Goal: Complete application form

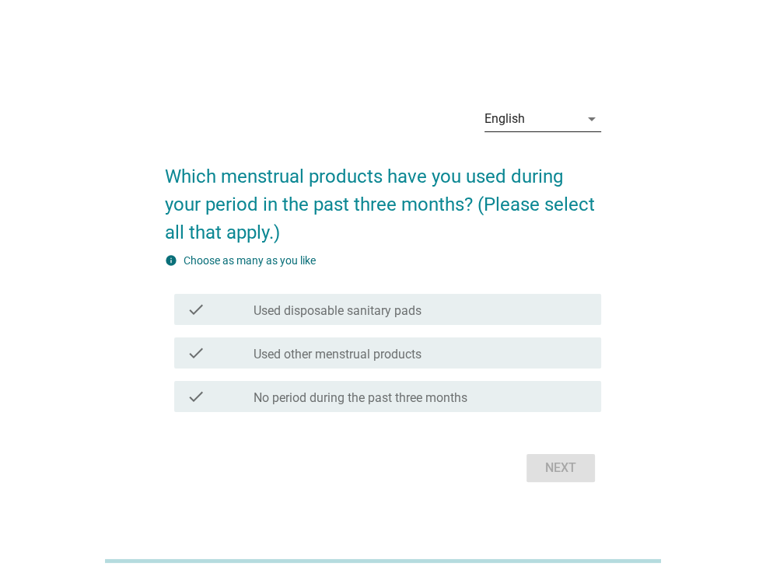
click at [527, 115] on div "English" at bounding box center [531, 118] width 95 height 25
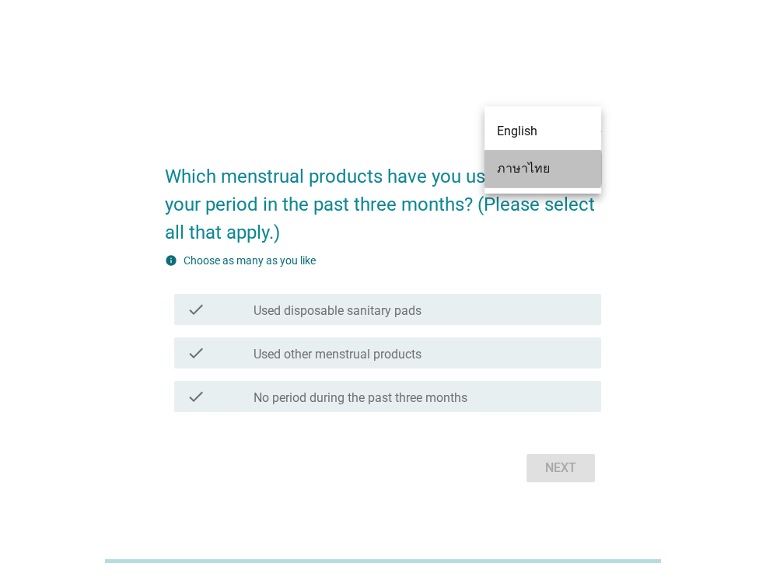
click at [522, 164] on div "ภาษาไทย" at bounding box center [543, 168] width 92 height 19
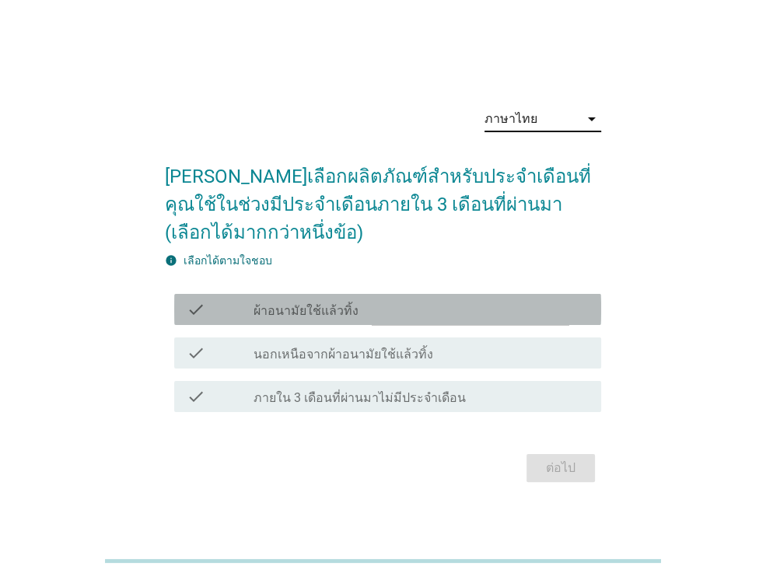
click at [373, 314] on div "check_box_outline_blank ผ้าอนามัยใช้แล้วทิ้ง" at bounding box center [420, 309] width 335 height 19
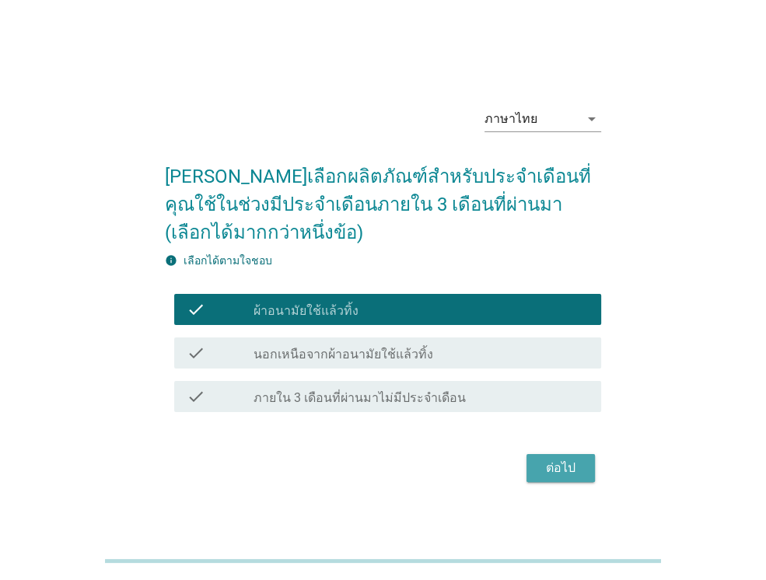
click at [550, 470] on div "ต่อไป" at bounding box center [561, 468] width 44 height 19
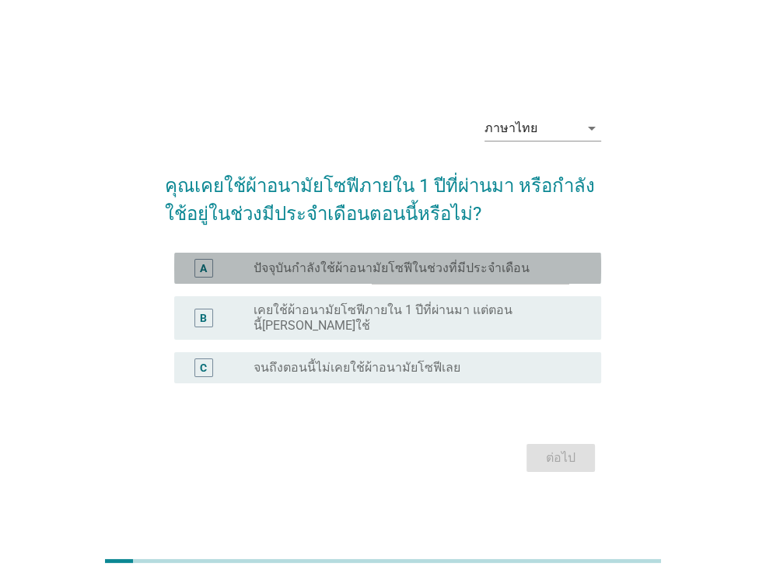
click at [385, 271] on label "ปัจจุบันกำลังใช้ผ้าอนามัยโซฟีในช่วงที่มีประจำเดือน" at bounding box center [391, 268] width 276 height 16
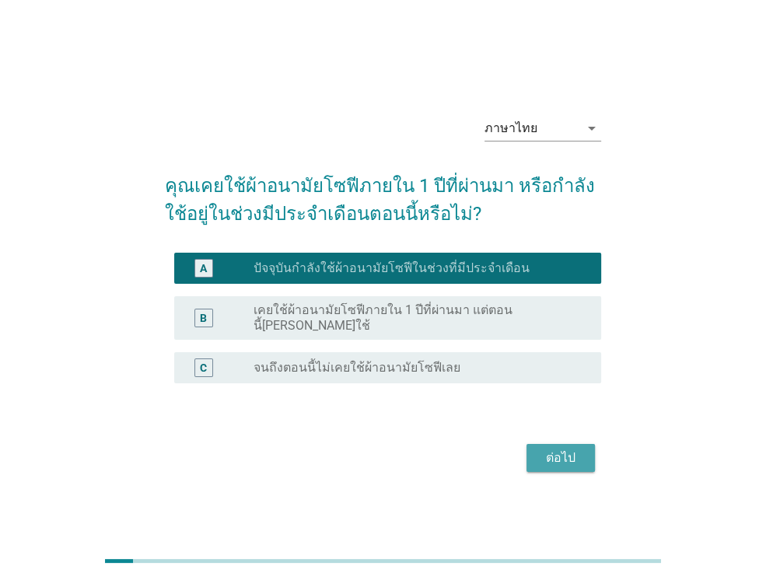
click at [550, 453] on div "ต่อไป" at bounding box center [561, 458] width 44 height 19
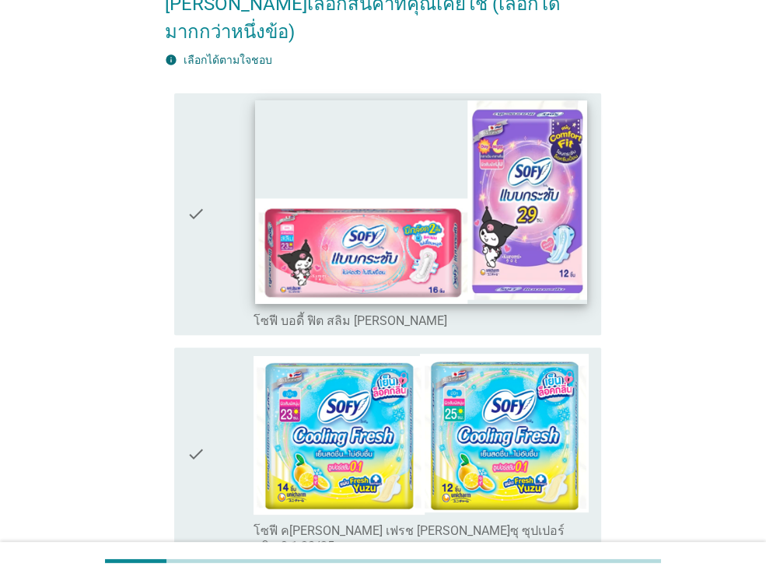
scroll to position [155, 0]
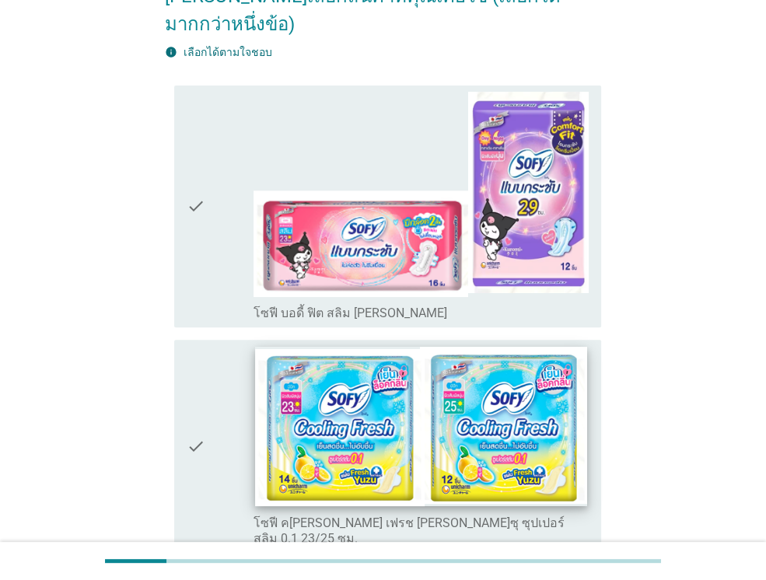
click at [353, 436] on img at bounding box center [420, 426] width 331 height 159
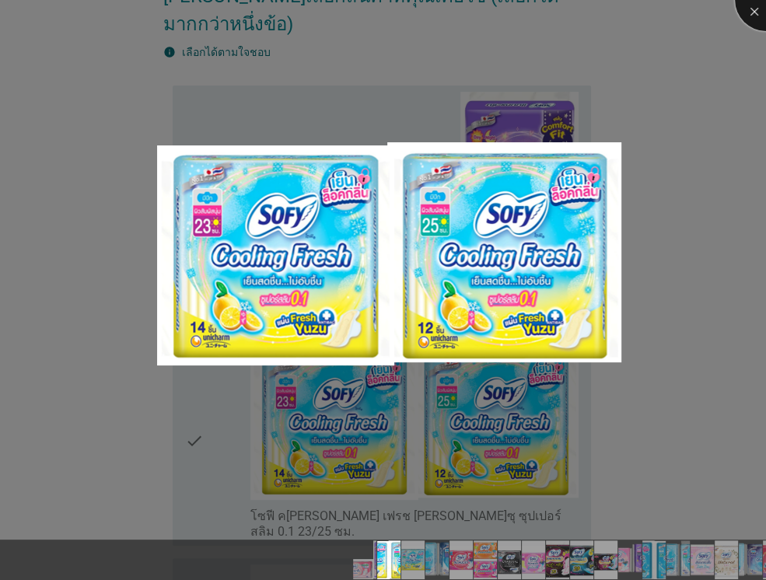
click at [757, 13] on div at bounding box center [766, 0] width 62 height 62
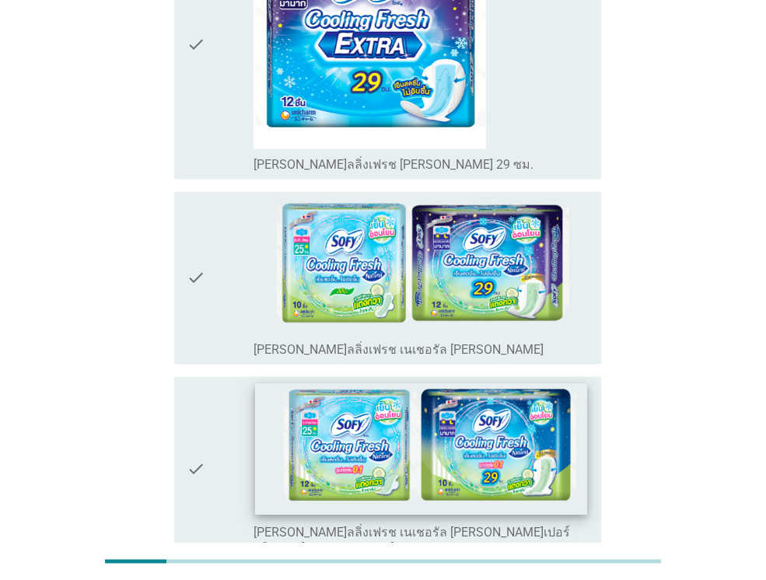
scroll to position [4975, 0]
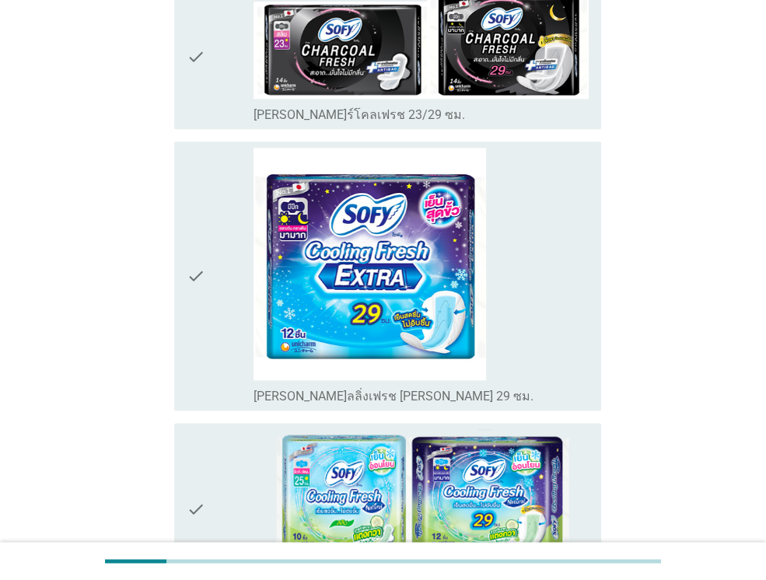
click at [192, 429] on icon "check" at bounding box center [196, 509] width 19 height 161
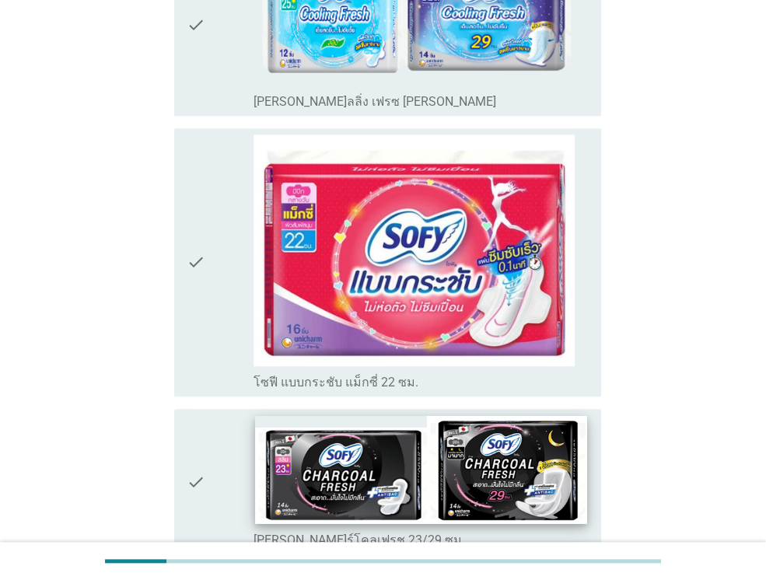
scroll to position [4586, 0]
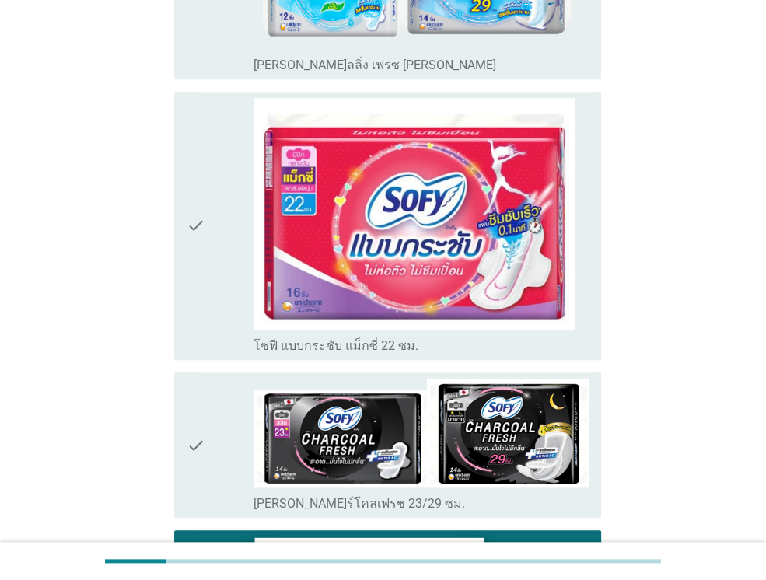
scroll to position [4275, 0]
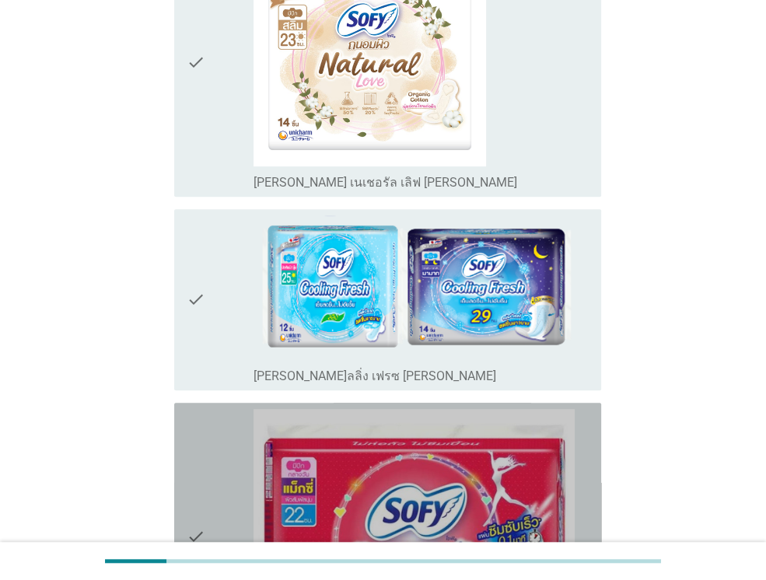
click at [193, 409] on icon "check" at bounding box center [196, 537] width 19 height 256
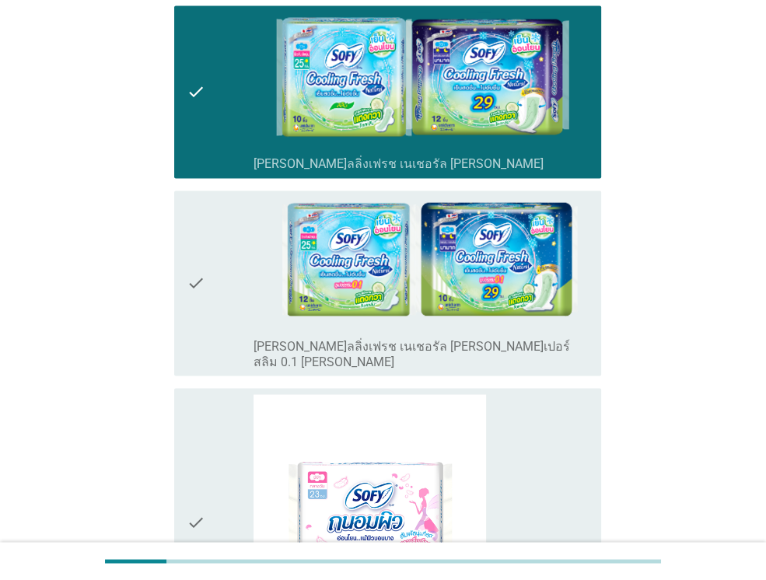
scroll to position [5441, 0]
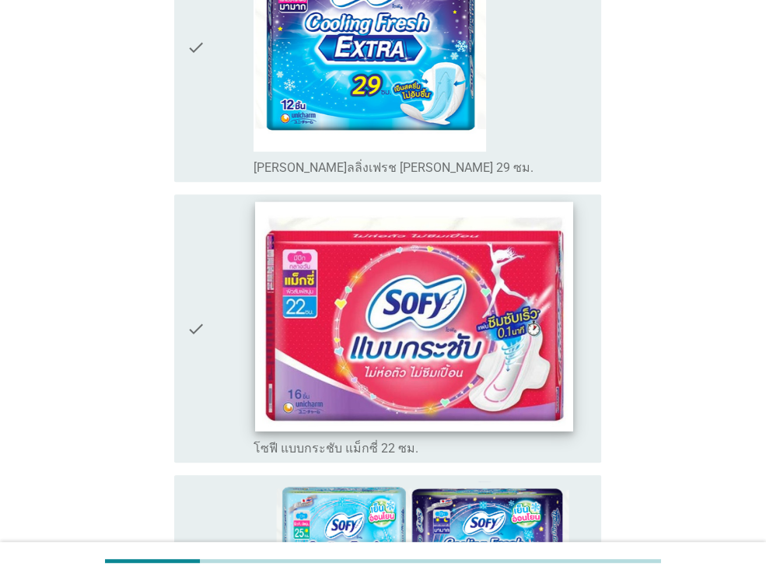
scroll to position [466, 0]
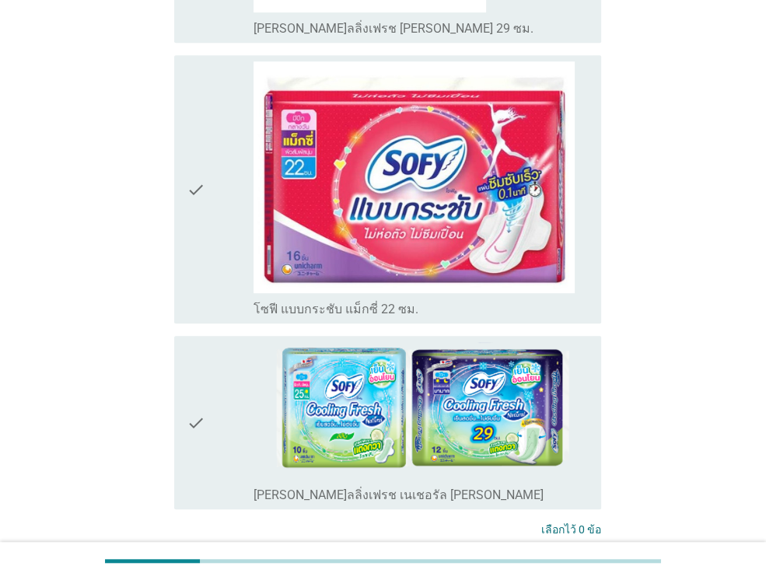
click at [197, 184] on icon "check" at bounding box center [196, 189] width 19 height 256
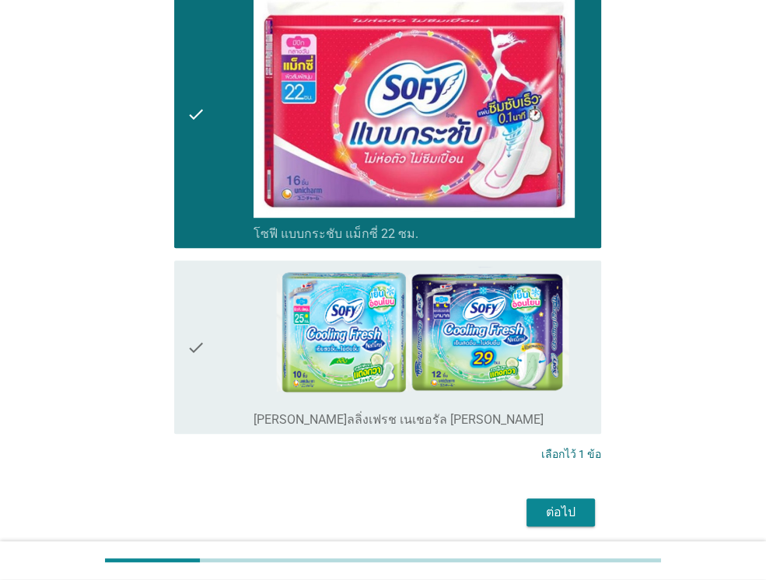
scroll to position [598, 0]
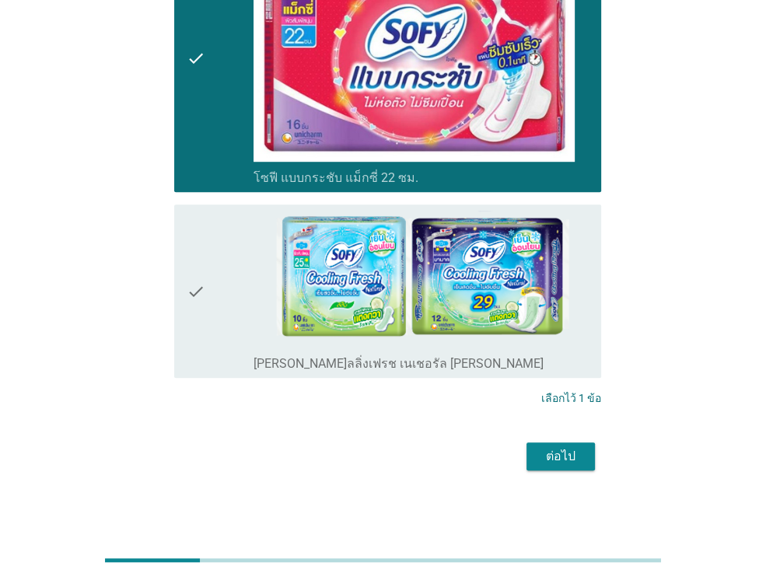
click at [539, 453] on div "ต่อไป" at bounding box center [561, 456] width 44 height 19
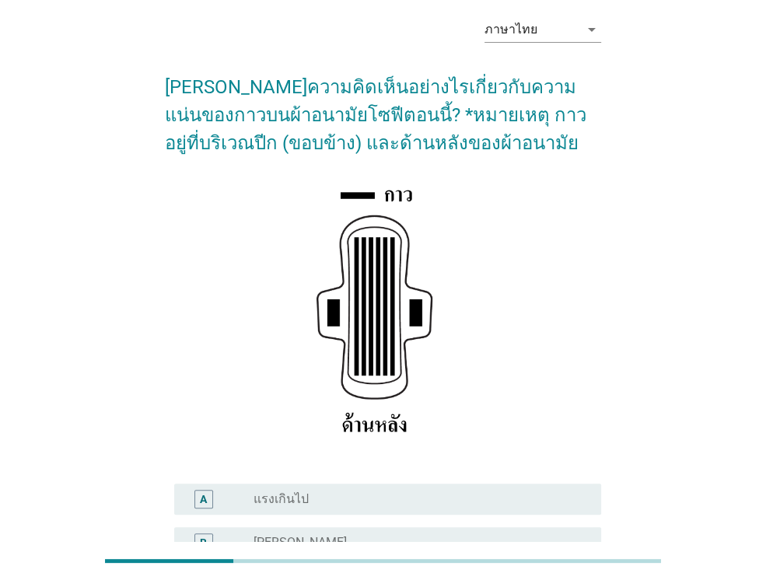
scroll to position [155, 0]
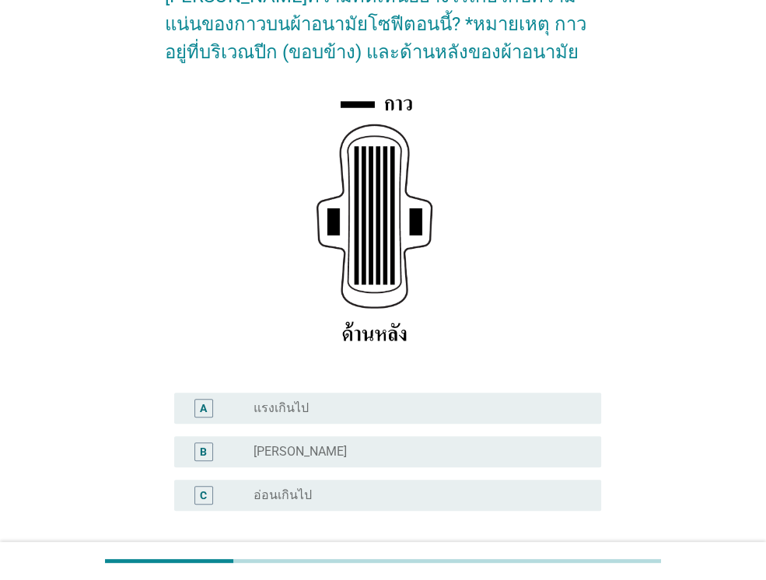
click at [202, 455] on div "B" at bounding box center [203, 452] width 7 height 16
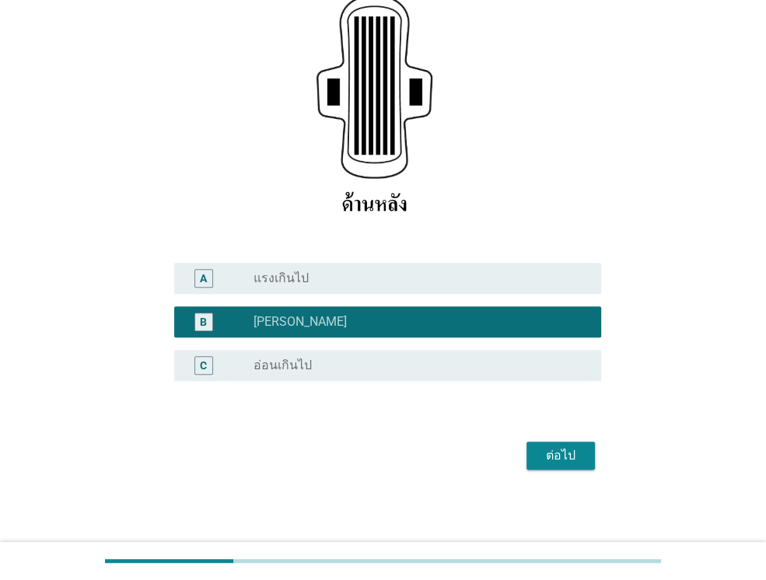
scroll to position [286, 0]
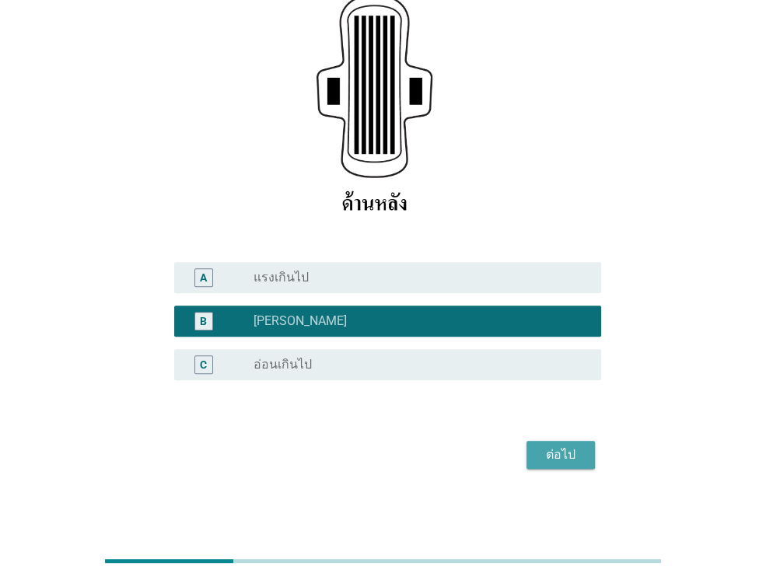
click at [581, 450] on div "ต่อไป" at bounding box center [561, 454] width 44 height 19
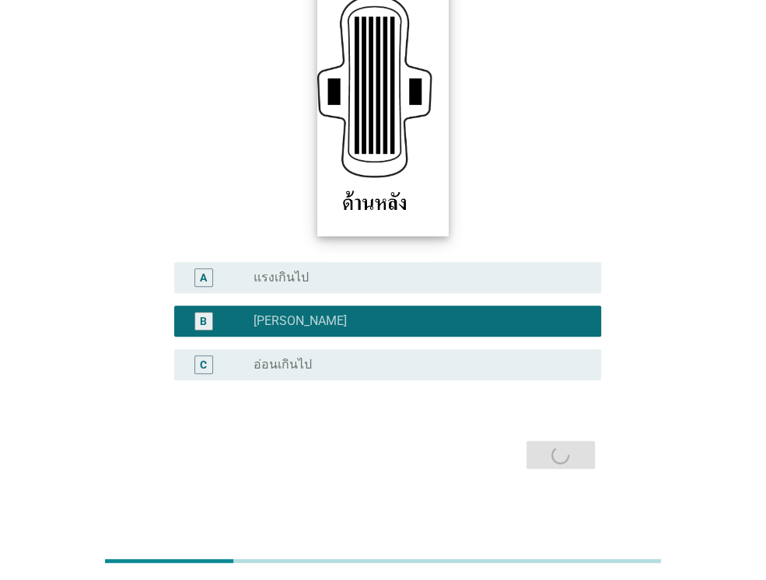
scroll to position [0, 0]
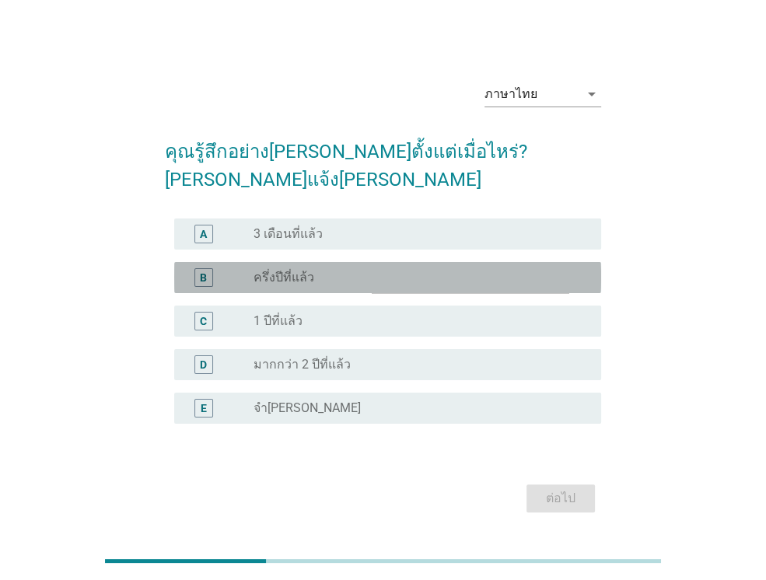
click at [196, 268] on div "B" at bounding box center [203, 277] width 19 height 19
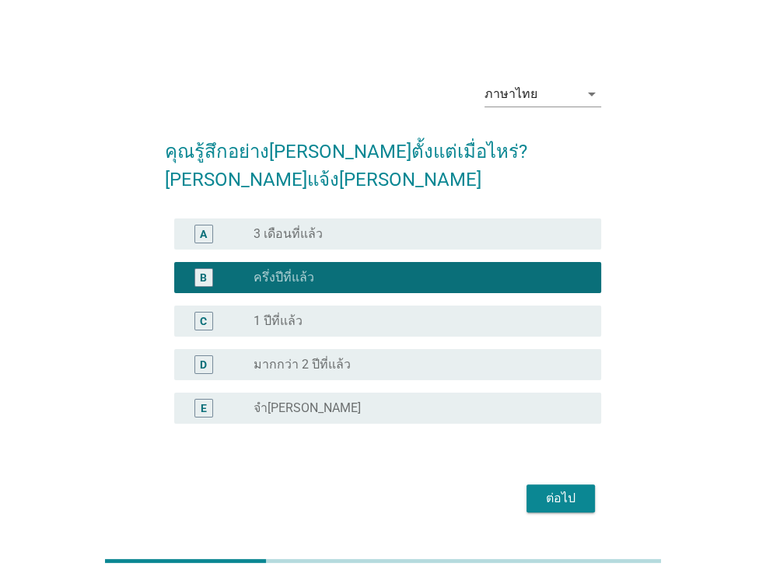
click at [539, 484] on button "ต่อไป" at bounding box center [560, 498] width 68 height 28
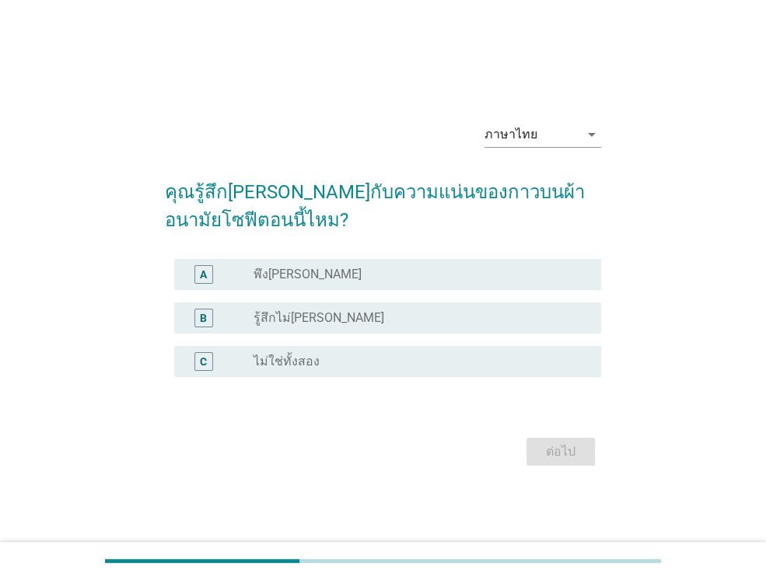
click at [199, 273] on div "A" at bounding box center [203, 274] width 19 height 19
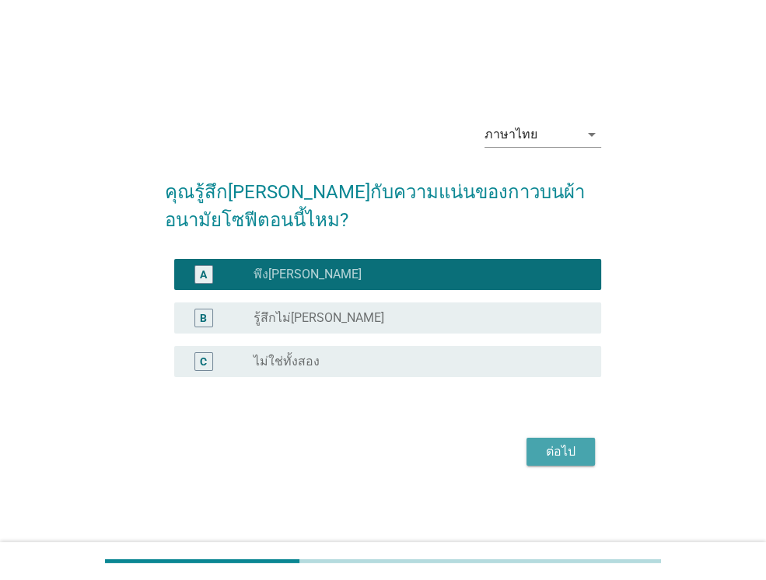
click at [578, 446] on div "ต่อไป" at bounding box center [561, 451] width 44 height 19
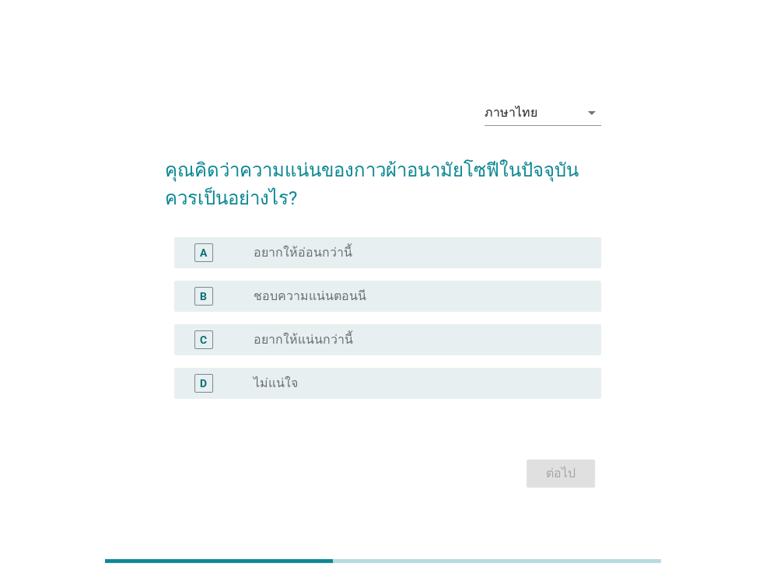
click at [202, 295] on div "B" at bounding box center [203, 296] width 7 height 16
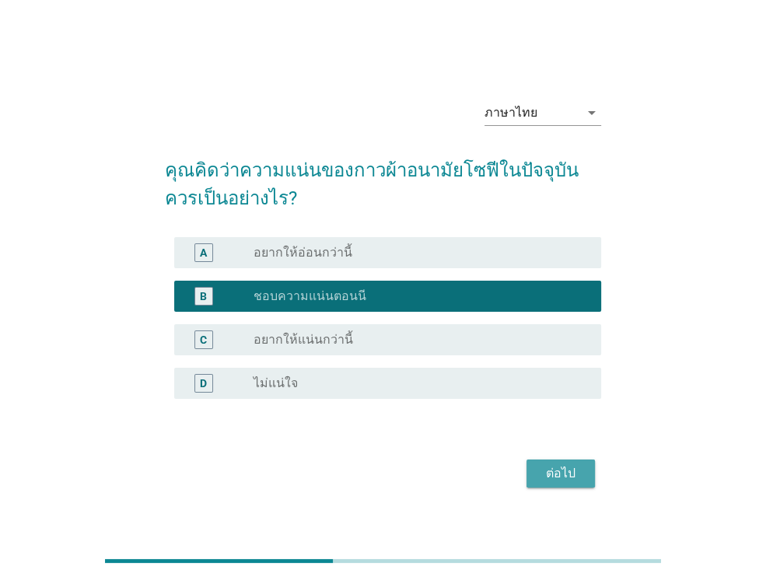
click at [577, 477] on div "ต่อไป" at bounding box center [561, 473] width 44 height 19
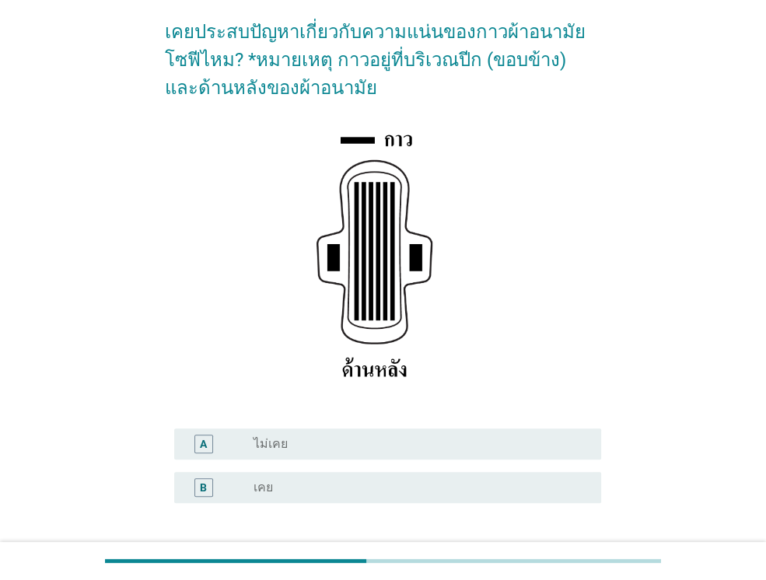
scroll to position [155, 0]
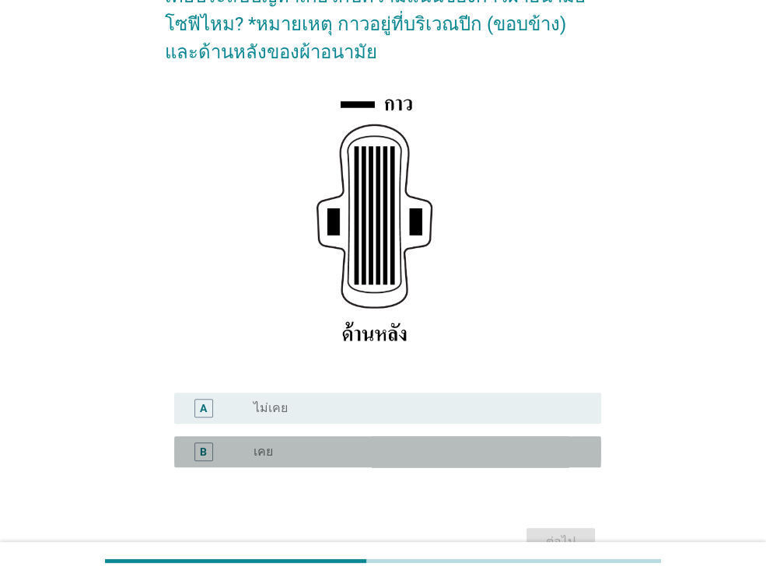
click at [205, 450] on div "B" at bounding box center [203, 452] width 7 height 16
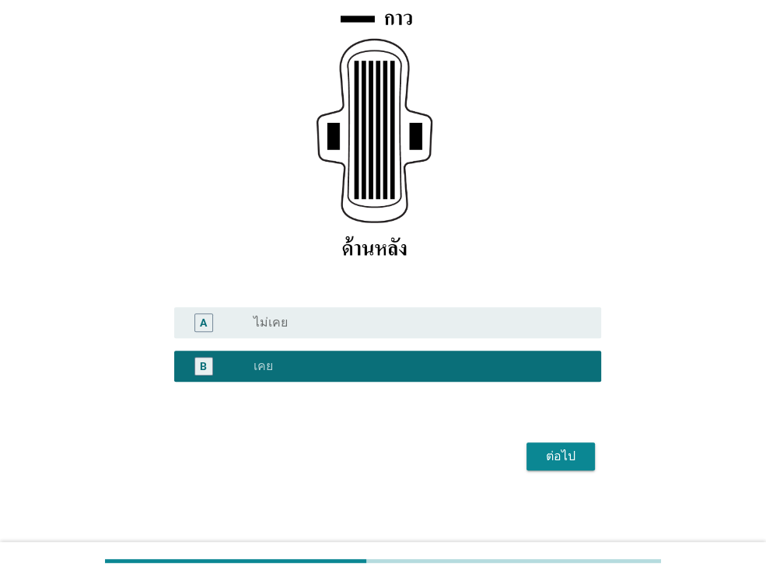
scroll to position [243, 0]
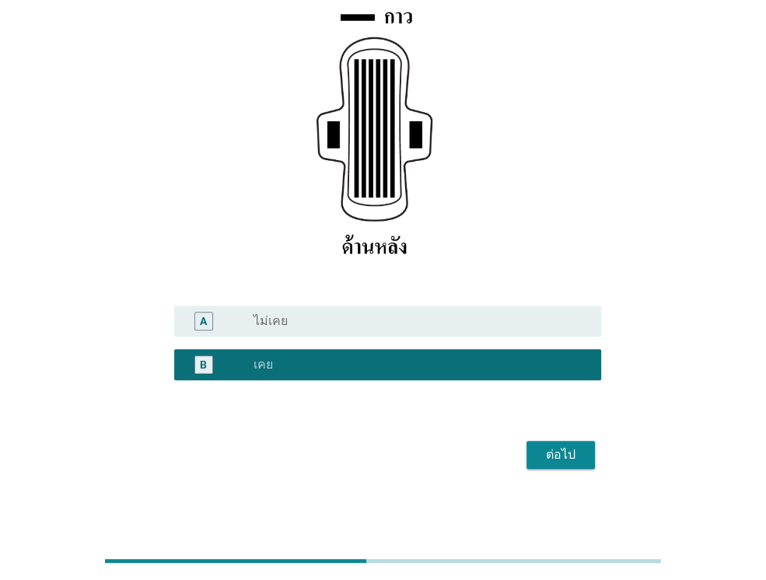
click at [553, 449] on div "ต่อไป" at bounding box center [561, 454] width 44 height 19
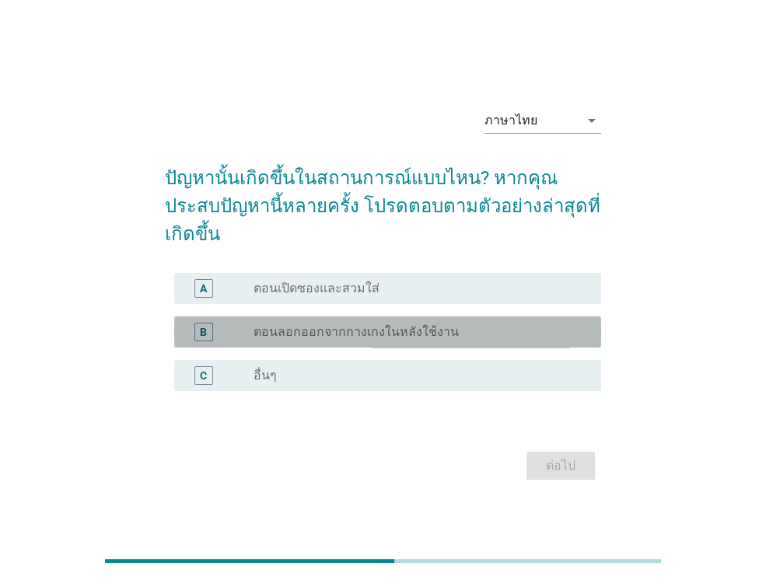
click at [200, 324] on div "B" at bounding box center [203, 332] width 7 height 16
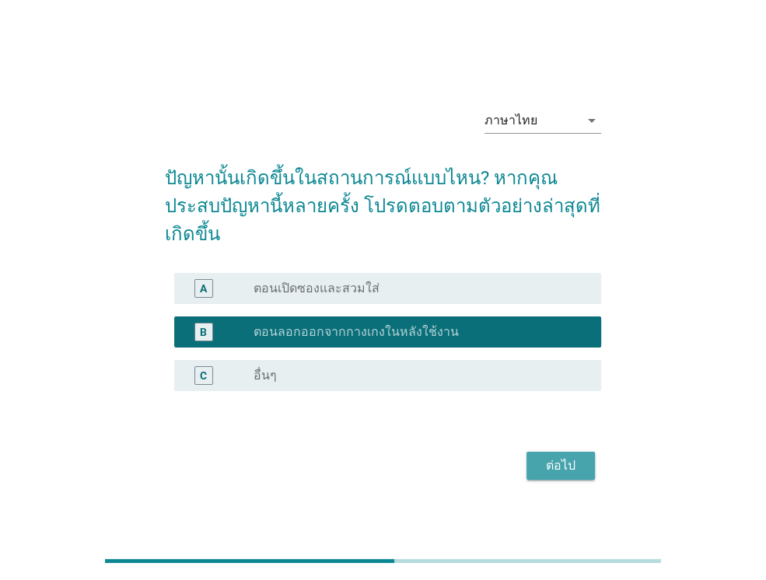
click at [560, 456] on div "ต่อไป" at bounding box center [561, 465] width 44 height 19
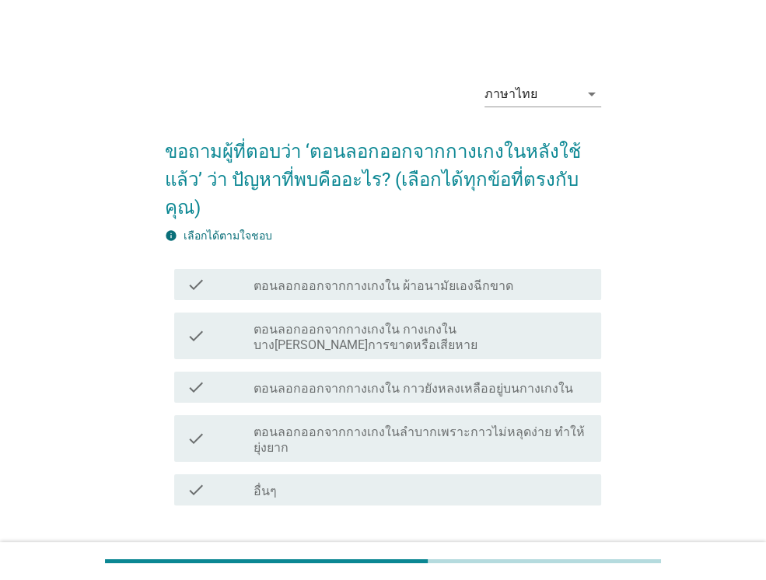
click at [191, 275] on icon "check" at bounding box center [196, 284] width 19 height 19
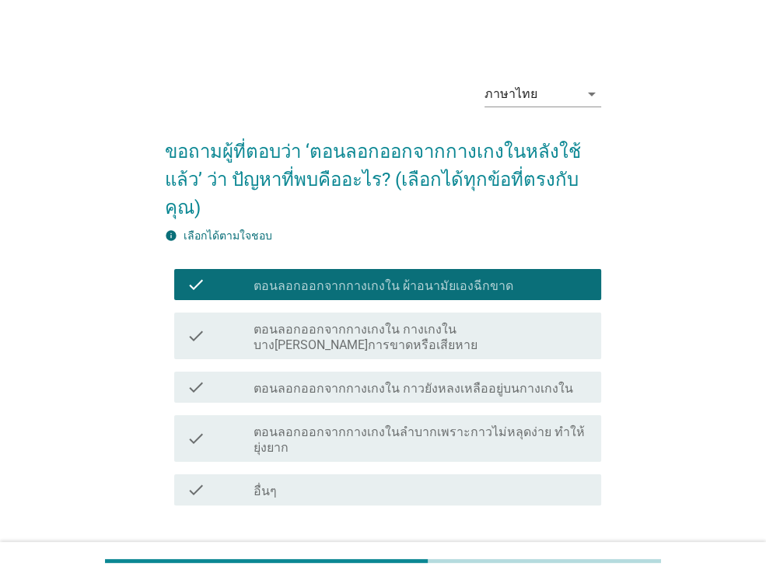
click at [559, 552] on div "ต่อไป" at bounding box center [561, 561] width 44 height 19
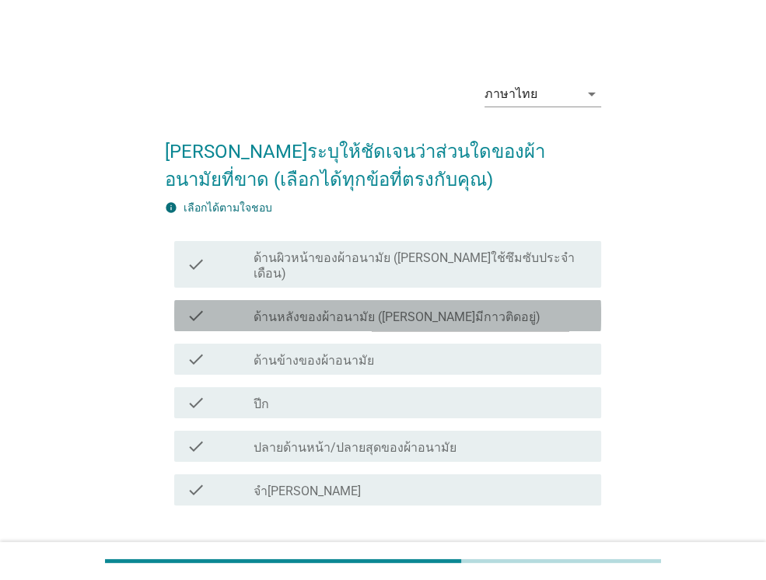
click at [202, 306] on icon "check" at bounding box center [196, 315] width 19 height 19
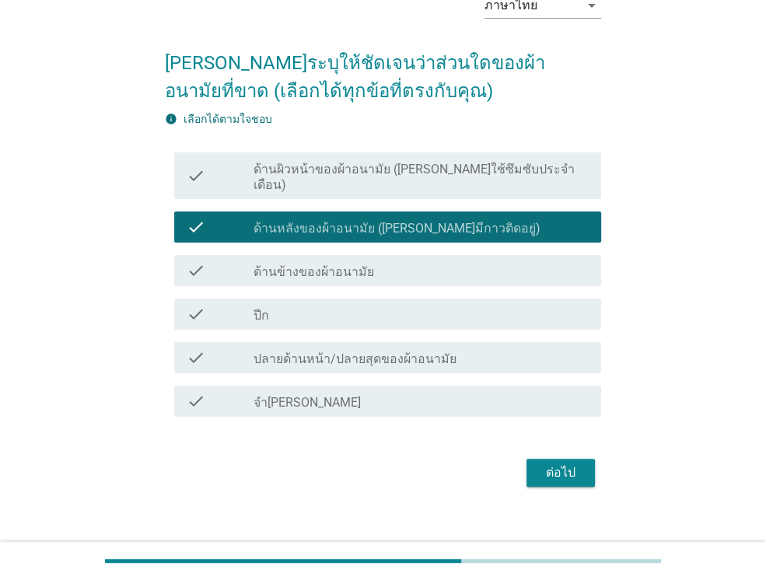
scroll to position [90, 0]
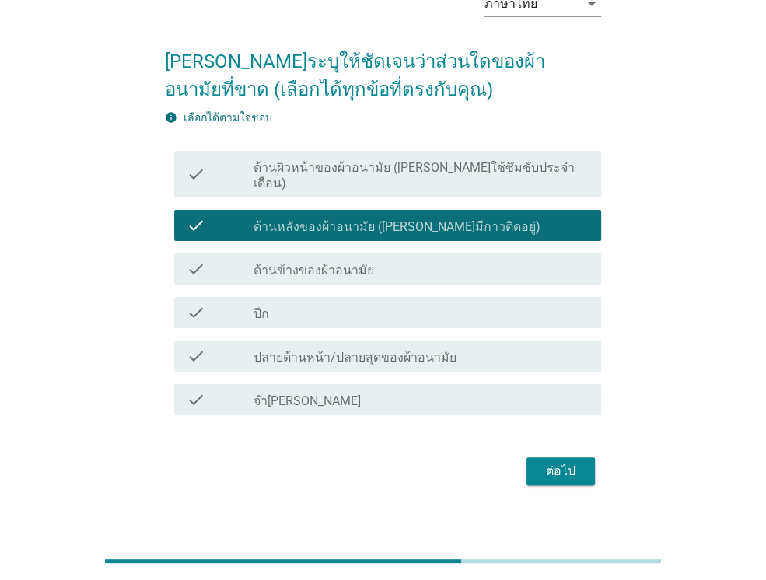
click at [187, 347] on icon "check" at bounding box center [196, 356] width 19 height 19
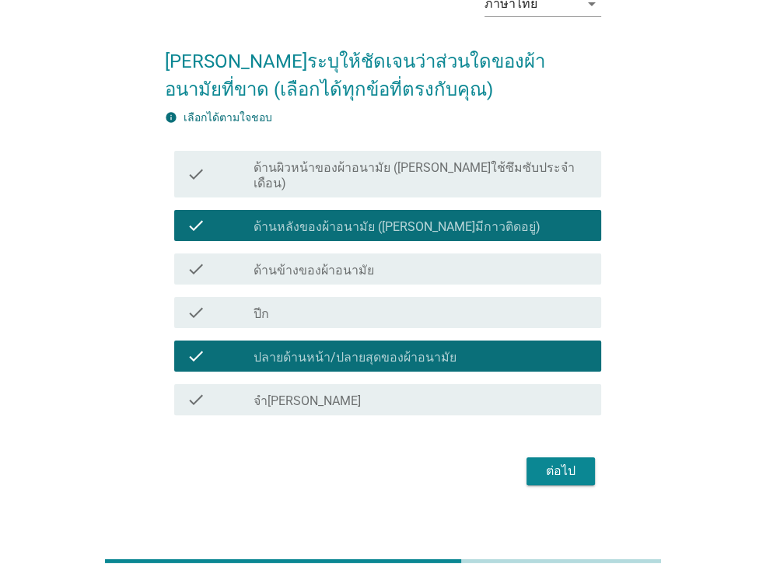
click at [560, 462] on div "ต่อไป" at bounding box center [561, 471] width 44 height 19
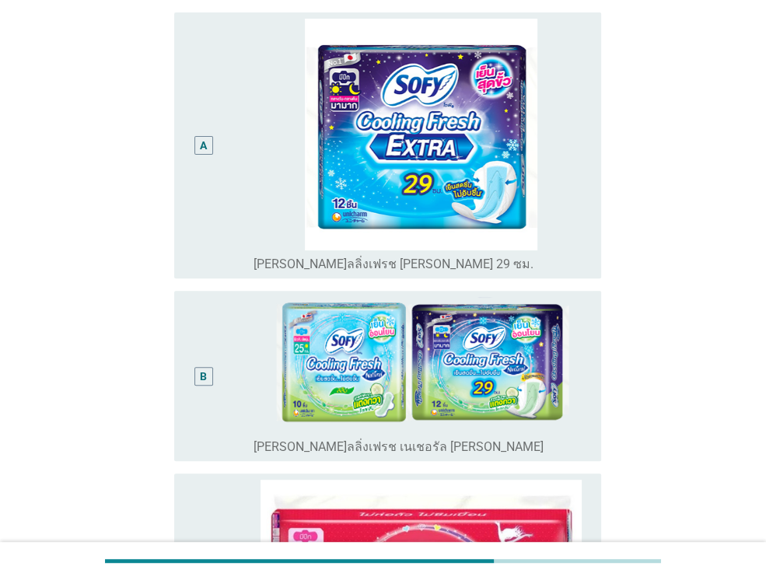
scroll to position [311, 0]
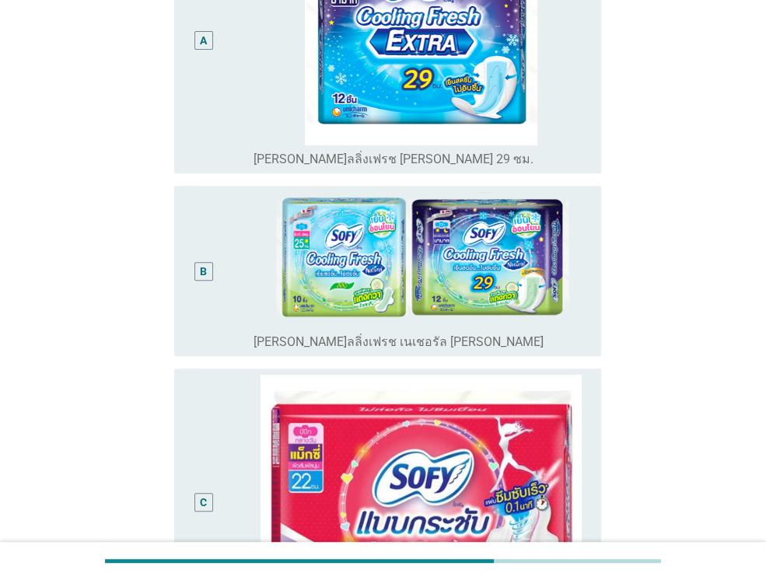
click at [200, 269] on div "B" at bounding box center [203, 271] width 7 height 16
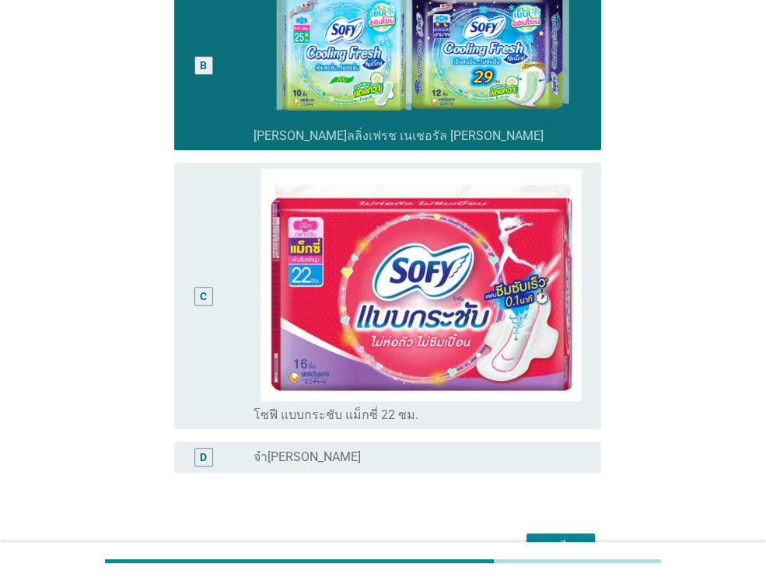
scroll to position [544, 0]
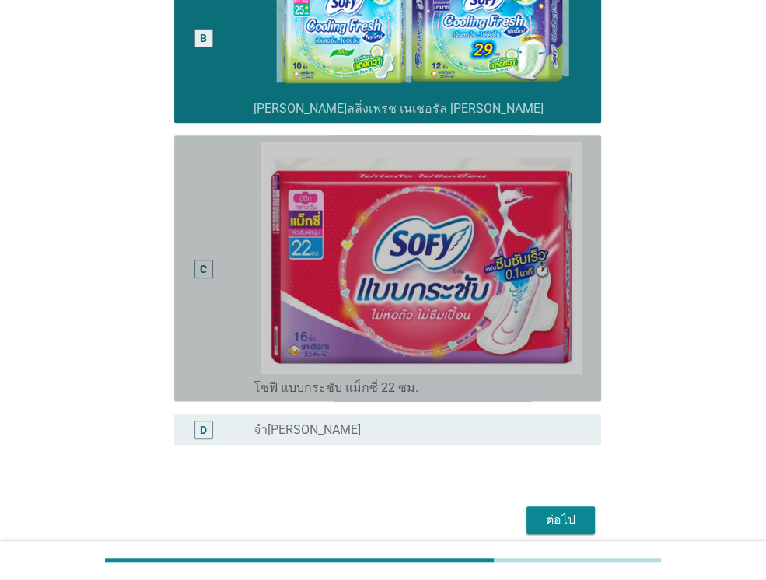
click at [200, 269] on div "C" at bounding box center [203, 268] width 7 height 16
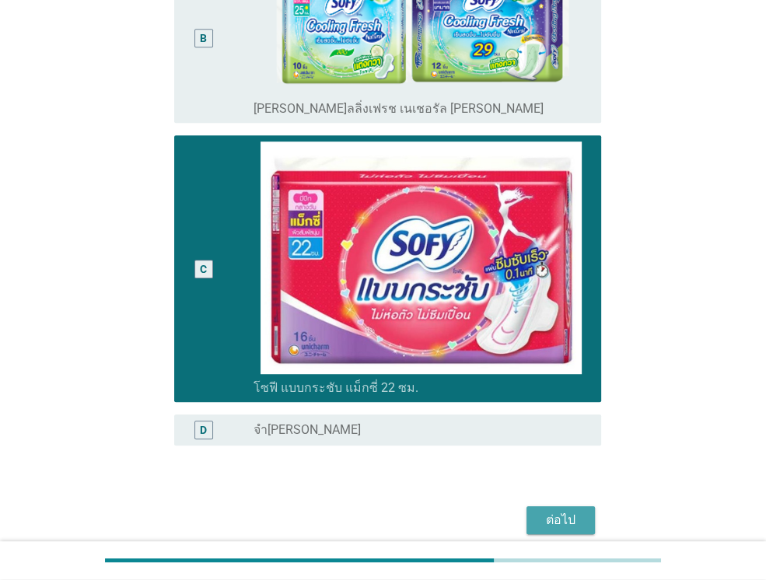
drag, startPoint x: 574, startPoint y: 523, endPoint x: 731, endPoint y: 497, distance: 158.5
click at [574, 522] on div "ต่อไป" at bounding box center [561, 520] width 44 height 19
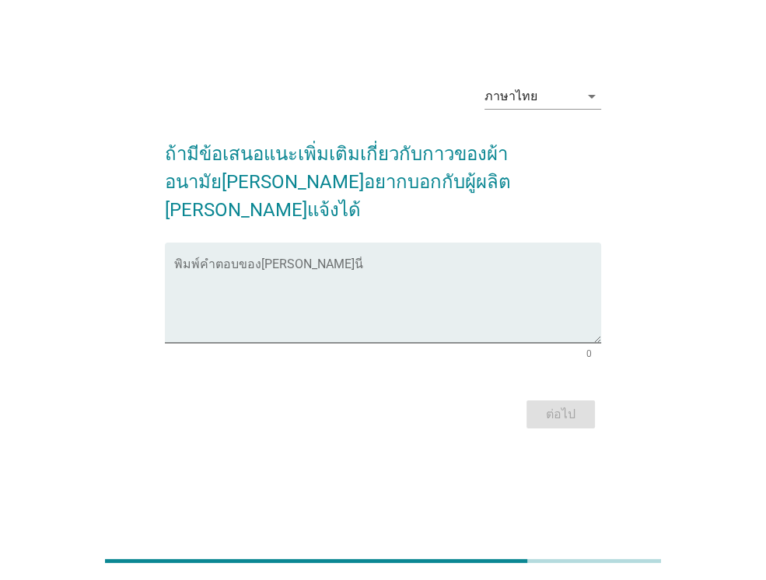
scroll to position [0, 0]
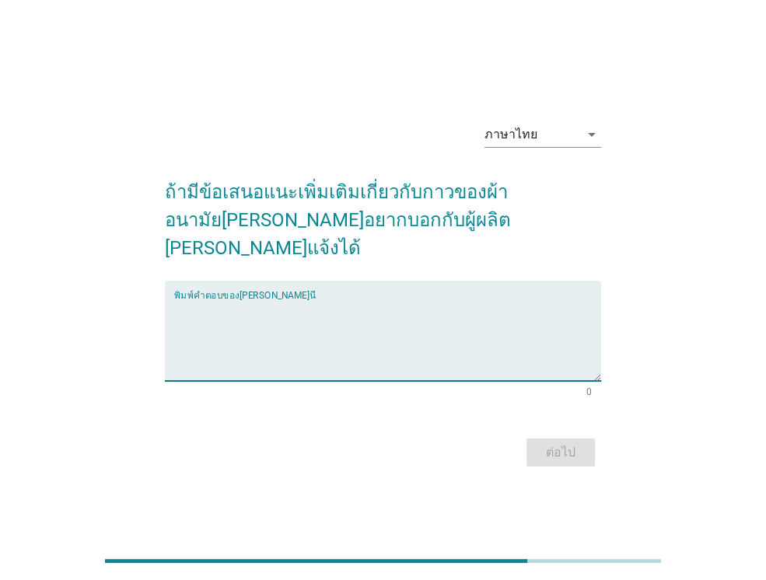
click at [319, 299] on textarea "พิมพ์คำตอบของคุณ ที่นี่" at bounding box center [387, 340] width 427 height 82
type textarea "ลดความอับชื้น"
click at [561, 443] on div "ต่อไป" at bounding box center [561, 452] width 44 height 19
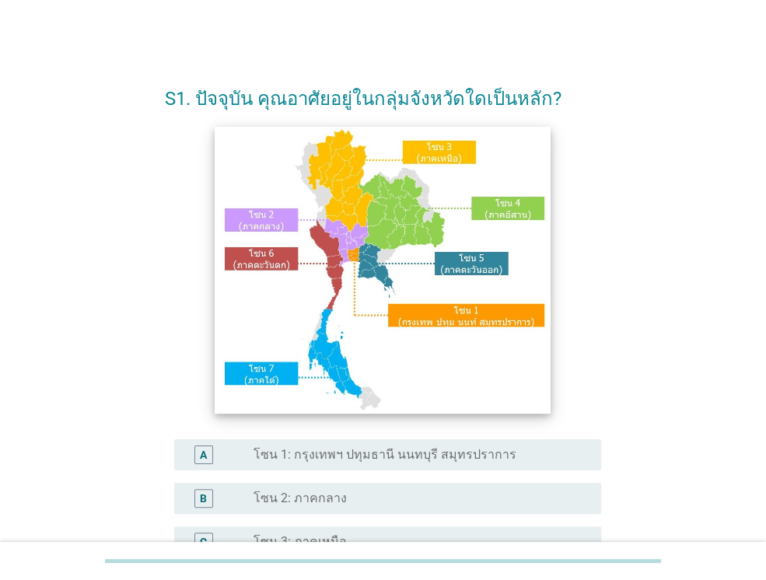
click at [407, 222] on img at bounding box center [383, 269] width 336 height 287
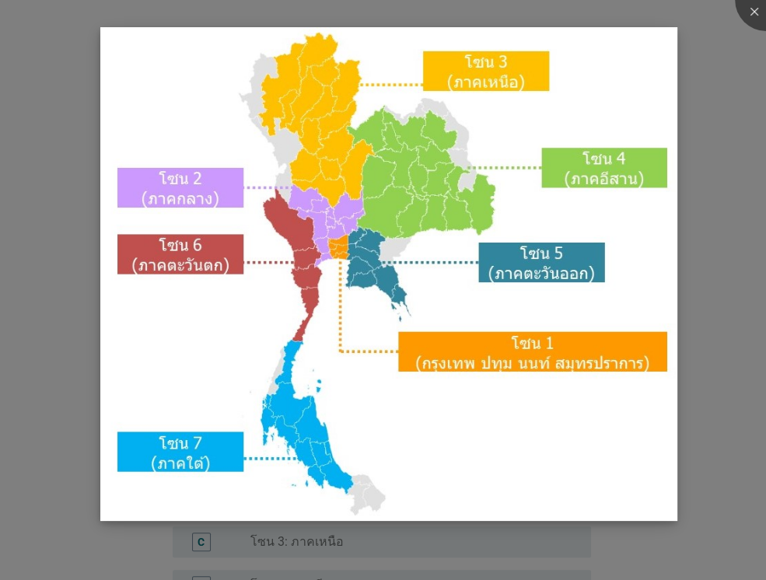
click at [616, 163] on img at bounding box center [388, 274] width 577 height 494
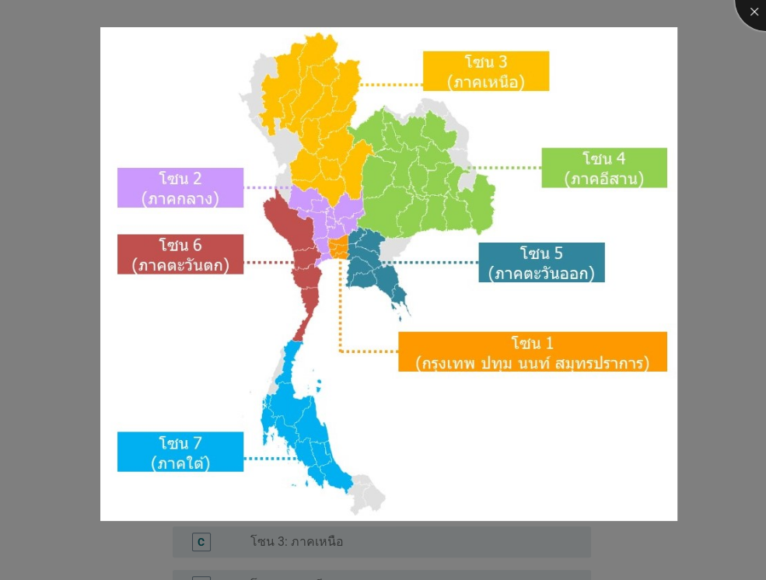
click at [756, 10] on div at bounding box center [766, 0] width 62 height 62
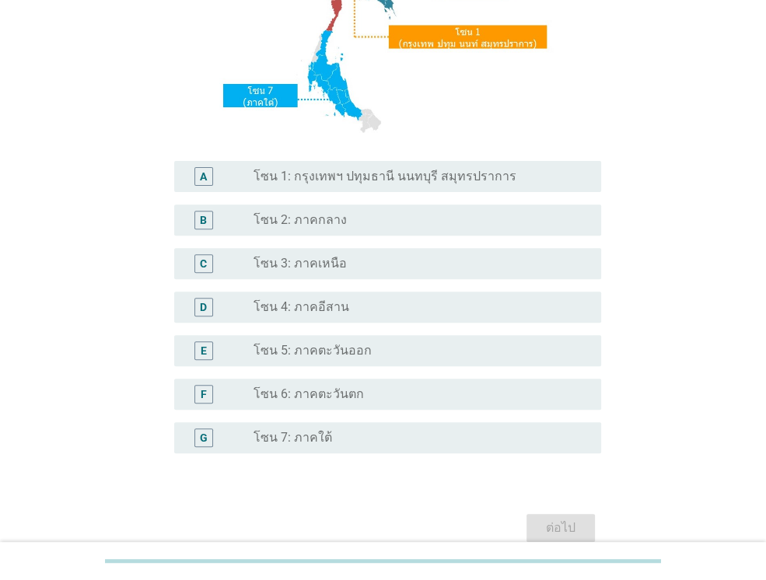
scroll to position [311, 0]
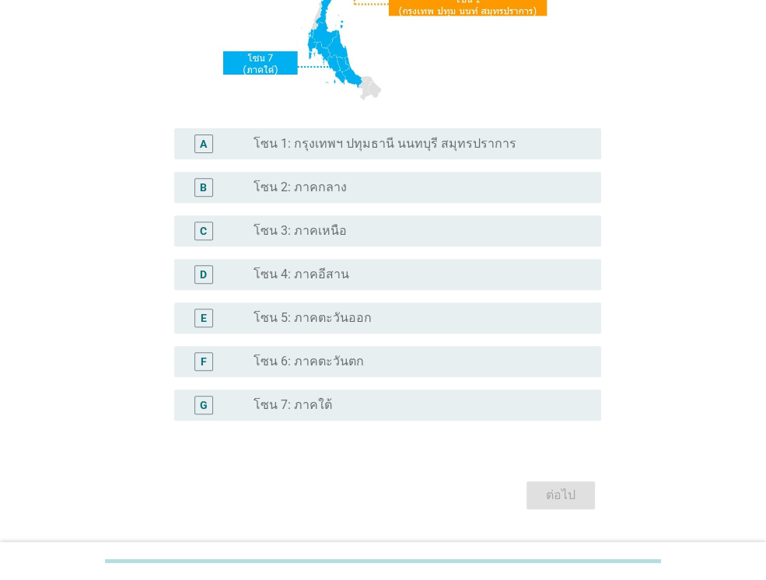
click at [350, 278] on div "radio_button_unchecked โซน 4: ภาคอีสาน" at bounding box center [414, 275] width 323 height 16
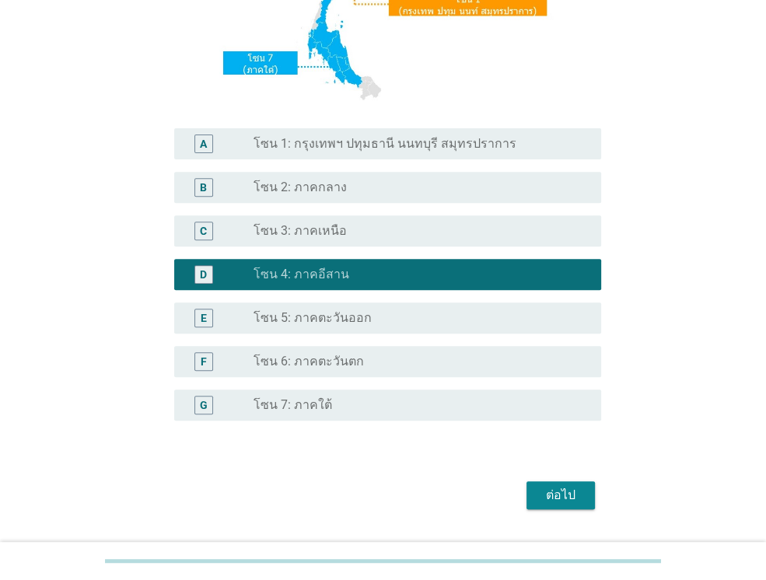
click at [544, 502] on div "ต่อไป" at bounding box center [561, 495] width 44 height 19
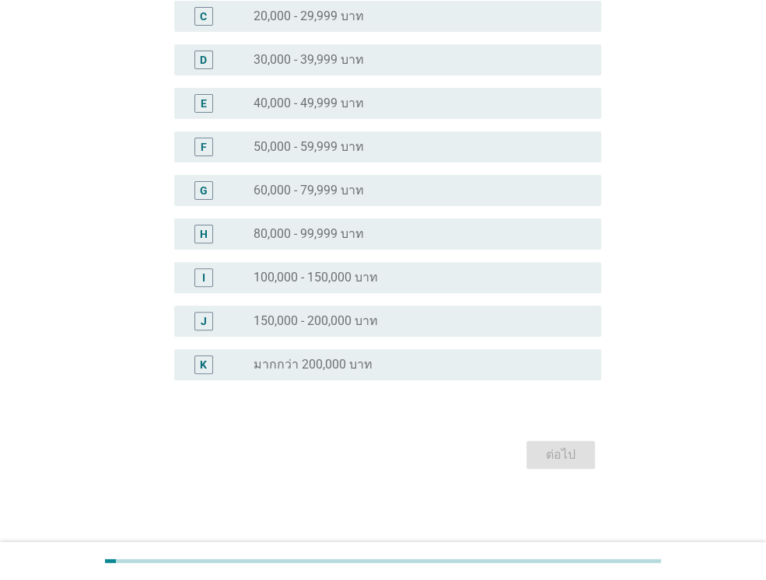
scroll to position [0, 0]
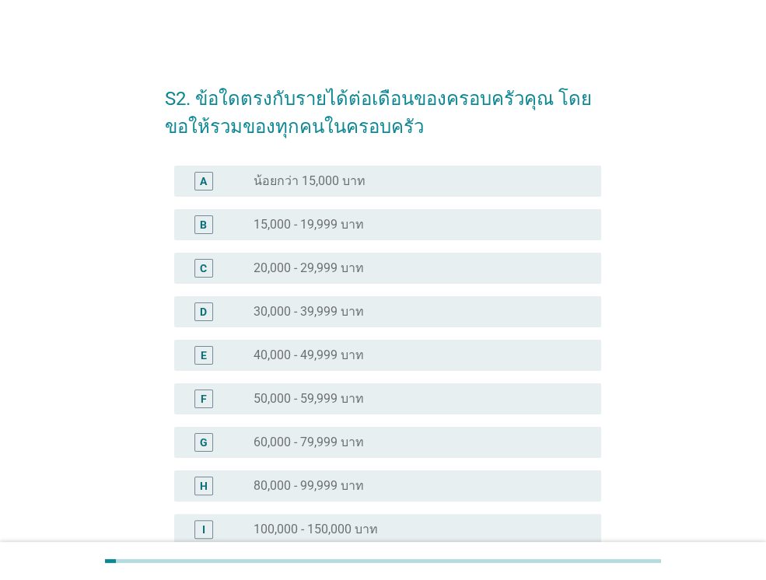
click at [347, 403] on label "50,000 - 59,999 บาท" at bounding box center [308, 399] width 110 height 16
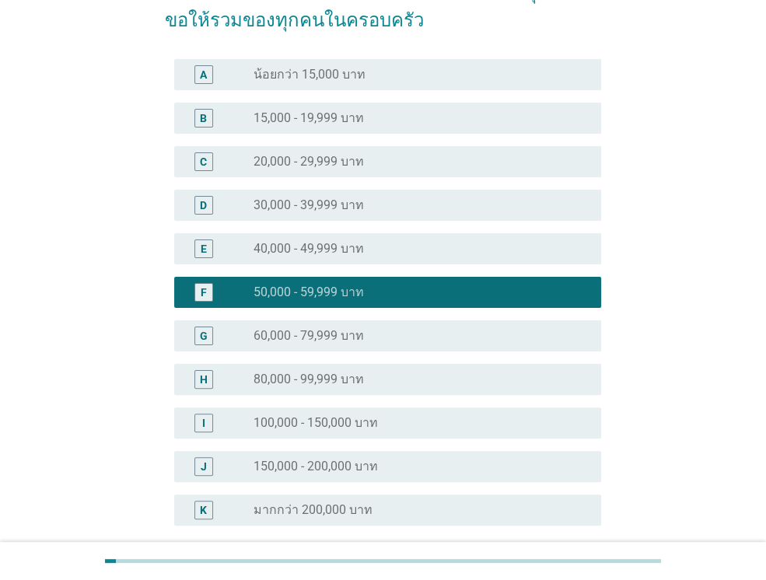
scroll to position [252, 0]
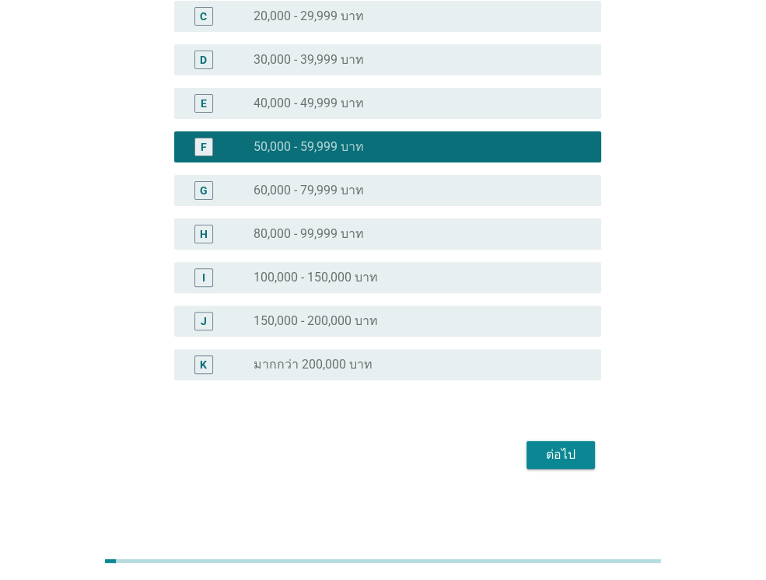
click at [561, 456] on div "ต่อไป" at bounding box center [561, 454] width 44 height 19
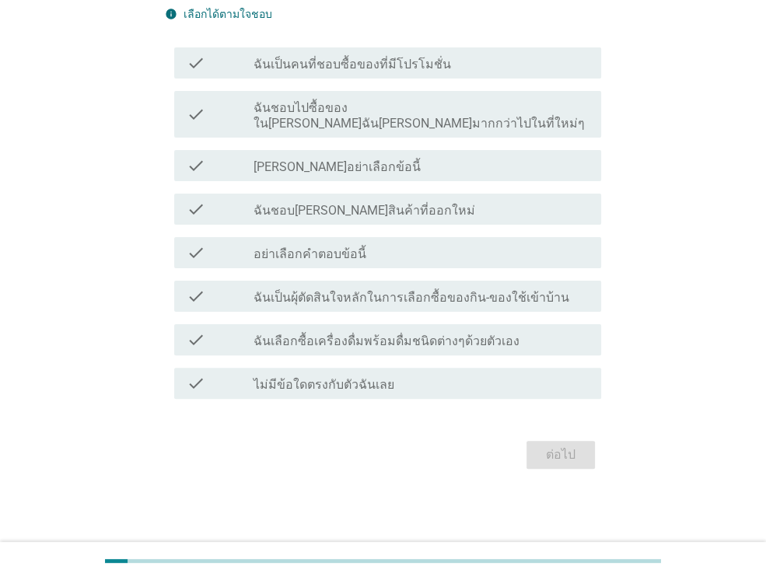
scroll to position [0, 0]
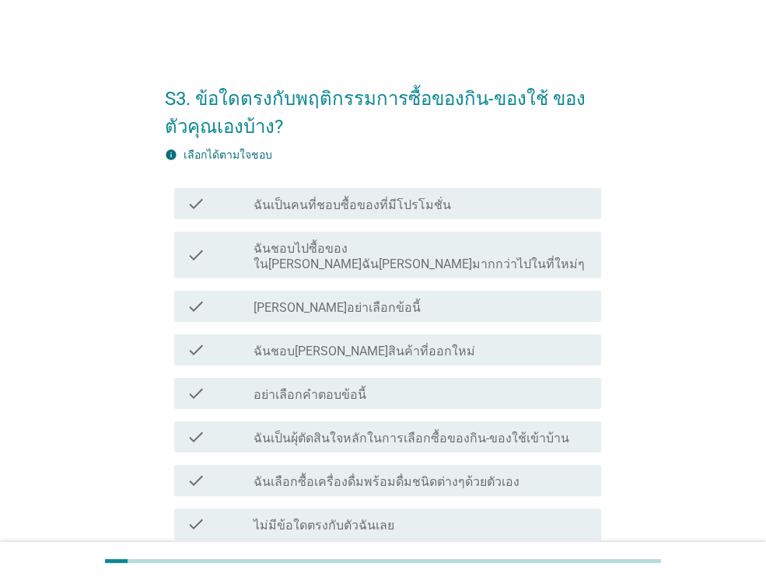
click at [299, 203] on label "ฉันเป็นคนที่ชอบซื้อของที่มีโปรโมชั่น" at bounding box center [351, 205] width 197 height 16
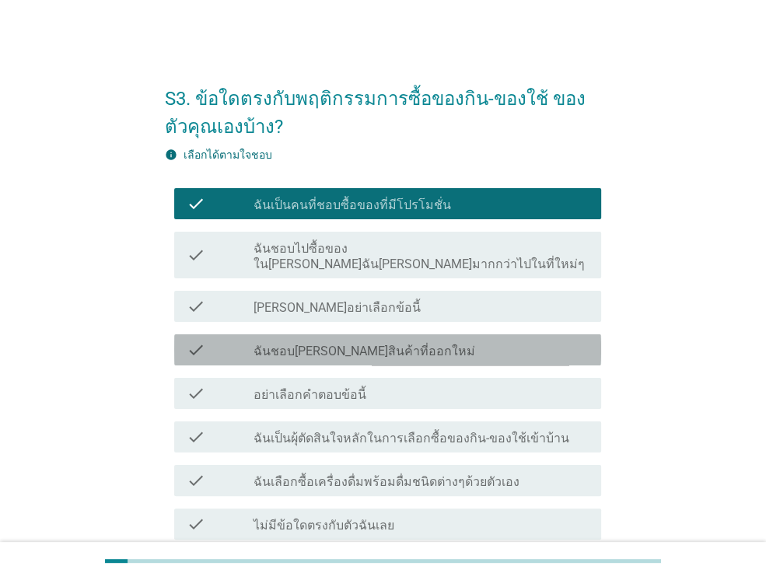
click at [312, 344] on label "ฉันชอบลองสินค้าที่ออกใหม่" at bounding box center [364, 352] width 222 height 16
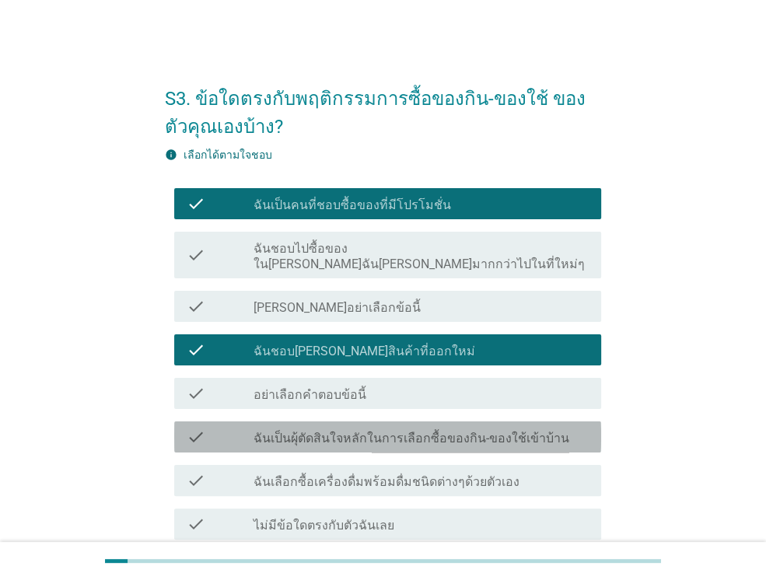
click at [319, 431] on label "ฉันเป็นผุ้ตัดสินใจหลักในการเลือกซื้อของกิน-ของใช้เข้าบ้าน" at bounding box center [411, 439] width 316 height 16
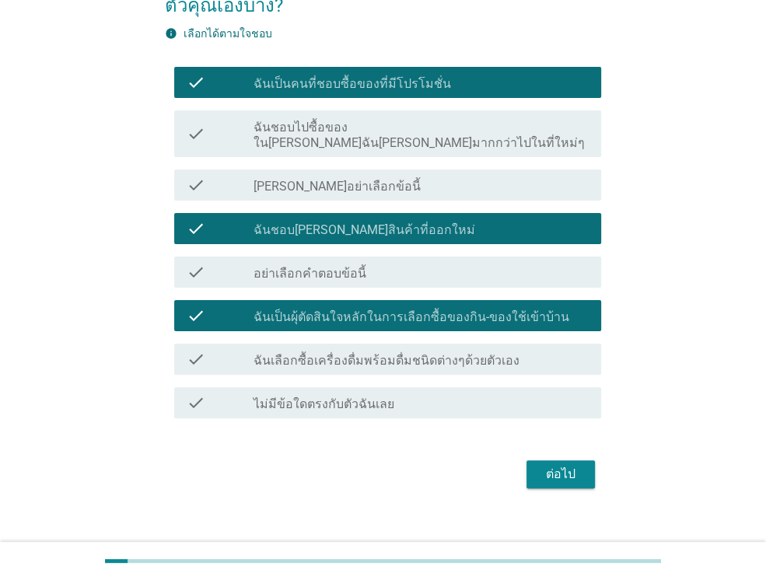
scroll to position [124, 0]
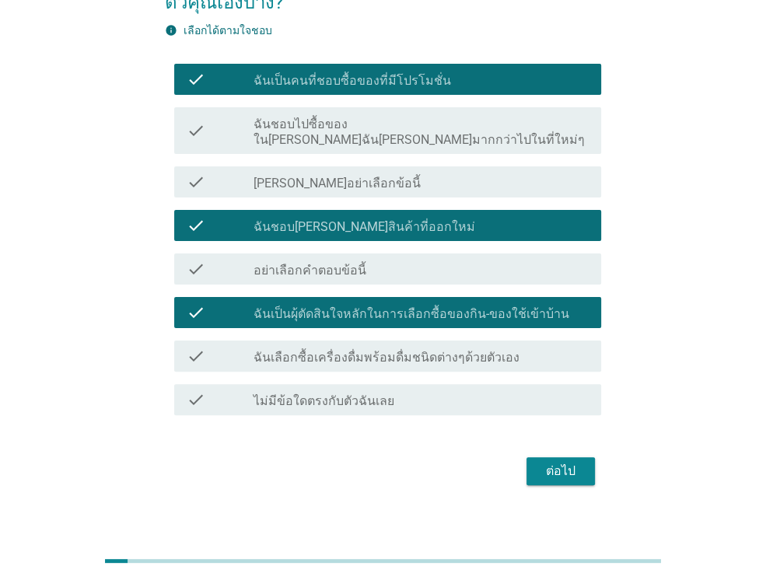
click at [506, 347] on div "check_box_outline_blank ฉันเลือกซื้อเครื่องดื่มพร้อมดื่มชนิดต่างๆด้วยตัวเอง" at bounding box center [420, 356] width 335 height 19
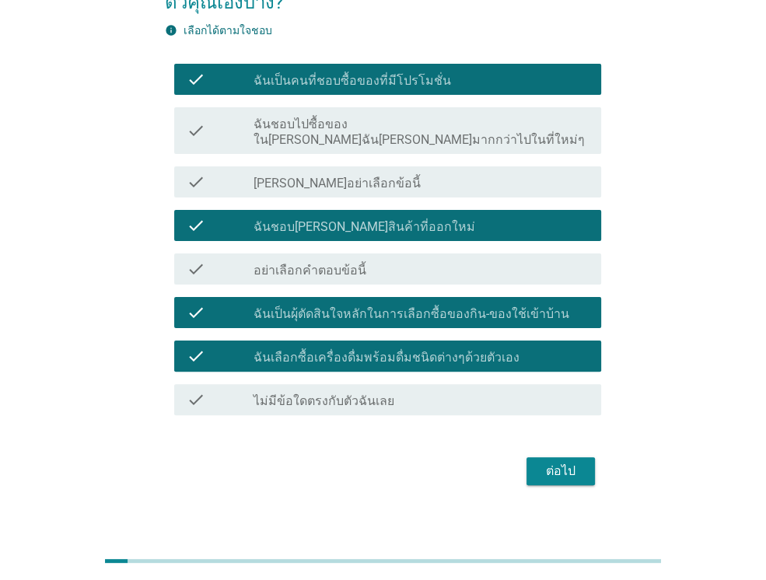
click at [535, 457] on button "ต่อไป" at bounding box center [560, 471] width 68 height 28
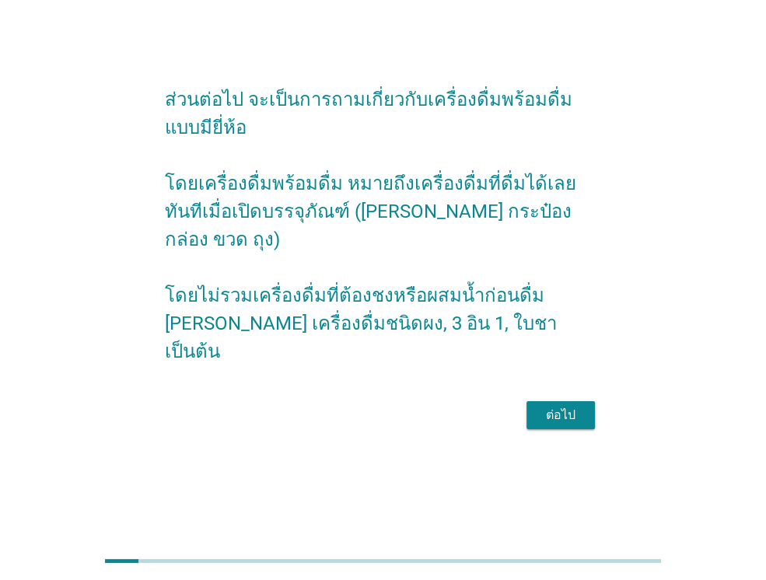
scroll to position [0, 0]
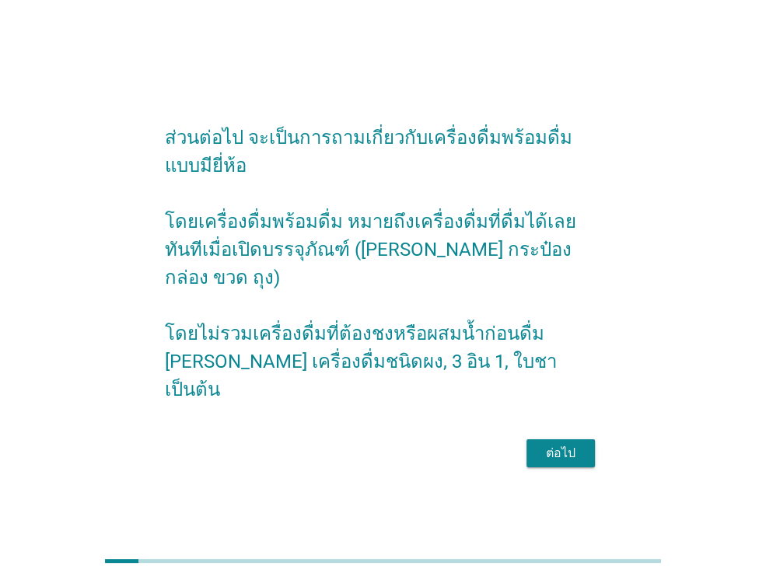
click at [578, 444] on div "ต่อไป" at bounding box center [561, 453] width 44 height 19
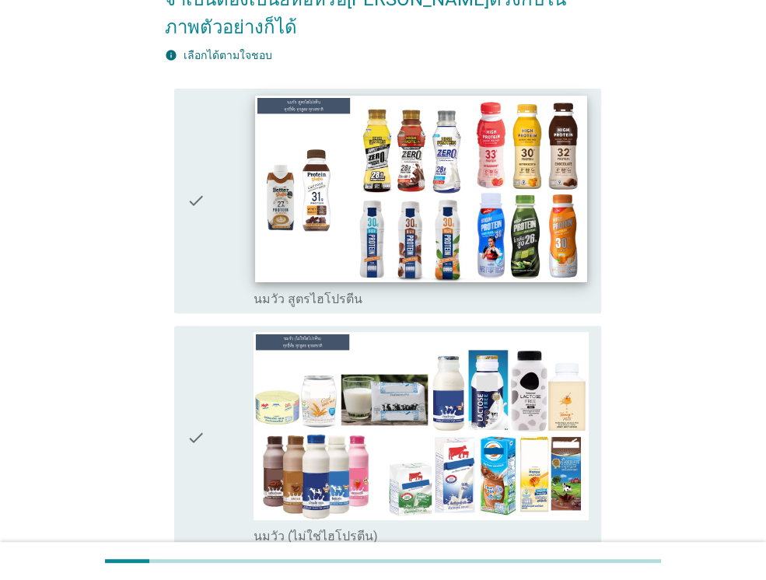
scroll to position [233, 0]
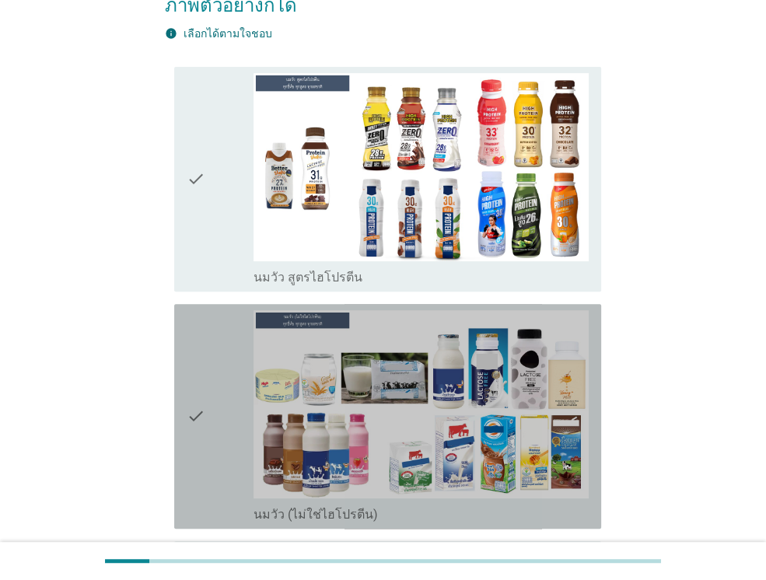
click at [197, 394] on icon "check" at bounding box center [196, 416] width 19 height 212
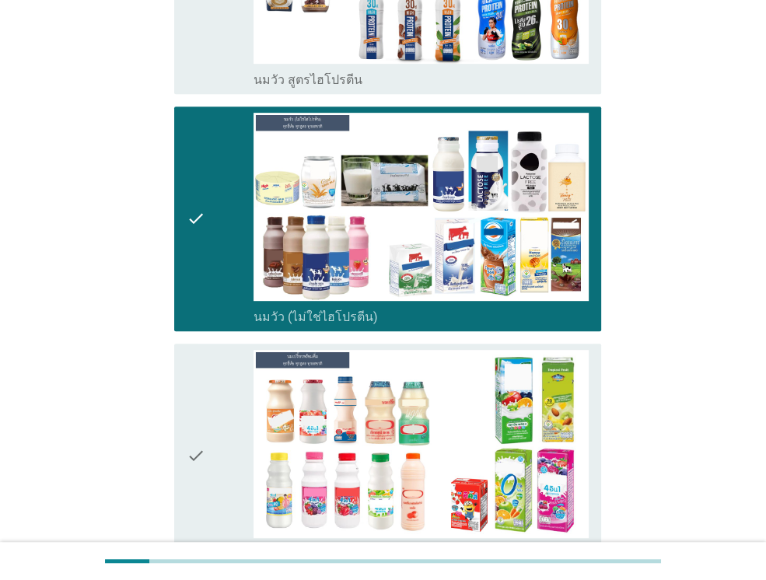
scroll to position [466, 0]
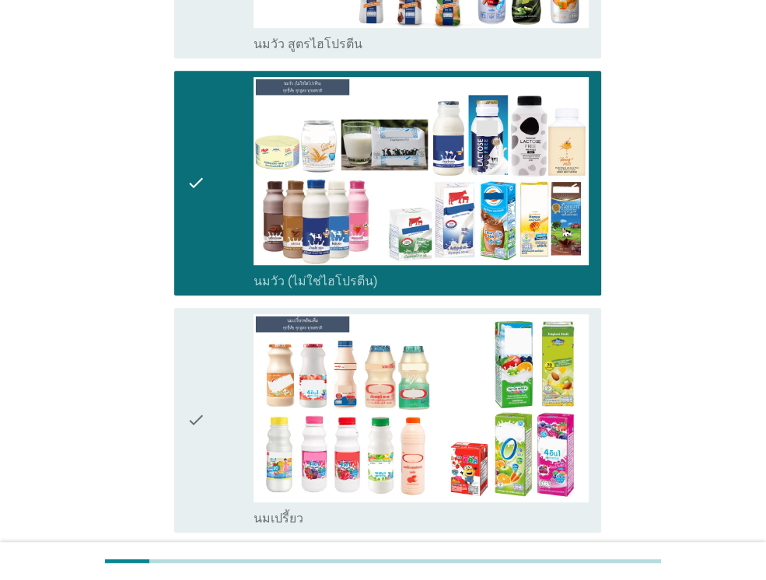
click at [193, 396] on icon "check" at bounding box center [196, 420] width 19 height 212
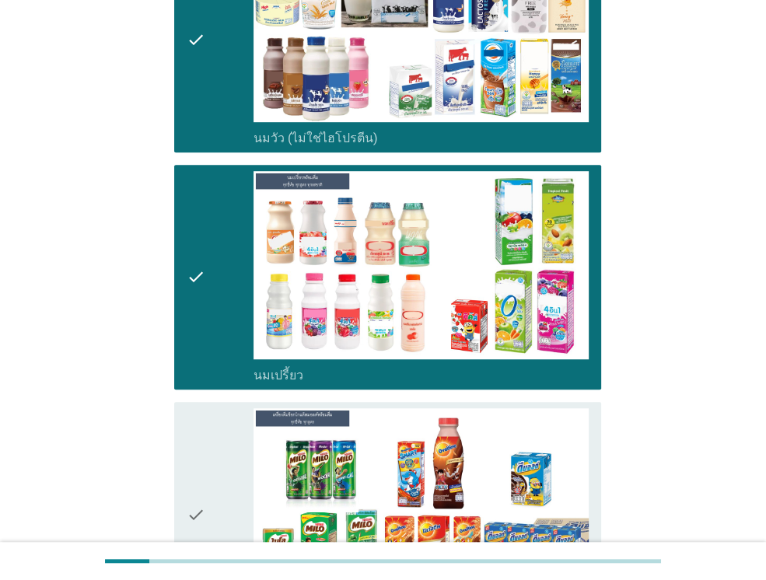
scroll to position [700, 0]
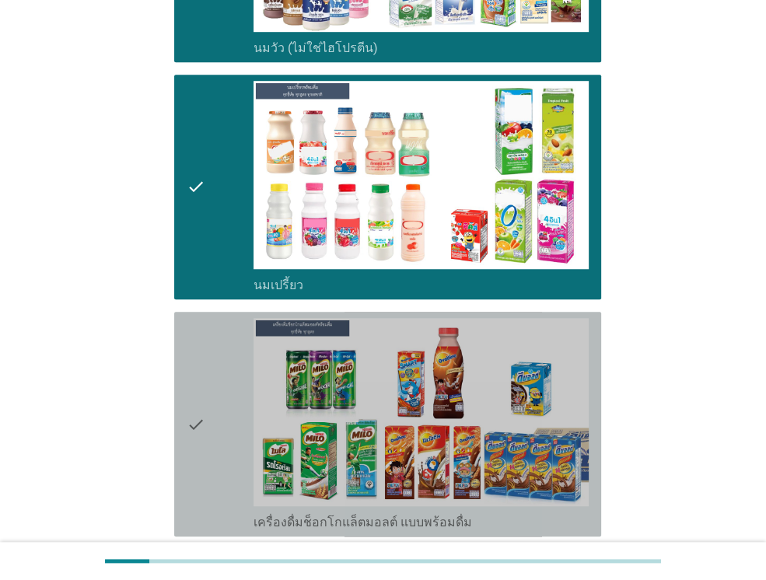
click at [193, 396] on icon "check" at bounding box center [196, 424] width 19 height 212
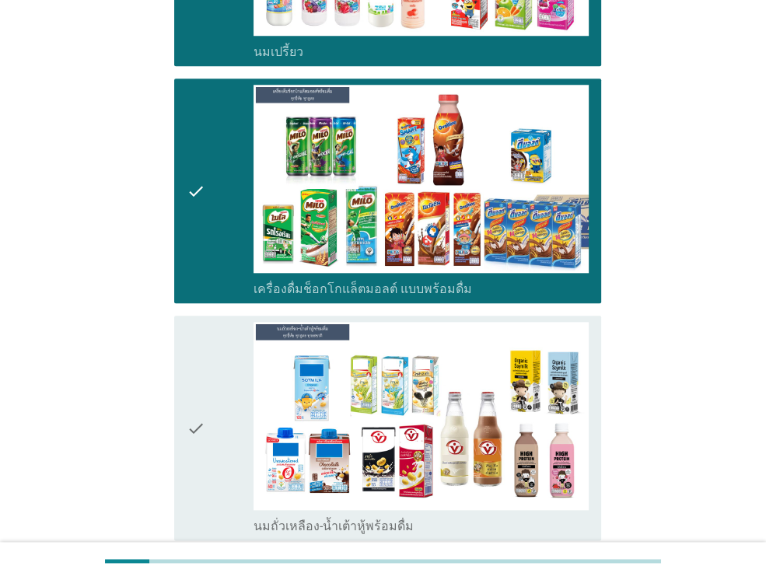
scroll to position [1088, 0]
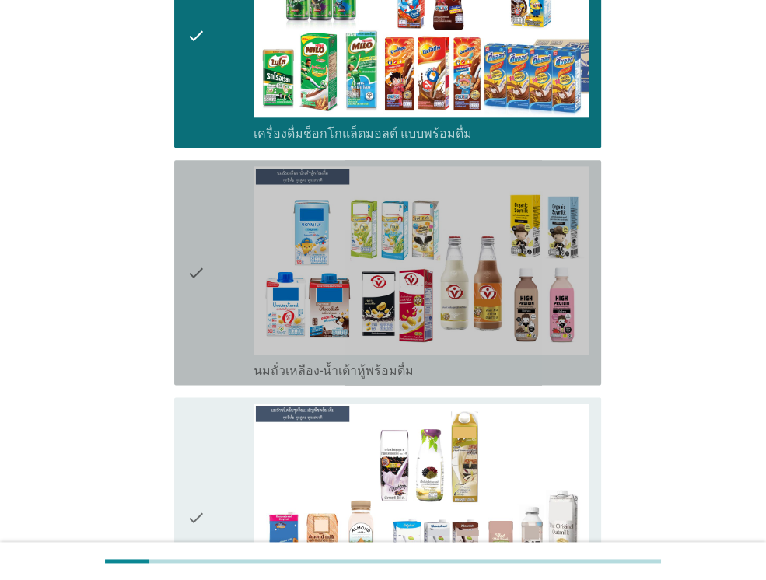
click at [196, 243] on icon "check" at bounding box center [196, 272] width 19 height 212
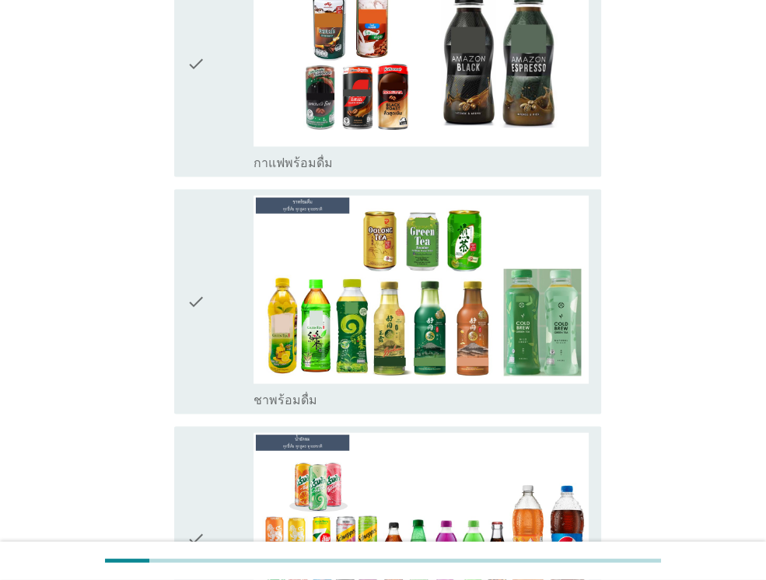
scroll to position [1788, 0]
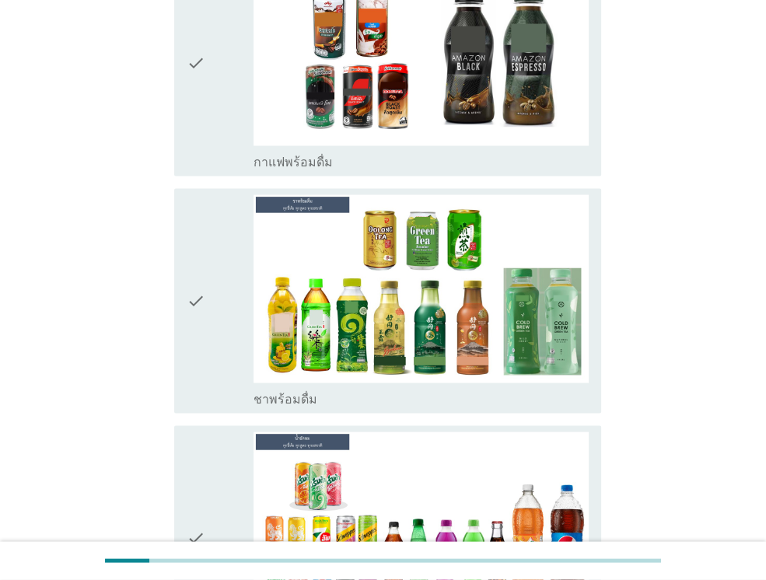
click at [194, 248] on icon "check" at bounding box center [196, 300] width 19 height 212
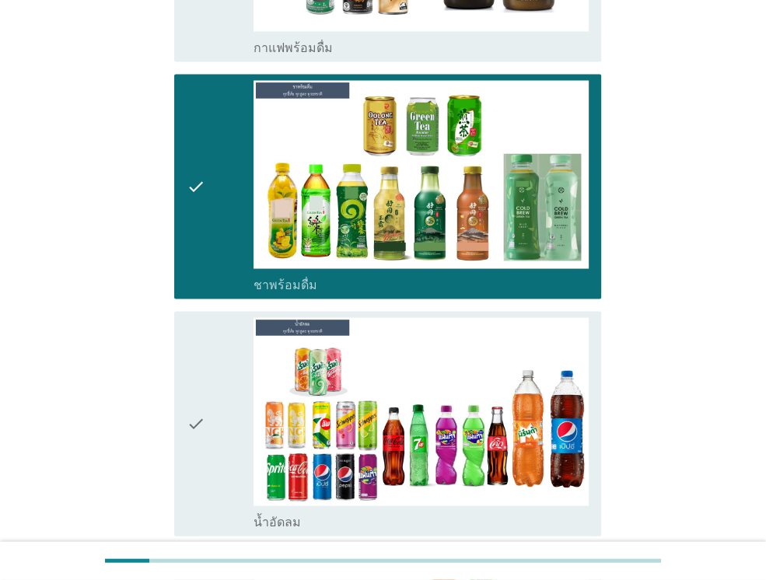
scroll to position [2021, 0]
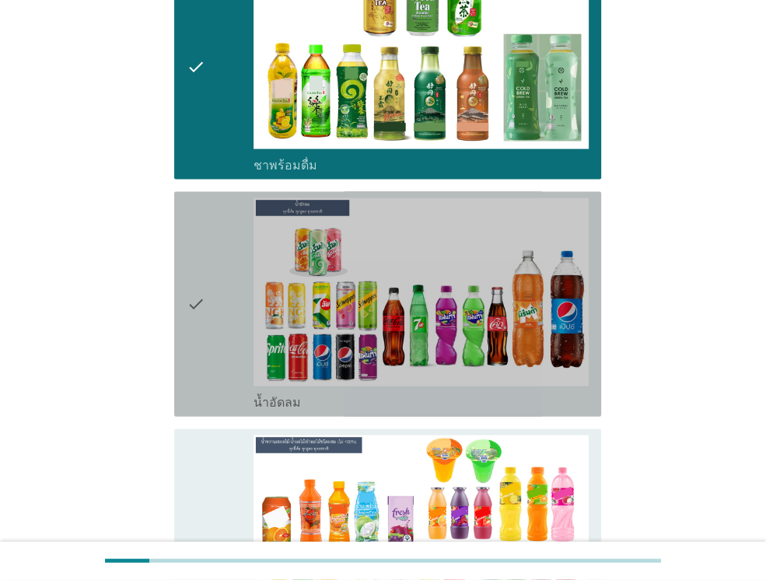
click at [198, 259] on icon "check" at bounding box center [196, 304] width 19 height 212
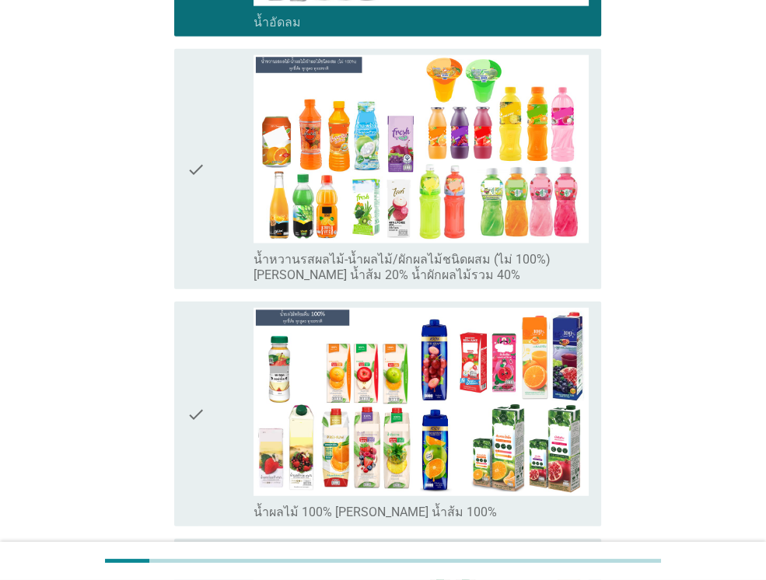
scroll to position [2410, 0]
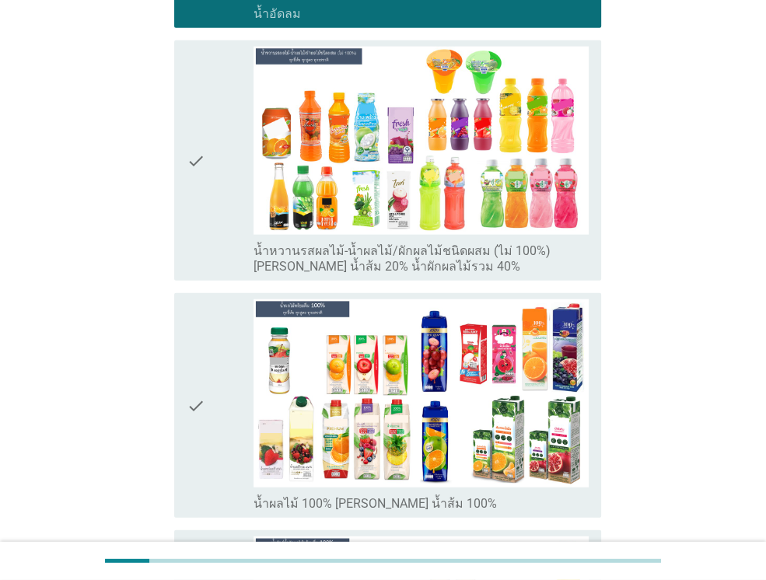
click at [190, 117] on icon "check" at bounding box center [196, 161] width 19 height 228
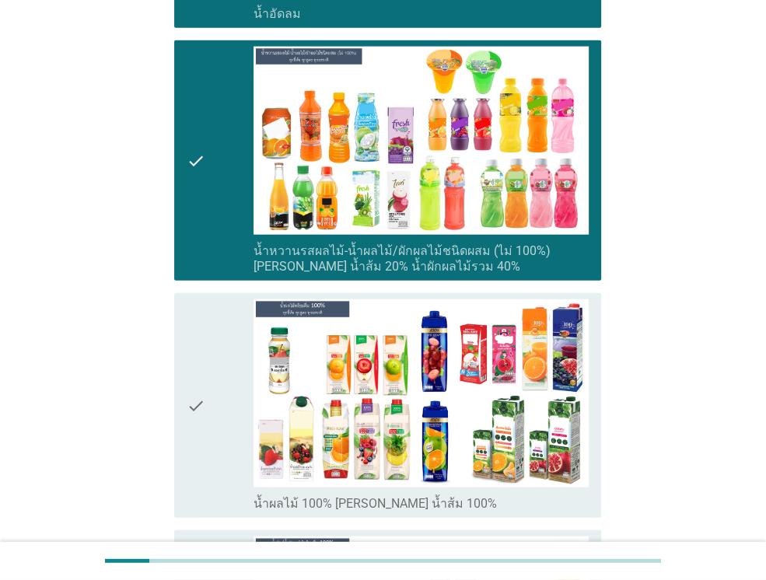
click at [187, 361] on icon "check" at bounding box center [196, 405] width 19 height 212
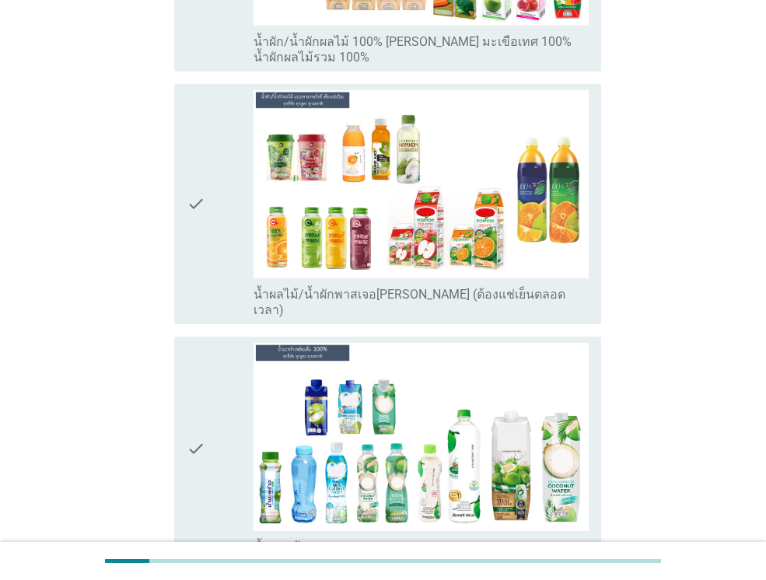
scroll to position [3343, 0]
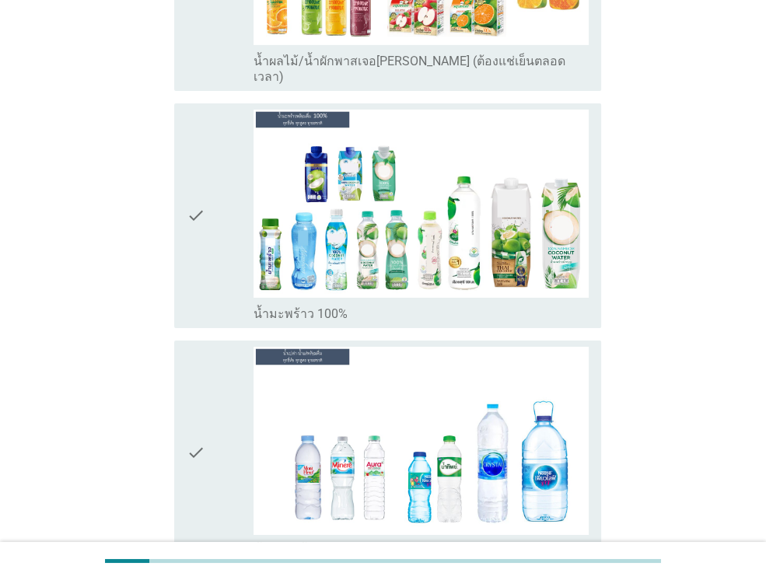
click at [194, 153] on icon "check" at bounding box center [196, 216] width 19 height 212
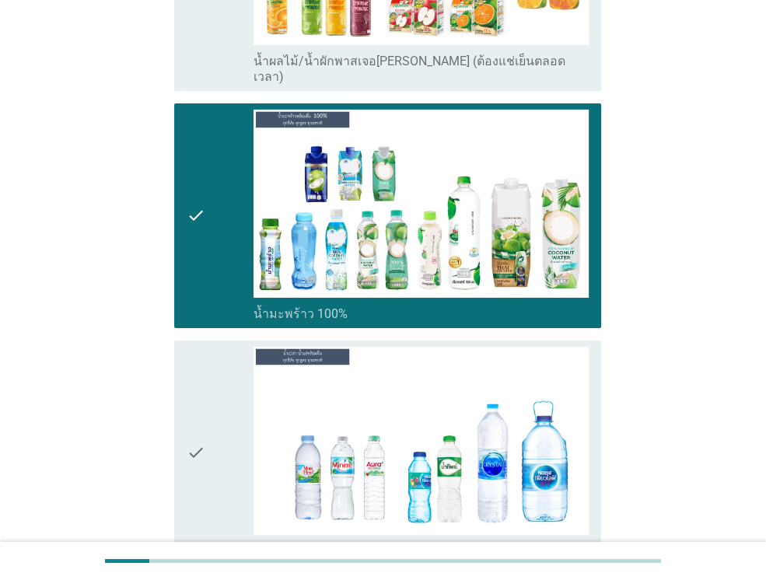
click at [193, 393] on icon "check" at bounding box center [196, 453] width 19 height 212
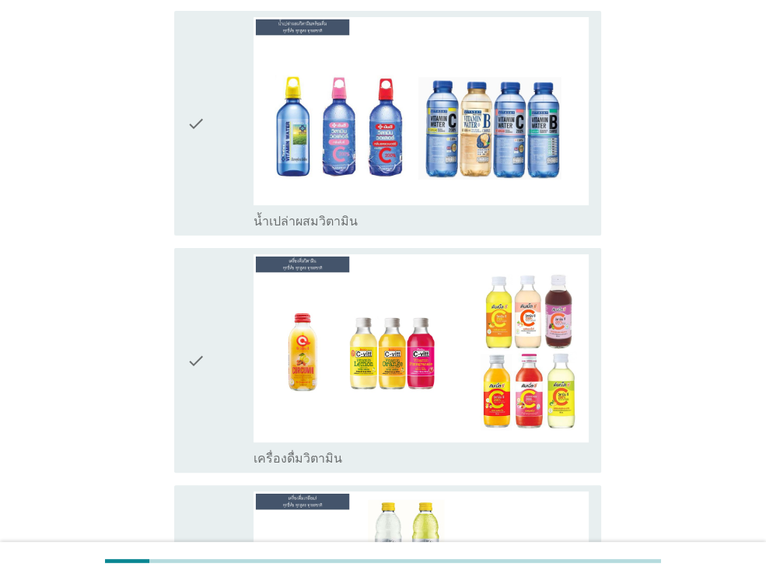
scroll to position [4042, 0]
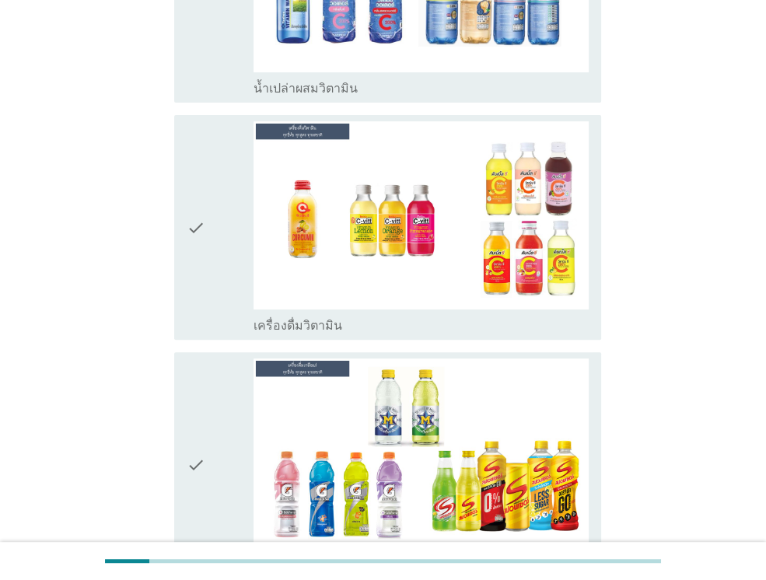
click at [192, 166] on icon "check" at bounding box center [196, 227] width 19 height 212
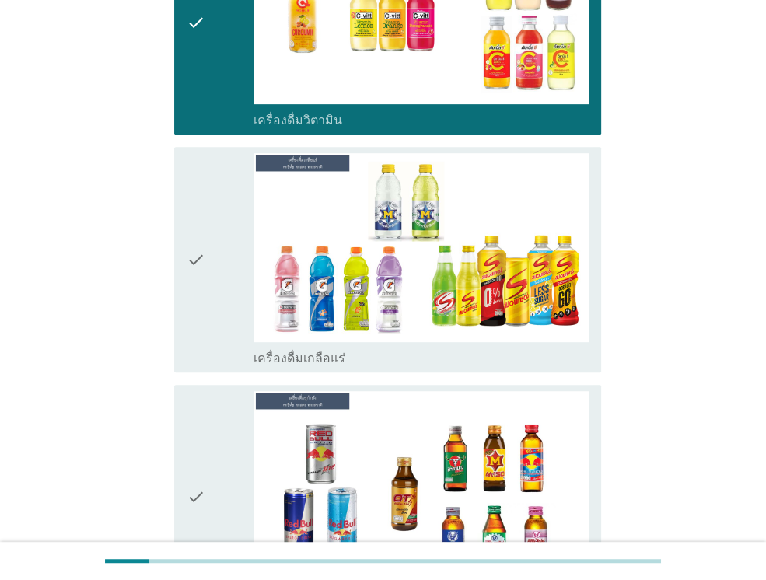
scroll to position [4353, 0]
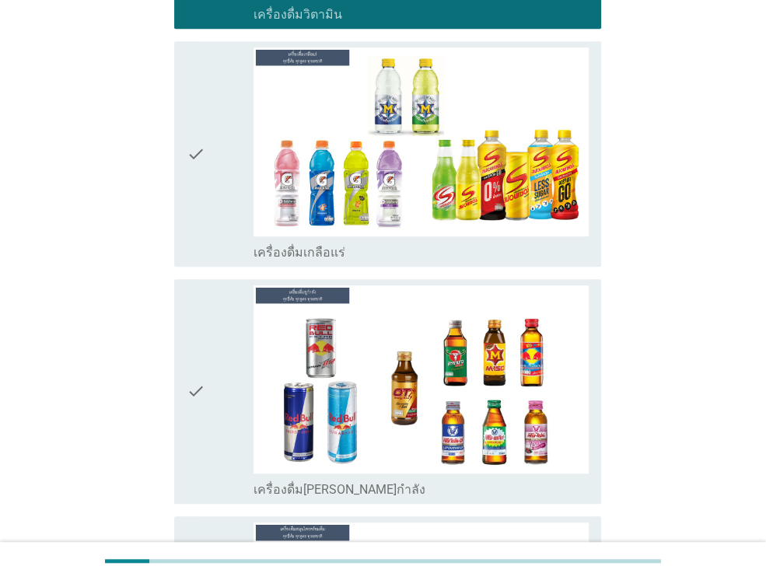
click at [198, 326] on icon "check" at bounding box center [196, 391] width 19 height 212
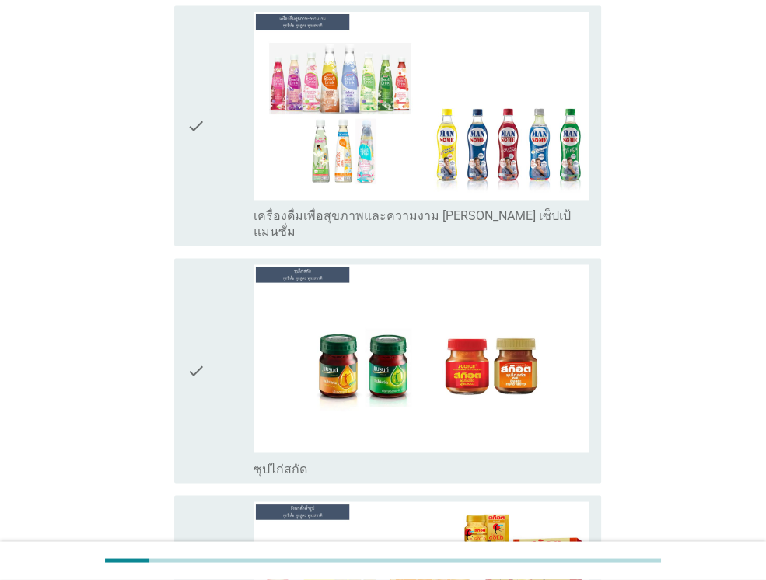
scroll to position [5364, 0]
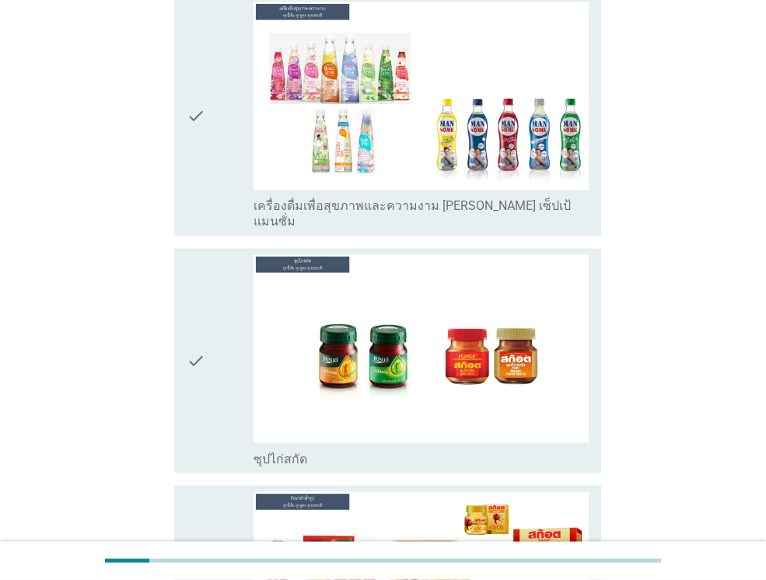
click at [191, 264] on icon "check" at bounding box center [196, 360] width 19 height 212
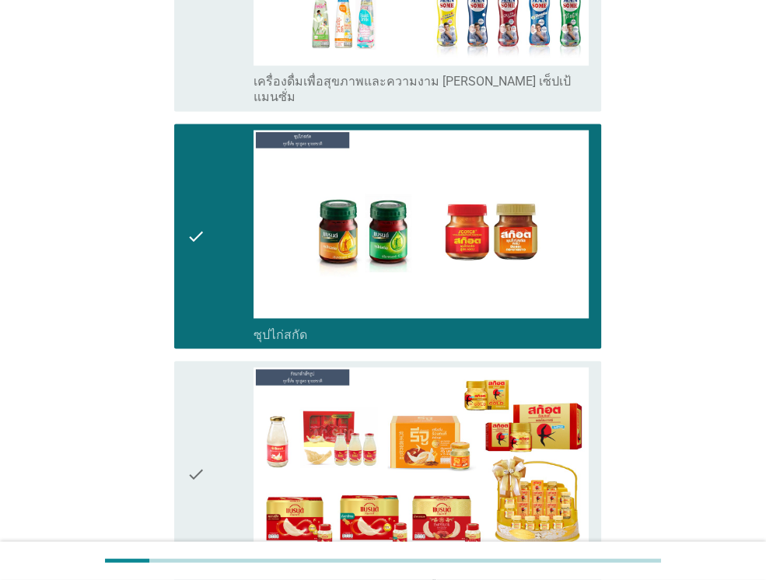
scroll to position [5572, 0]
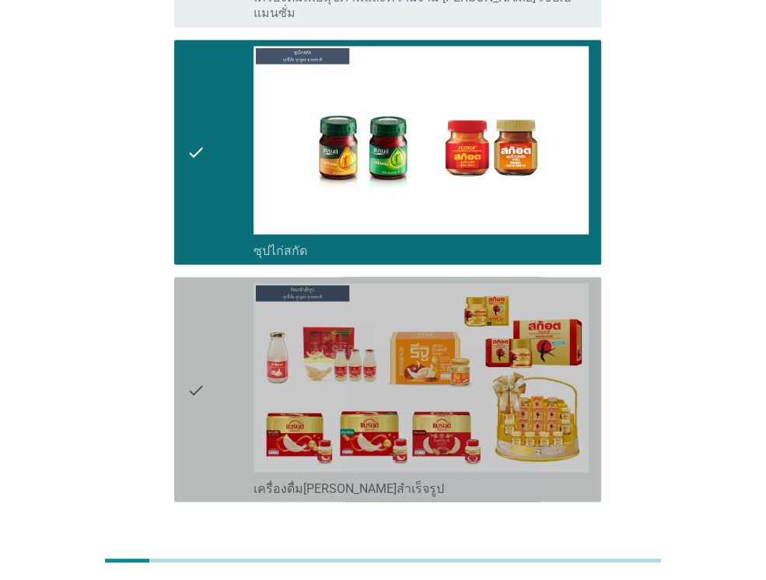
click at [203, 286] on icon "check" at bounding box center [196, 389] width 19 height 212
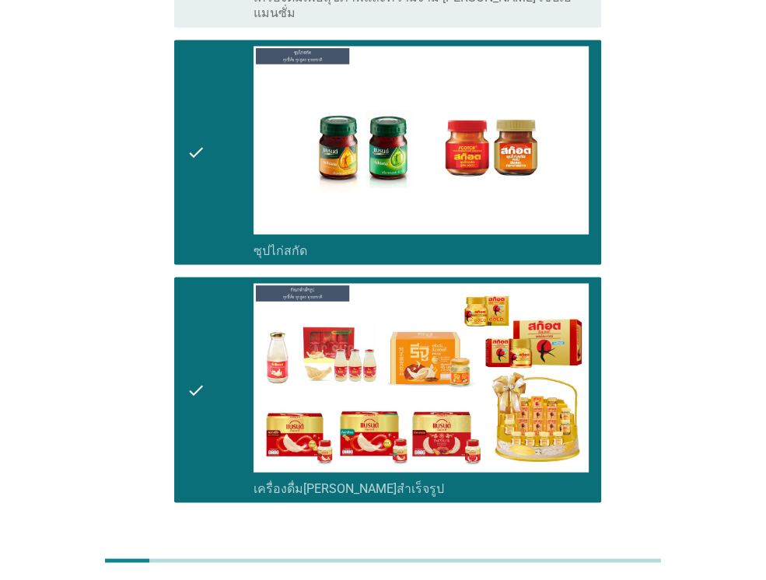
click at [554, 549] on div "ต่อไป" at bounding box center [561, 558] width 44 height 19
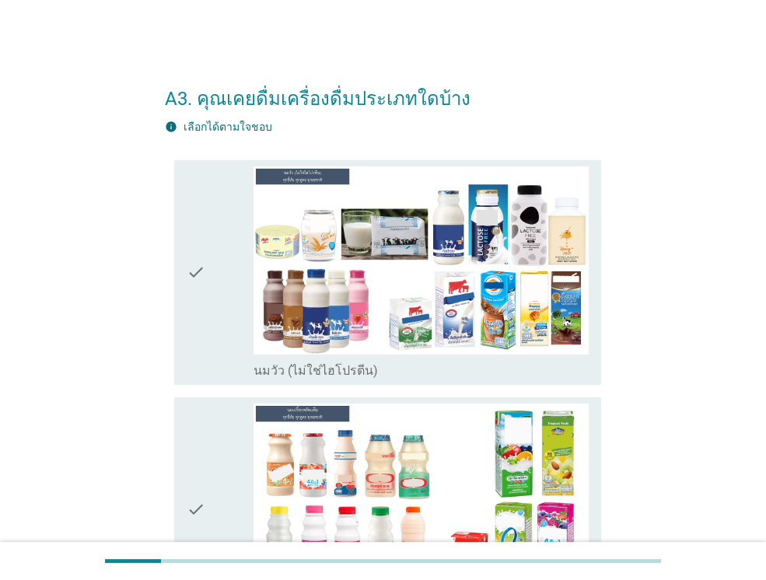
click at [190, 272] on icon "check" at bounding box center [196, 272] width 19 height 212
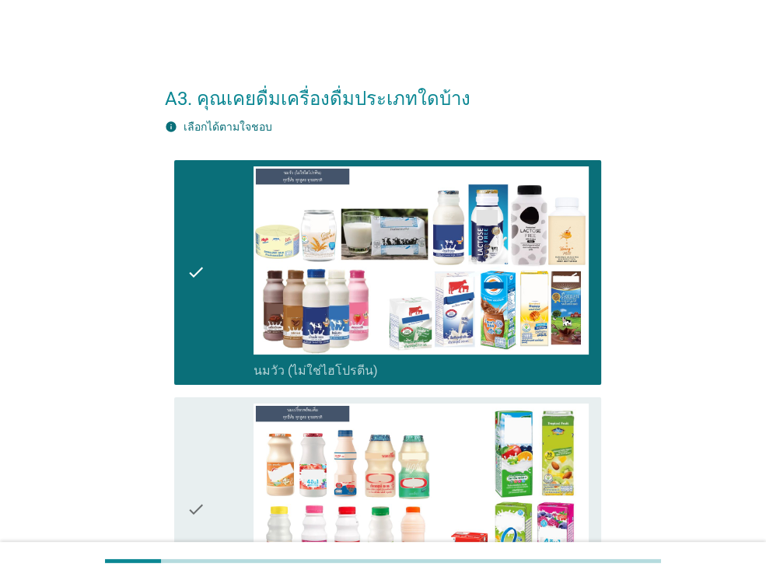
click at [196, 515] on icon "check" at bounding box center [196, 509] width 19 height 212
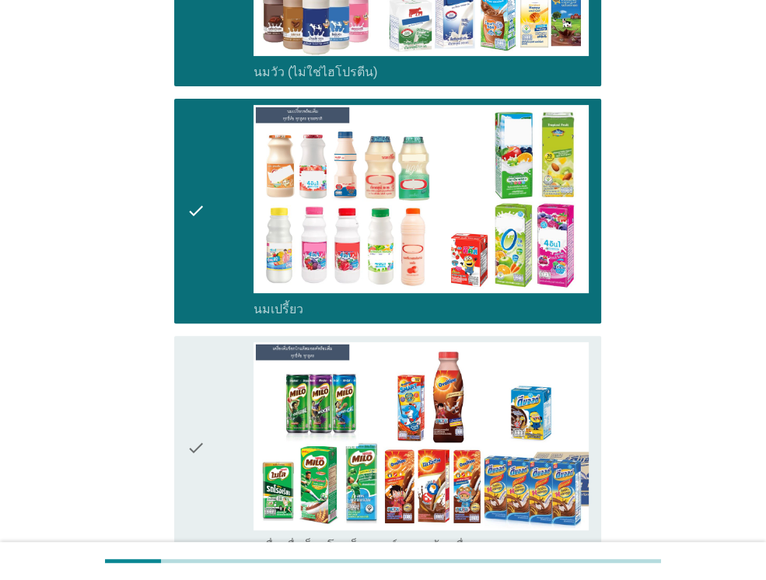
scroll to position [389, 0]
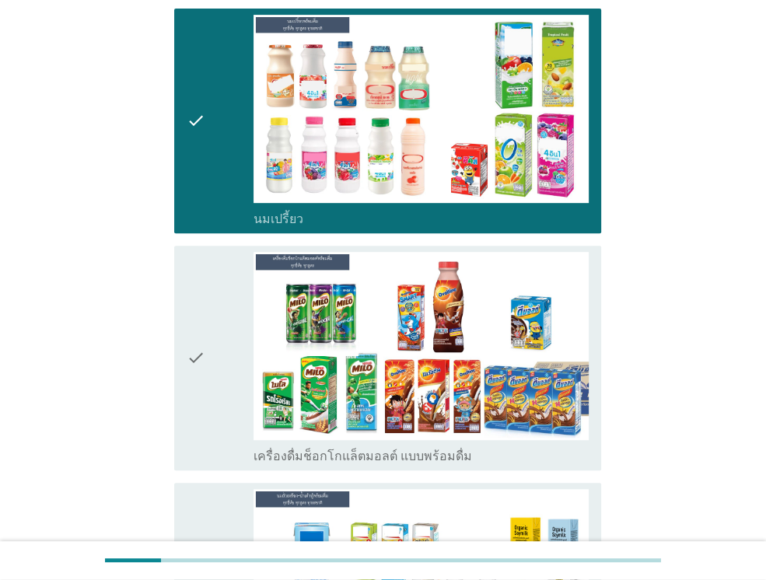
click at [198, 355] on icon "check" at bounding box center [196, 358] width 19 height 212
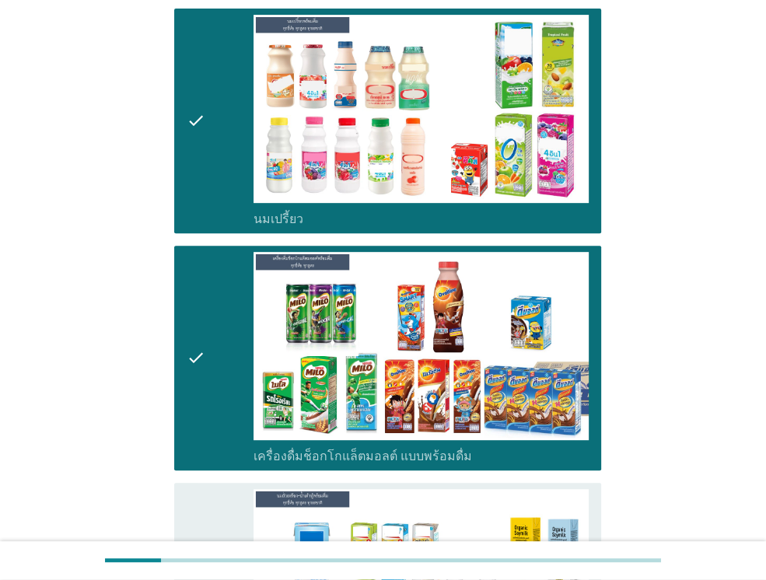
scroll to position [700, 0]
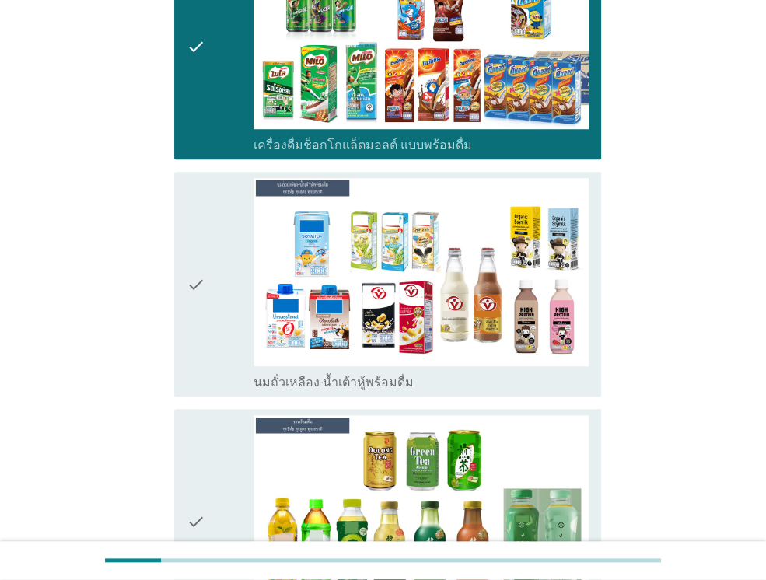
click at [195, 284] on icon "check" at bounding box center [196, 284] width 19 height 212
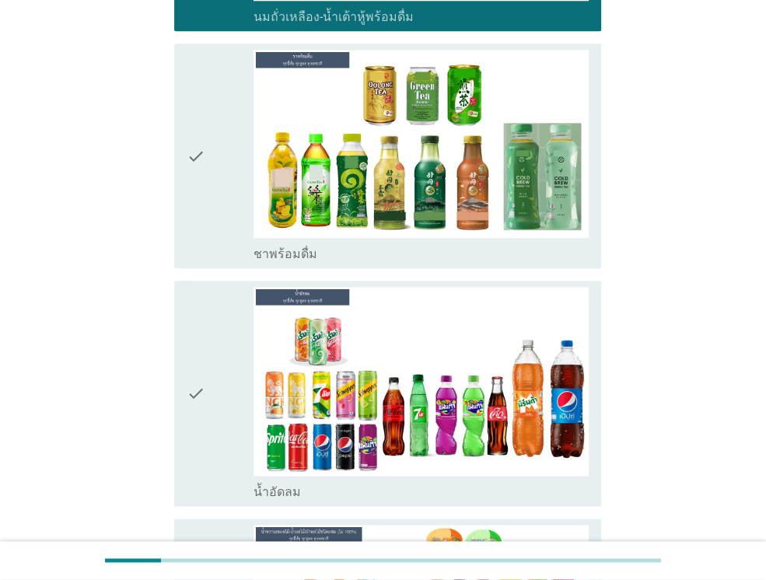
scroll to position [1166, 0]
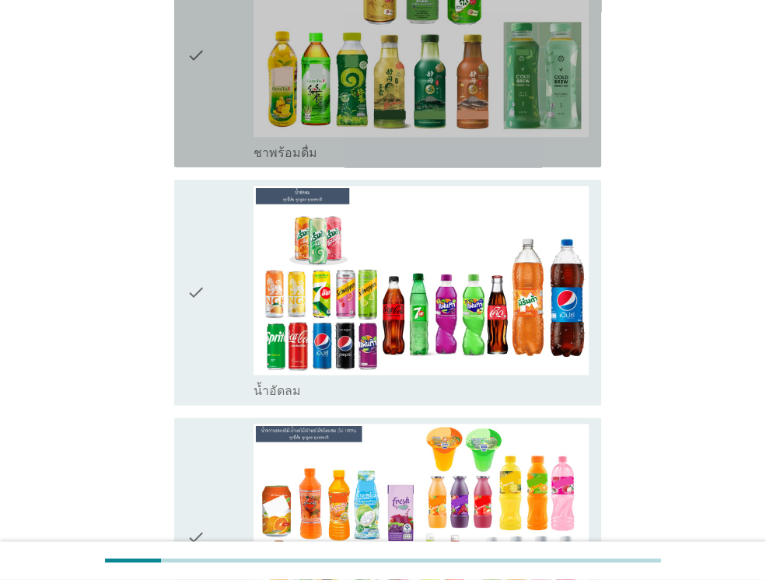
click at [193, 49] on icon "check" at bounding box center [196, 55] width 19 height 212
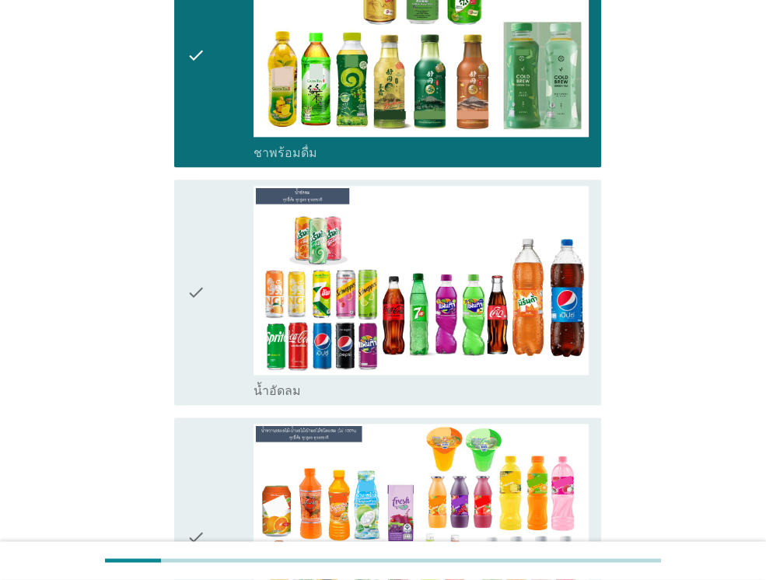
click at [199, 293] on icon "check" at bounding box center [196, 292] width 19 height 212
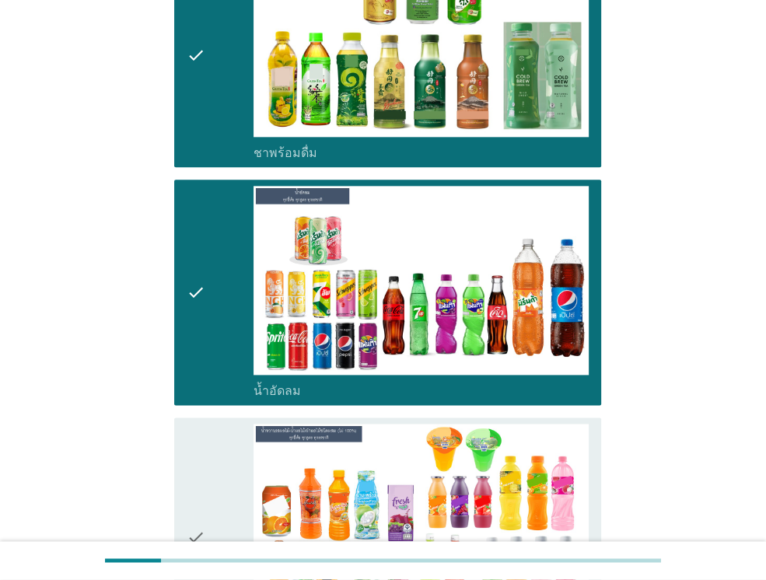
scroll to position [1477, 0]
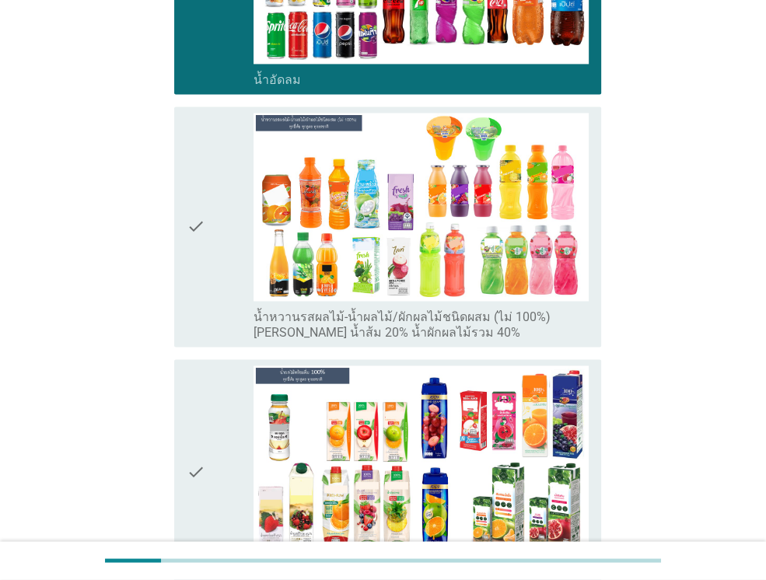
click at [192, 215] on icon "check" at bounding box center [196, 227] width 19 height 228
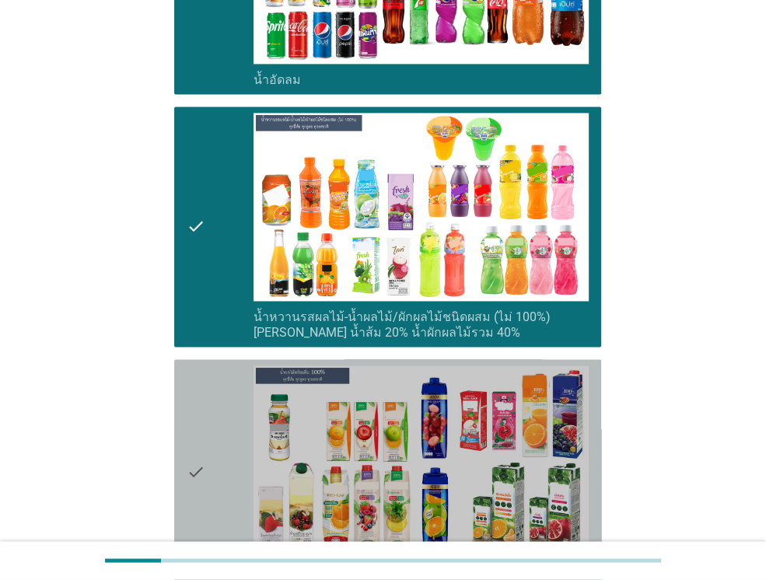
click at [196, 473] on icon "check" at bounding box center [196, 471] width 19 height 212
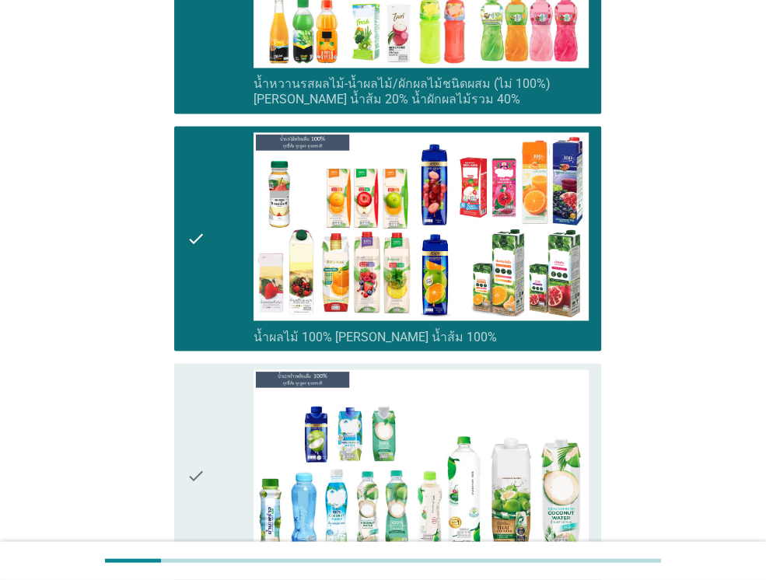
scroll to position [1943, 0]
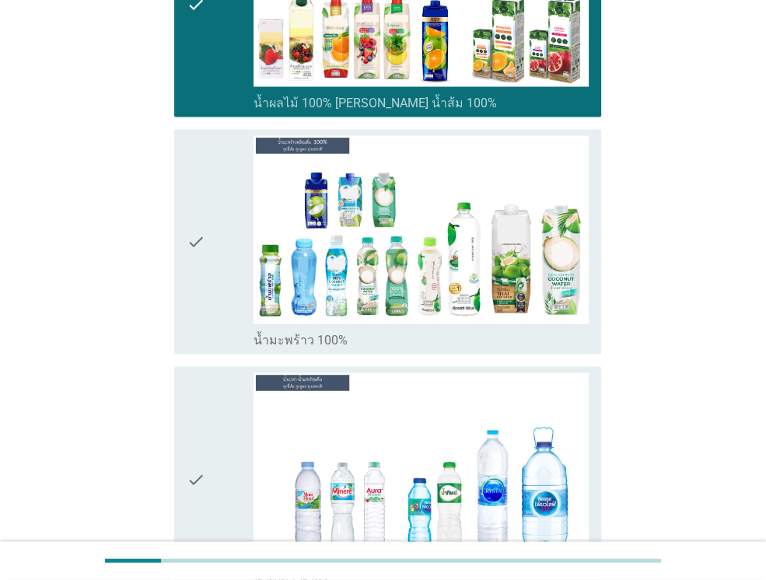
click at [197, 233] on icon "check" at bounding box center [196, 242] width 19 height 212
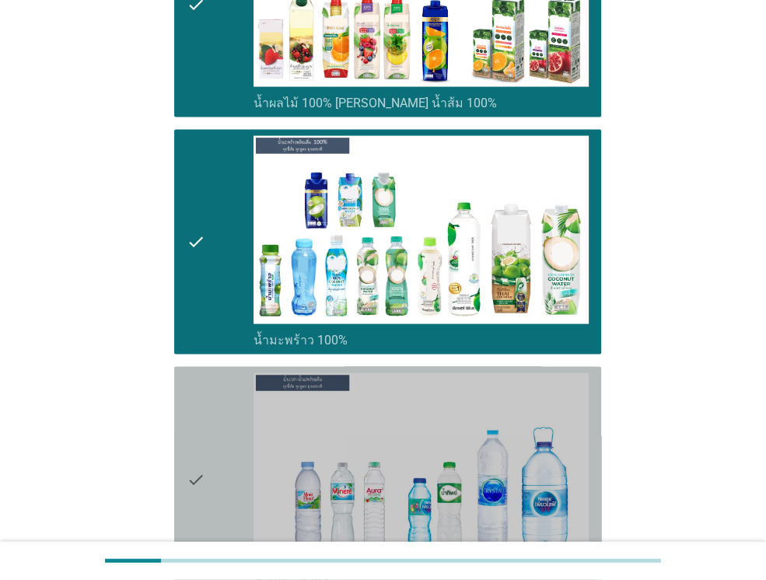
click at [193, 473] on icon "check" at bounding box center [196, 479] width 19 height 212
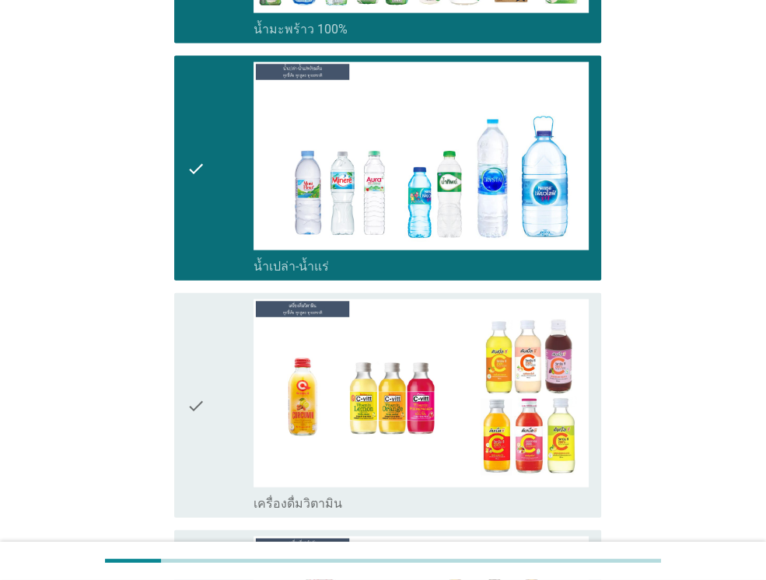
scroll to position [2410, 0]
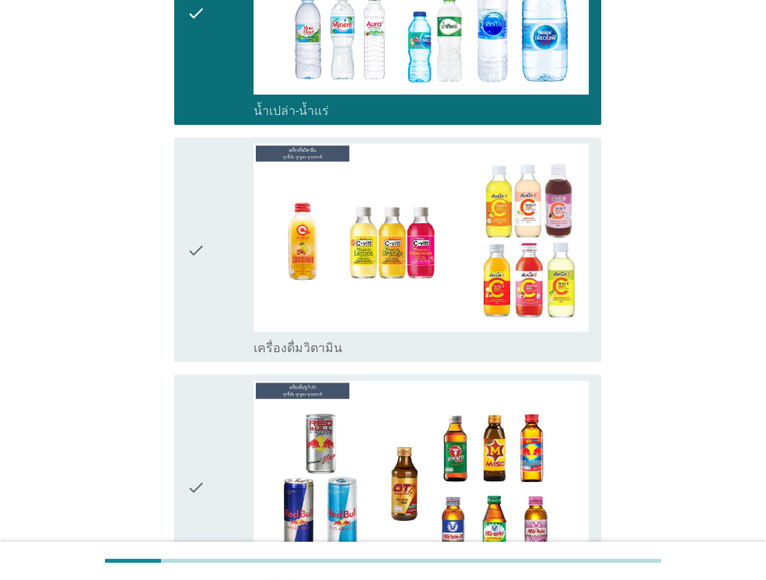
click at [193, 239] on icon "check" at bounding box center [196, 250] width 19 height 212
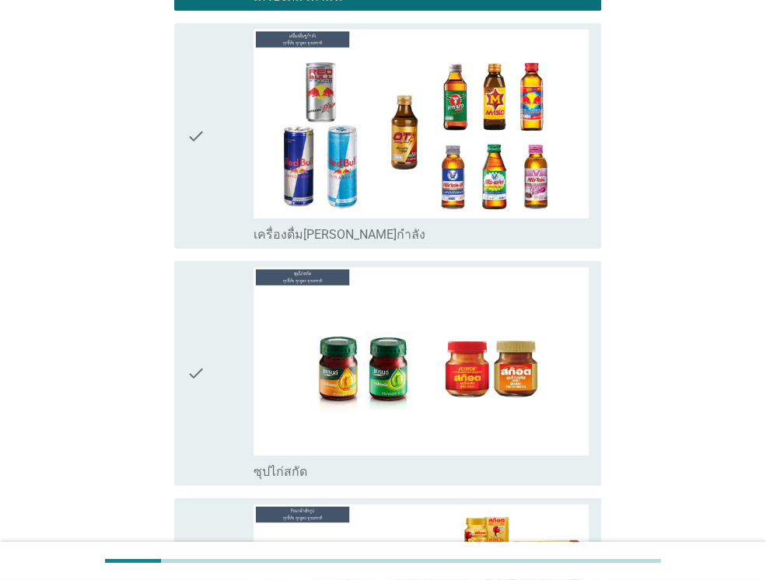
scroll to position [2798, 0]
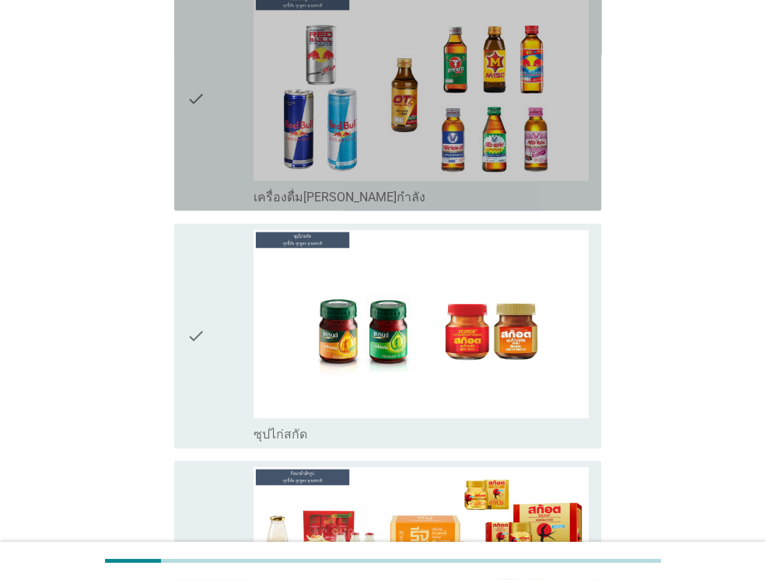
click at [201, 99] on icon "check" at bounding box center [196, 98] width 19 height 212
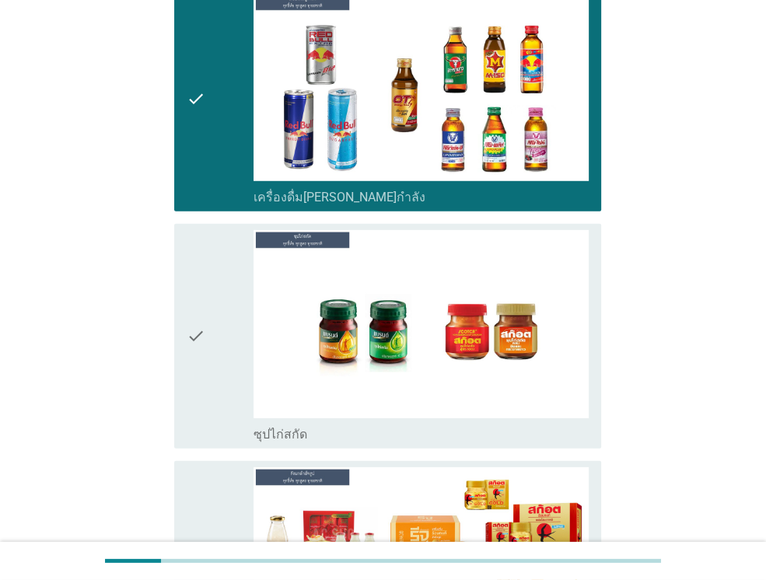
click at [189, 340] on icon "check" at bounding box center [196, 336] width 19 height 212
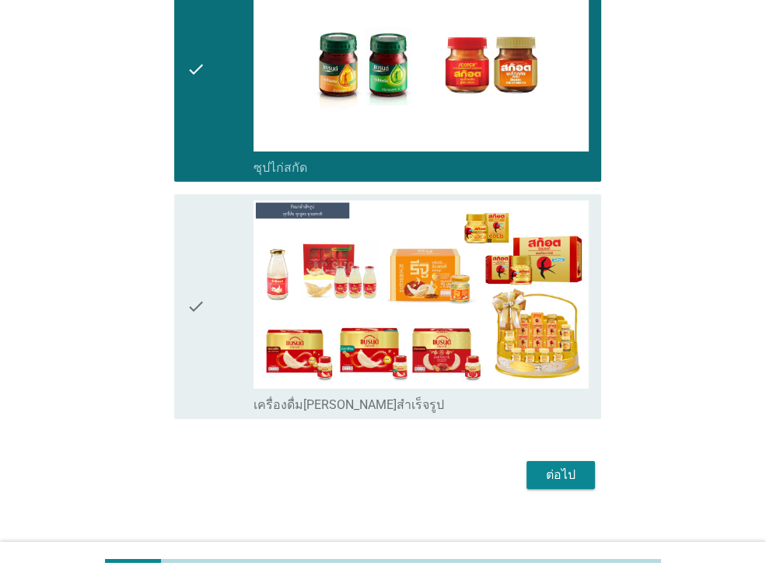
scroll to position [3078, 0]
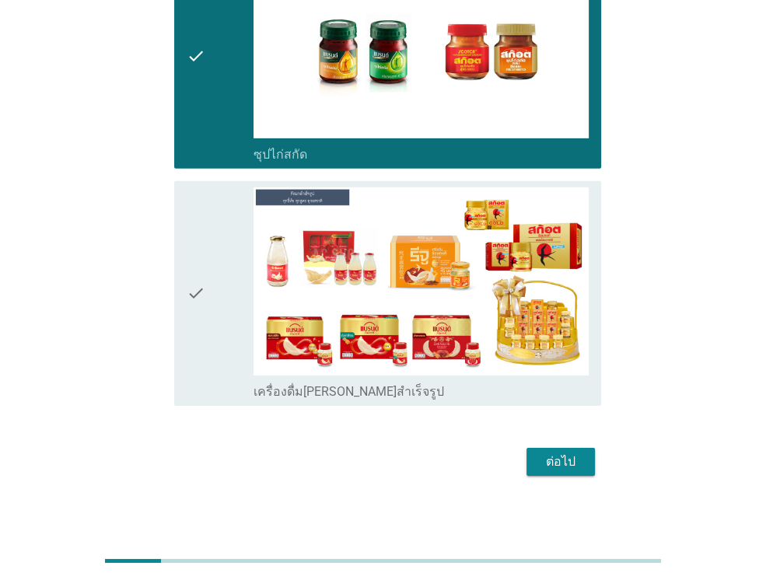
click at [564, 456] on div "ต่อไป" at bounding box center [561, 461] width 44 height 19
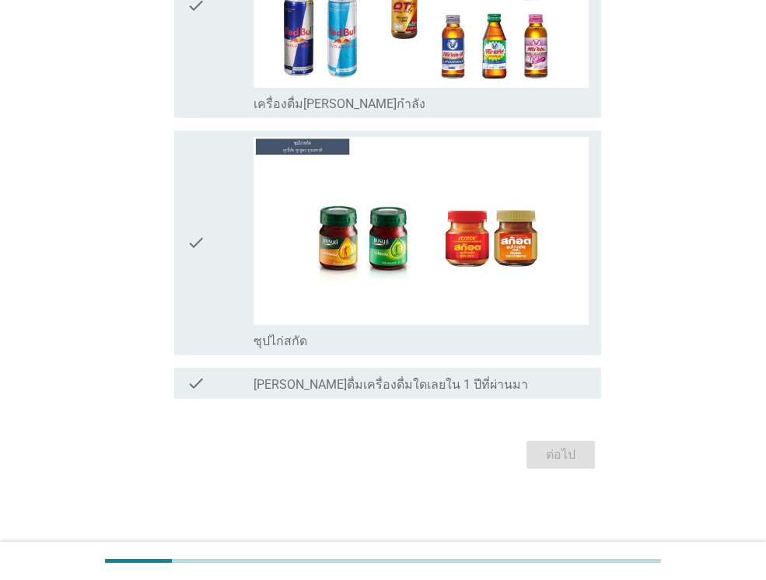
scroll to position [0, 0]
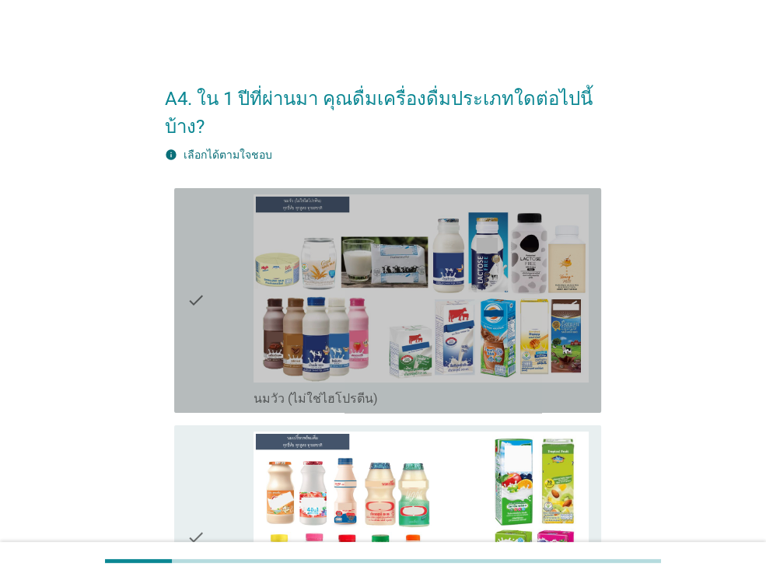
click at [194, 300] on icon "check" at bounding box center [196, 300] width 19 height 212
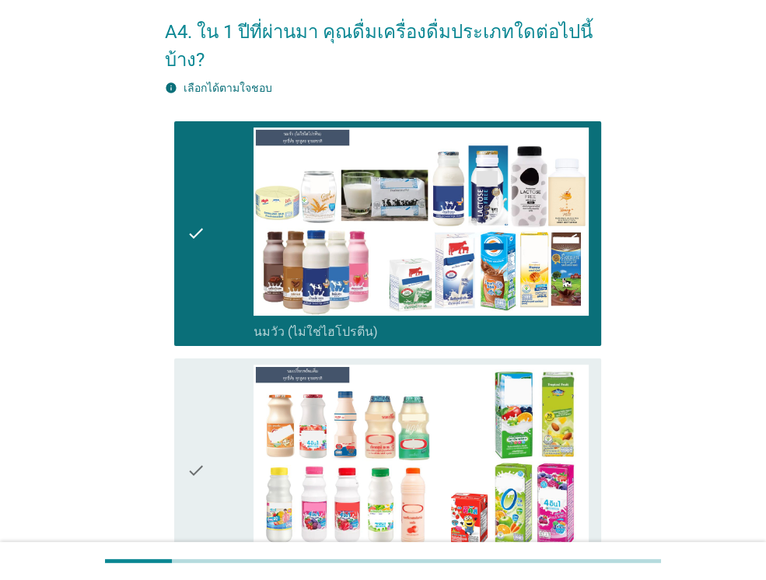
scroll to position [155, 0]
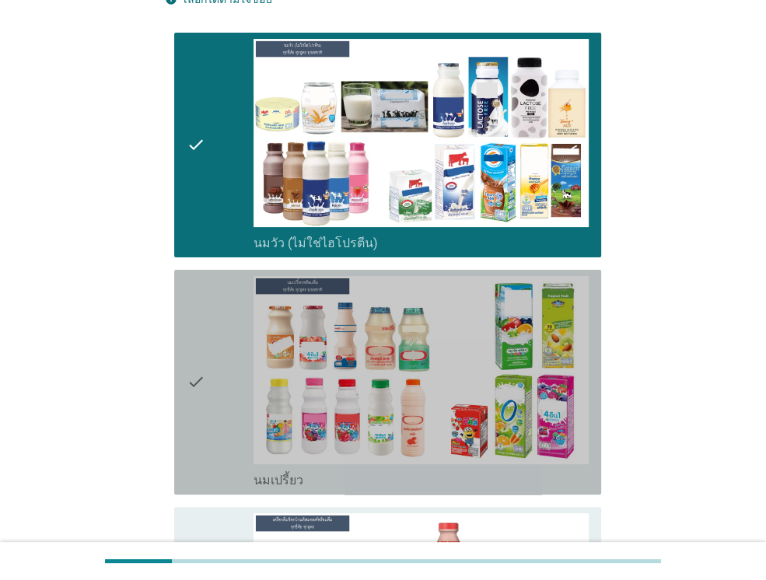
click at [199, 386] on icon "check" at bounding box center [196, 382] width 19 height 212
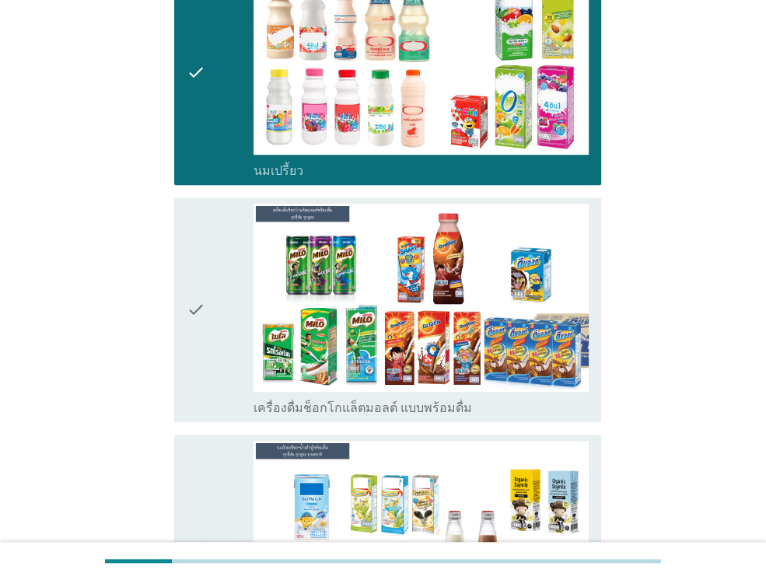
scroll to position [466, 0]
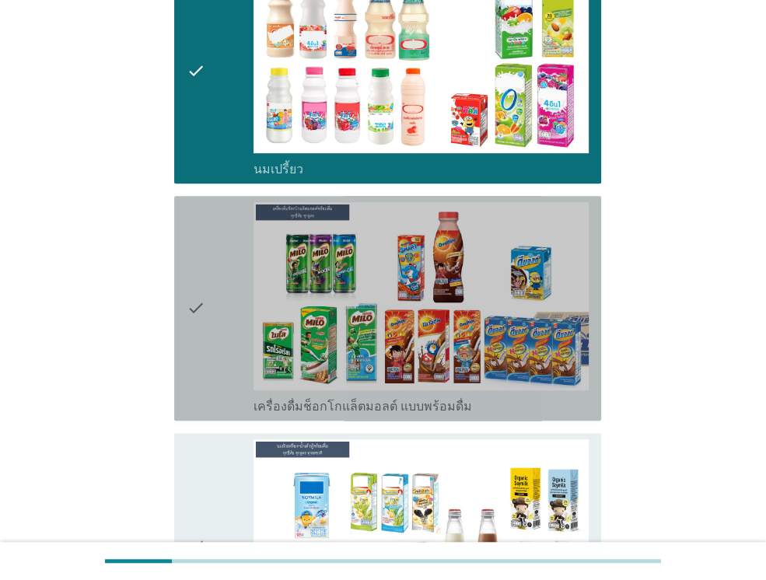
click at [193, 301] on icon "check" at bounding box center [196, 308] width 19 height 212
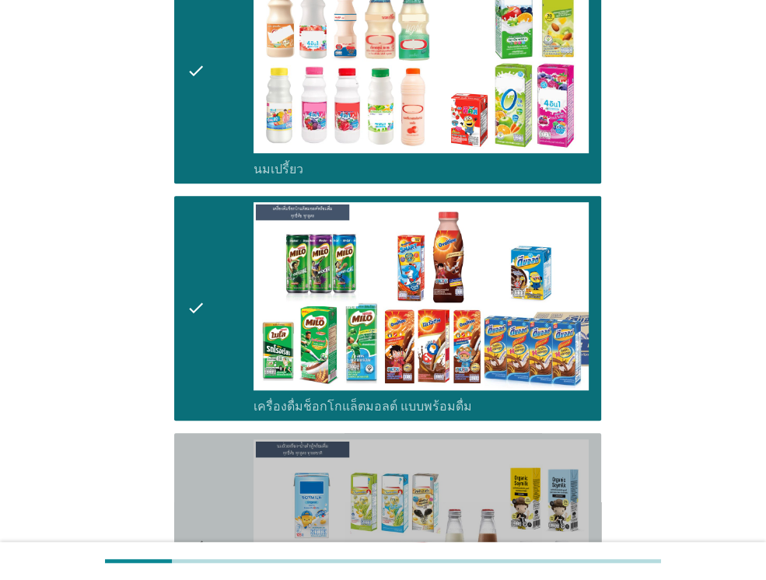
click at [201, 531] on icon "check" at bounding box center [196, 545] width 19 height 212
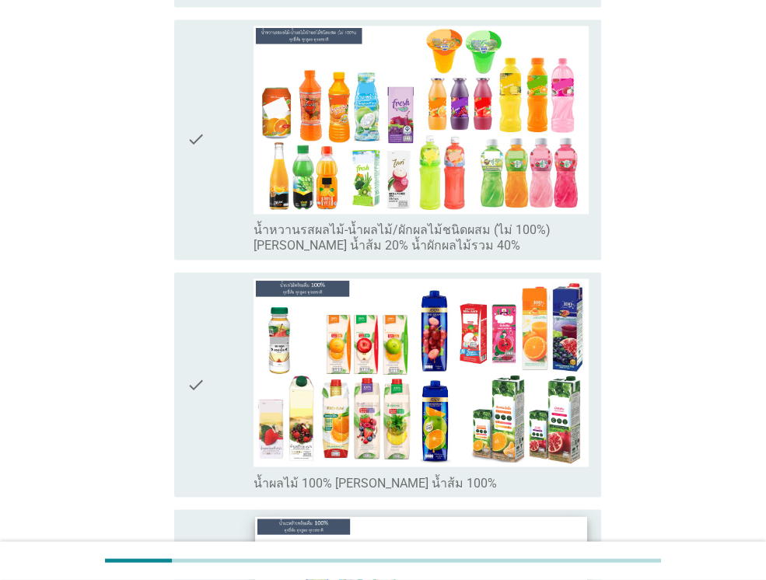
scroll to position [1477, 0]
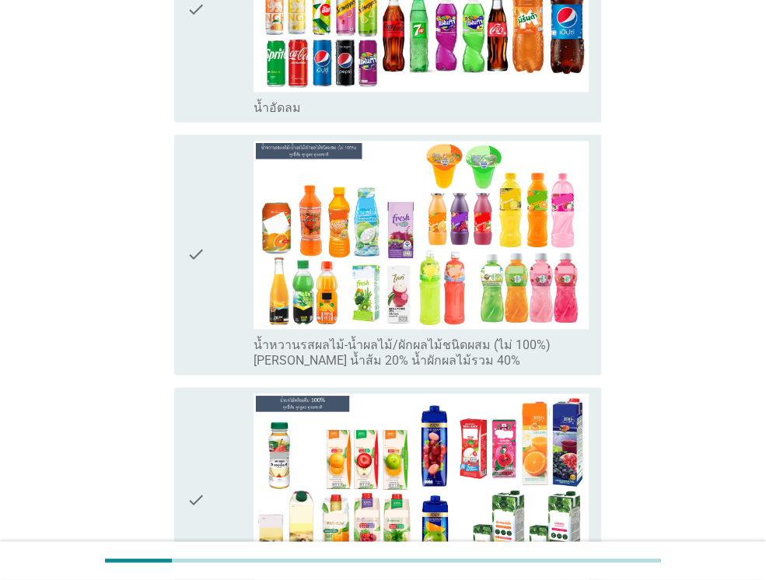
click at [194, 253] on icon "check" at bounding box center [196, 255] width 19 height 228
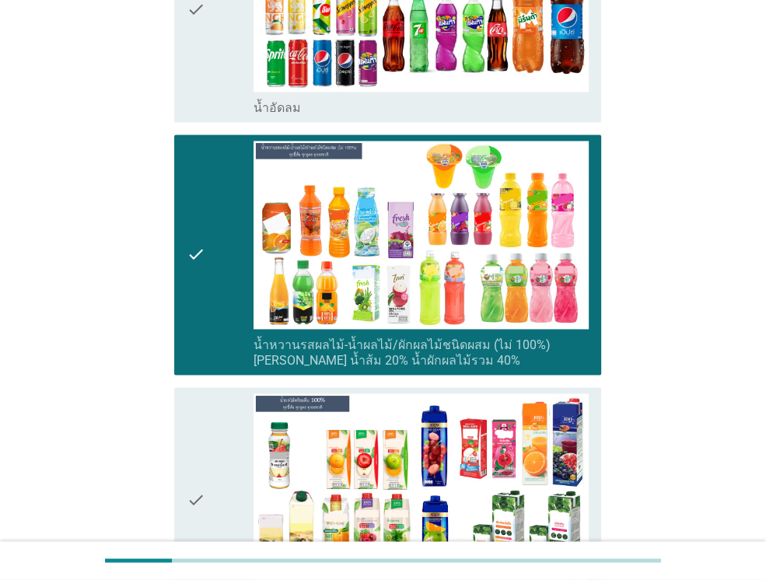
click at [194, 7] on icon "check" at bounding box center [196, 9] width 19 height 212
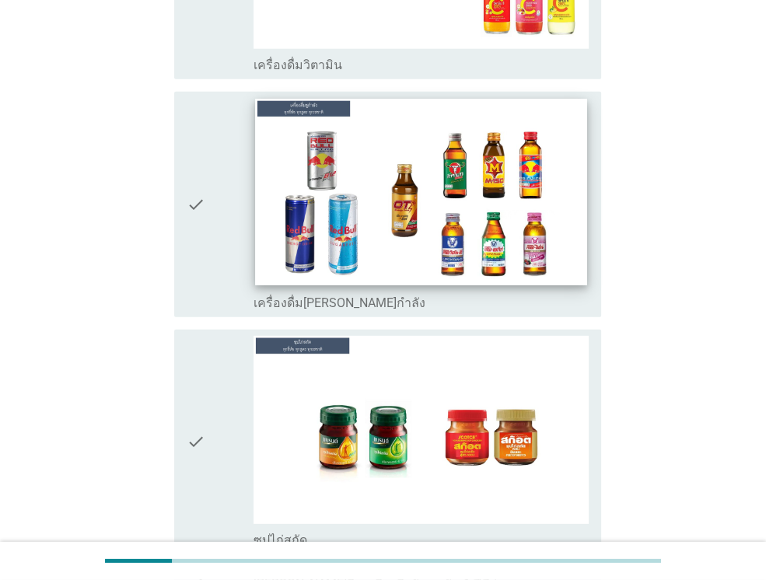
scroll to position [2487, 0]
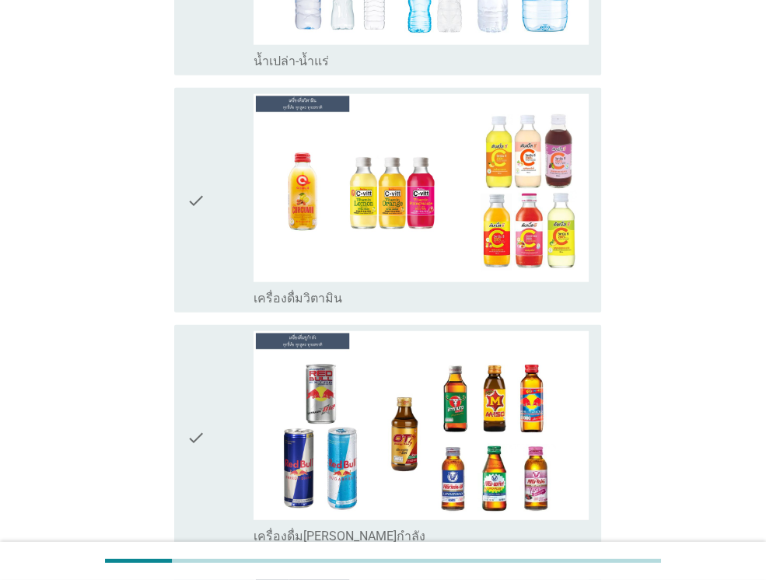
click at [196, 190] on icon "check" at bounding box center [196, 200] width 19 height 212
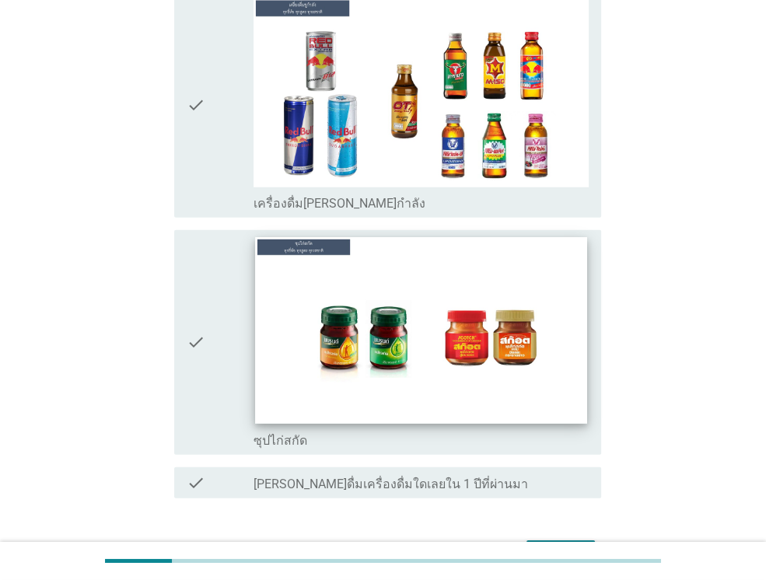
scroll to position [2913, 0]
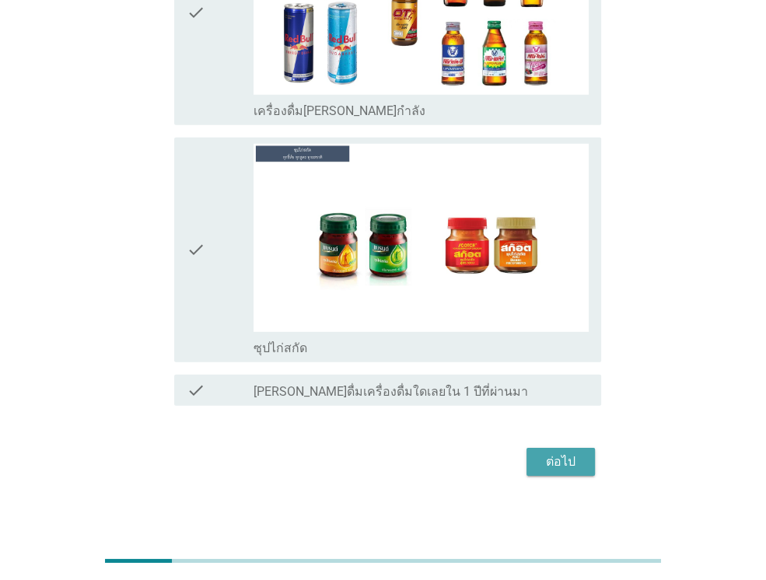
click at [533, 459] on button "ต่อไป" at bounding box center [560, 462] width 68 height 28
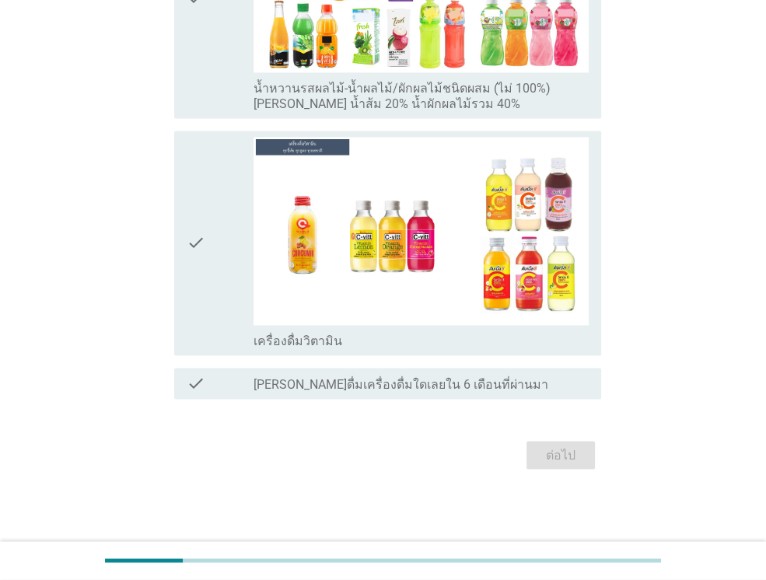
scroll to position [0, 0]
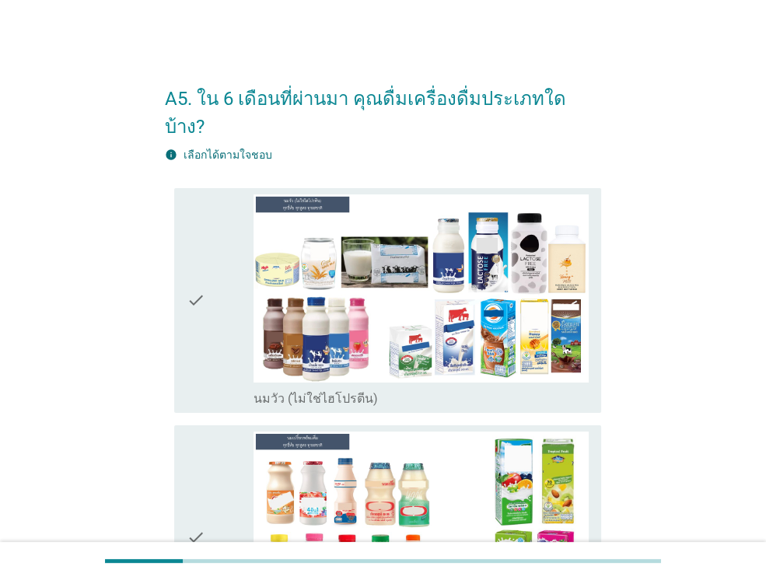
click at [196, 268] on icon "check" at bounding box center [196, 300] width 19 height 212
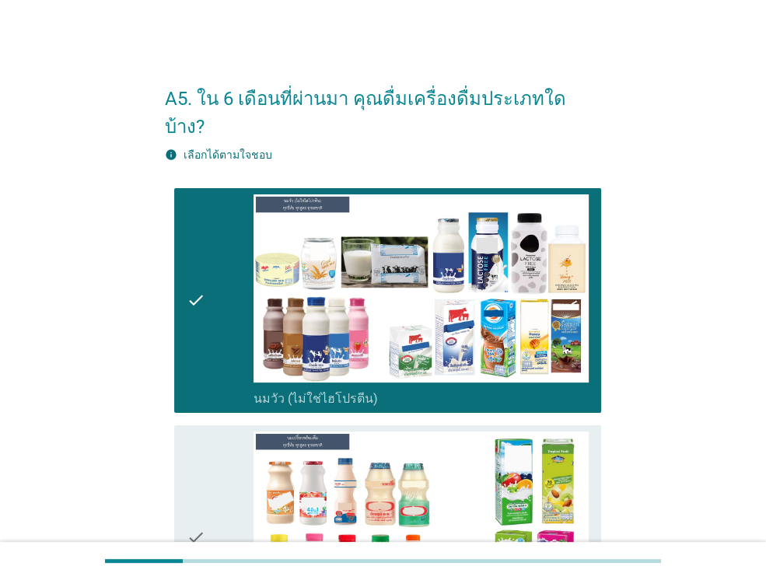
click at [196, 508] on icon "check" at bounding box center [196, 537] width 19 height 212
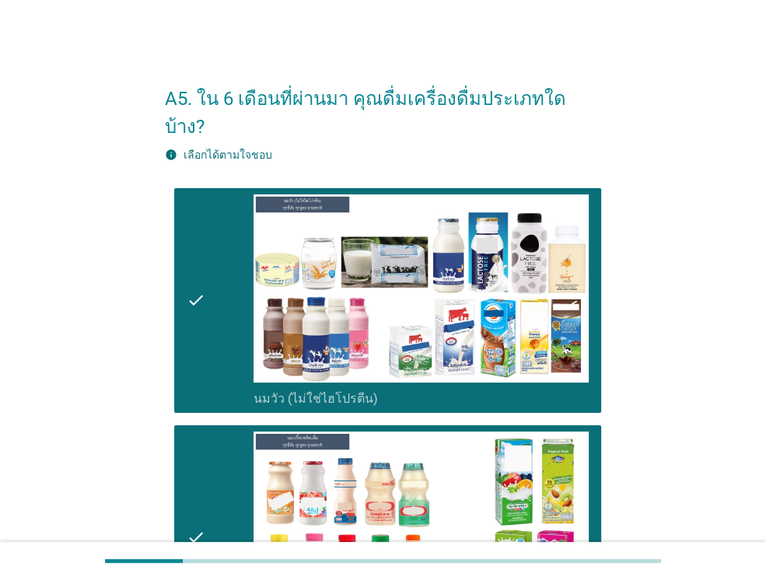
scroll to position [311, 0]
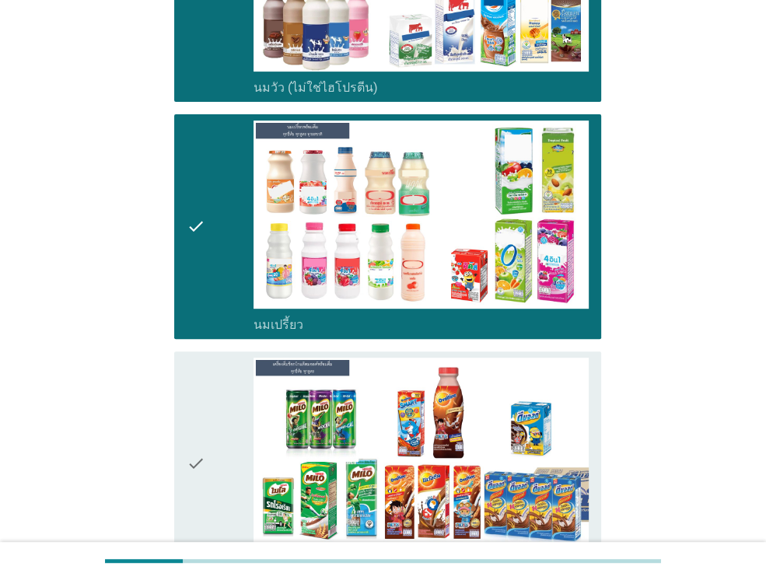
click at [194, 431] on icon "check" at bounding box center [196, 464] width 19 height 212
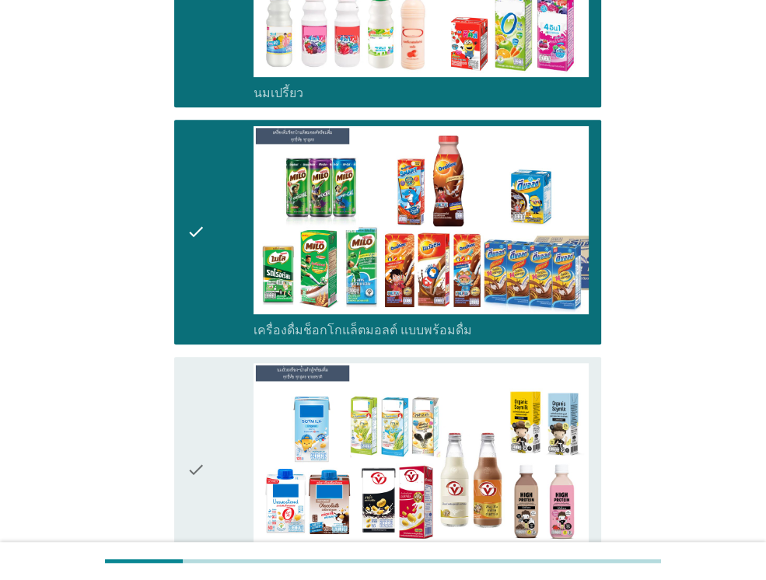
scroll to position [700, 0]
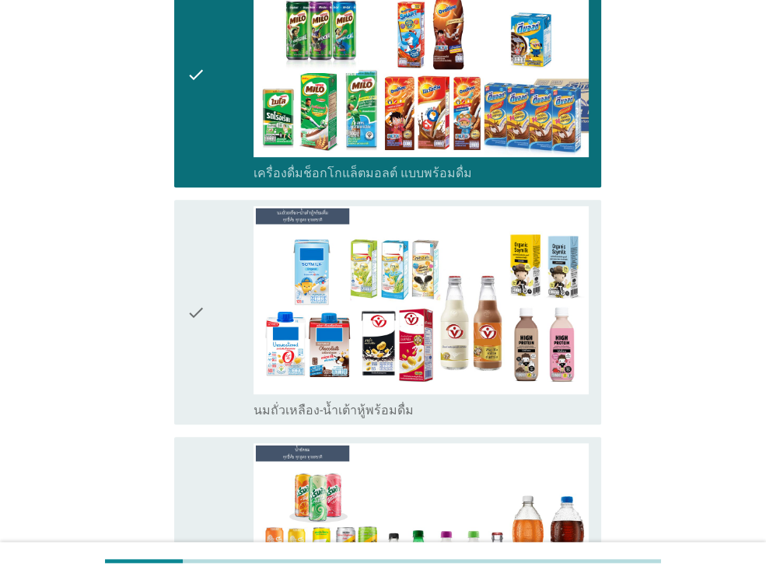
click at [189, 275] on icon "check" at bounding box center [196, 312] width 19 height 212
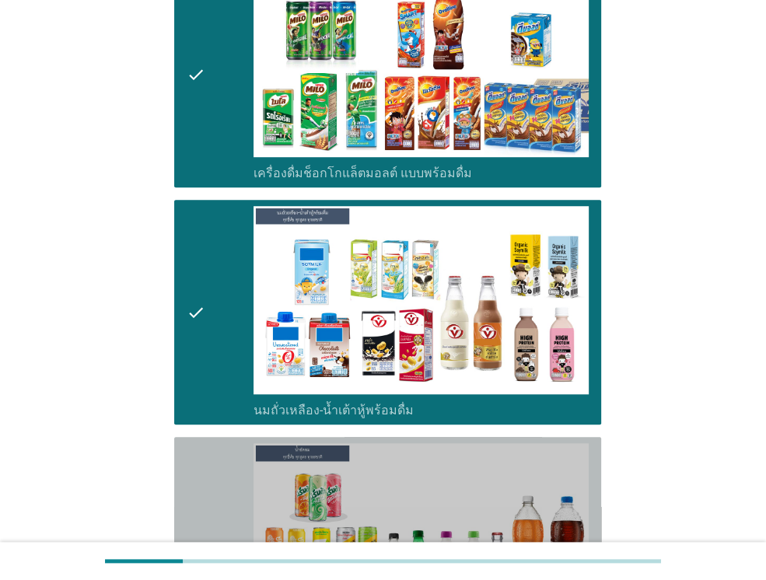
click at [193, 517] on icon "check" at bounding box center [196, 549] width 19 height 212
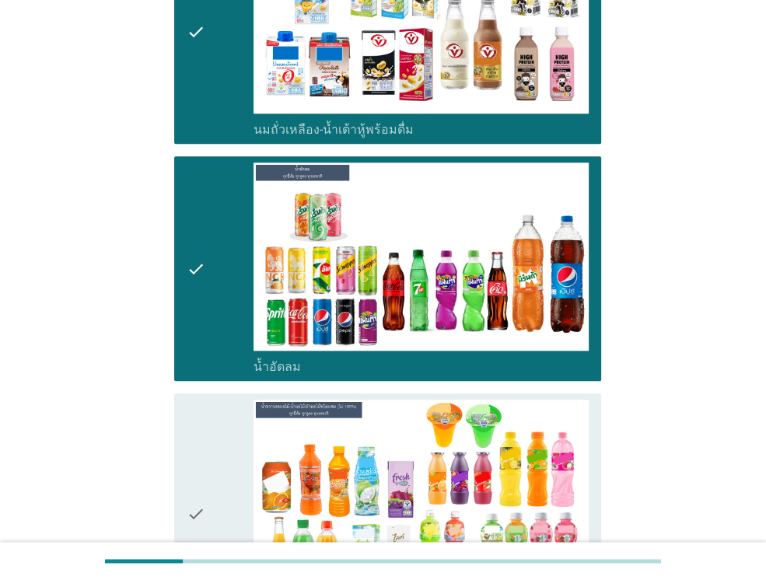
scroll to position [1088, 0]
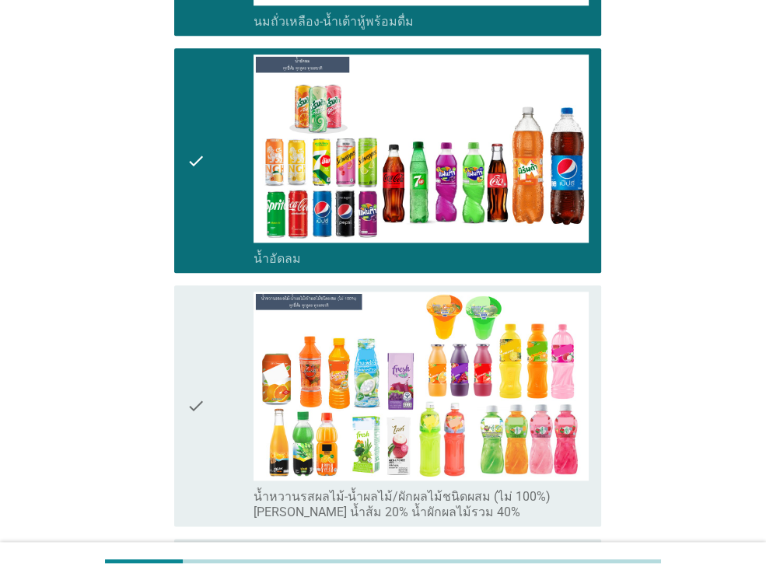
click at [190, 364] on icon "check" at bounding box center [196, 406] width 19 height 228
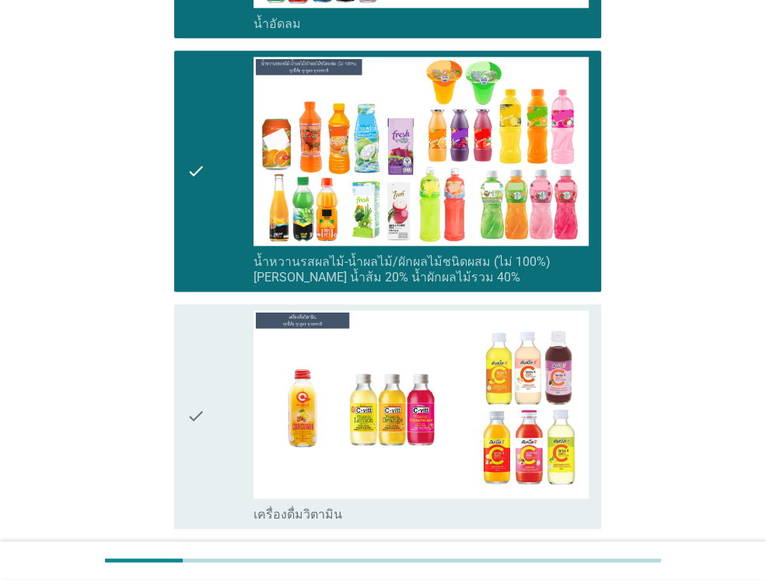
scroll to position [1465, 0]
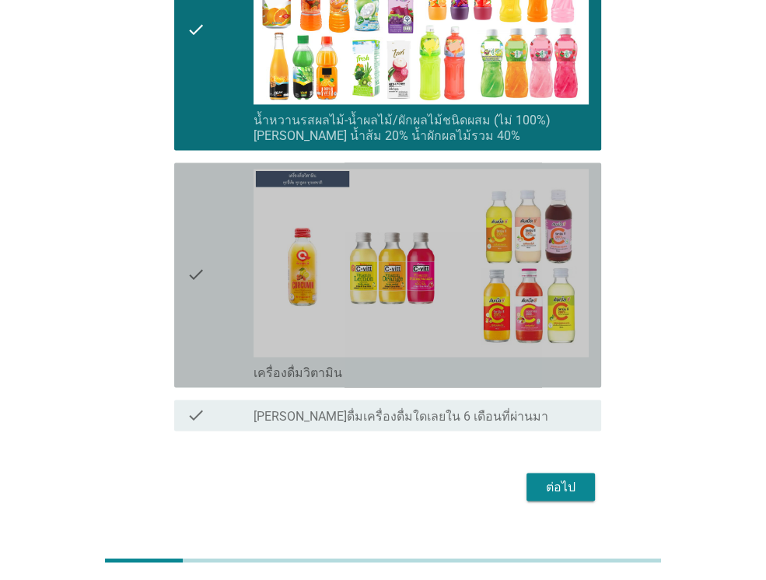
click at [200, 242] on icon "check" at bounding box center [196, 275] width 19 height 212
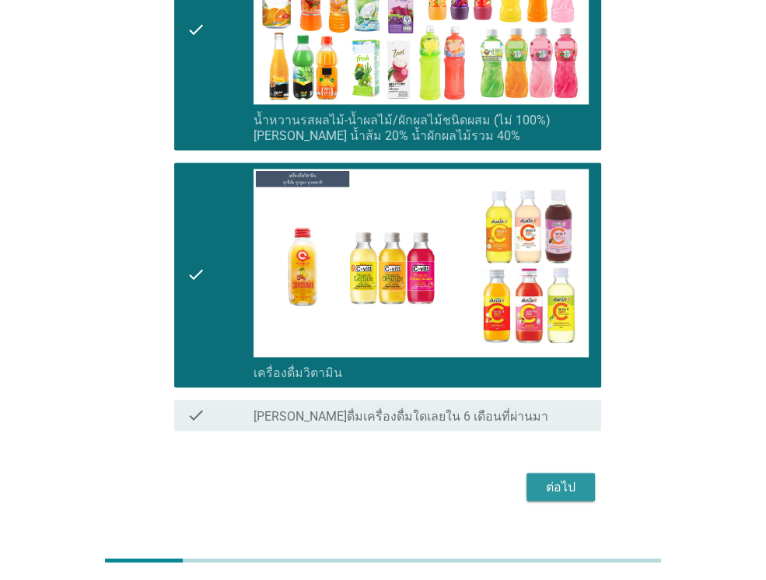
click at [567, 477] on div "ต่อไป" at bounding box center [561, 486] width 44 height 19
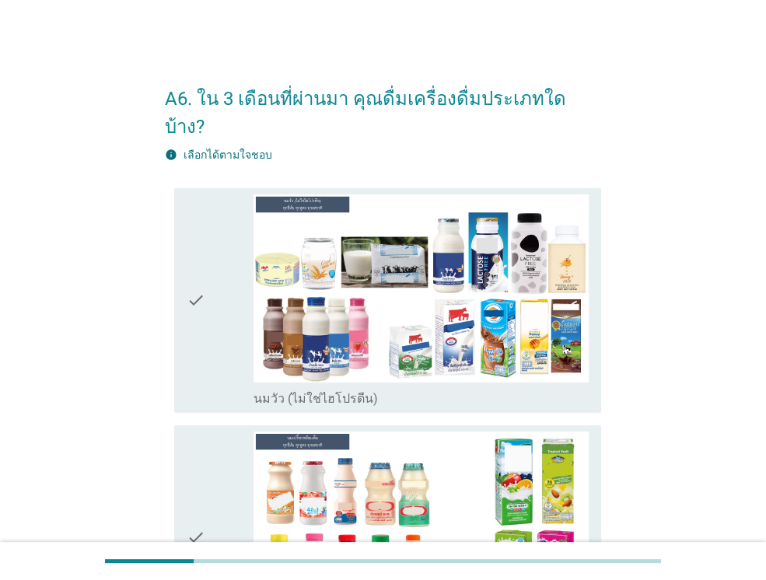
click at [189, 267] on icon "check" at bounding box center [196, 300] width 19 height 212
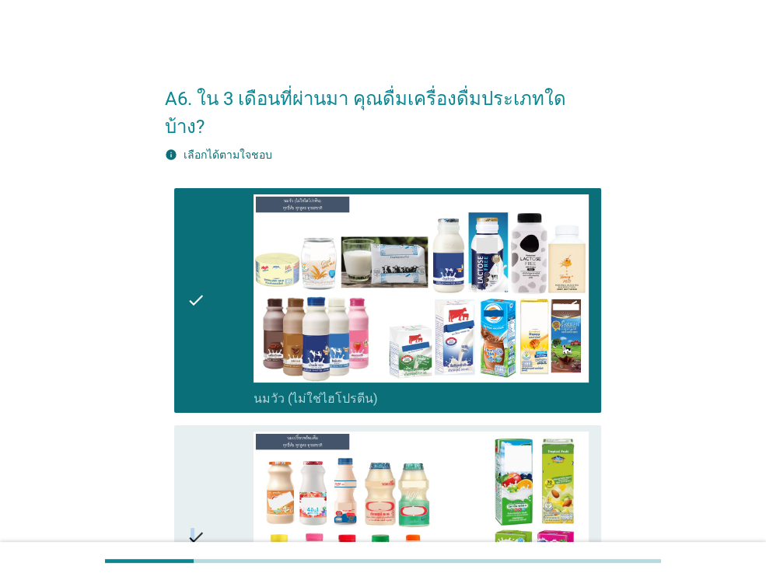
click at [194, 504] on icon "check" at bounding box center [196, 537] width 19 height 212
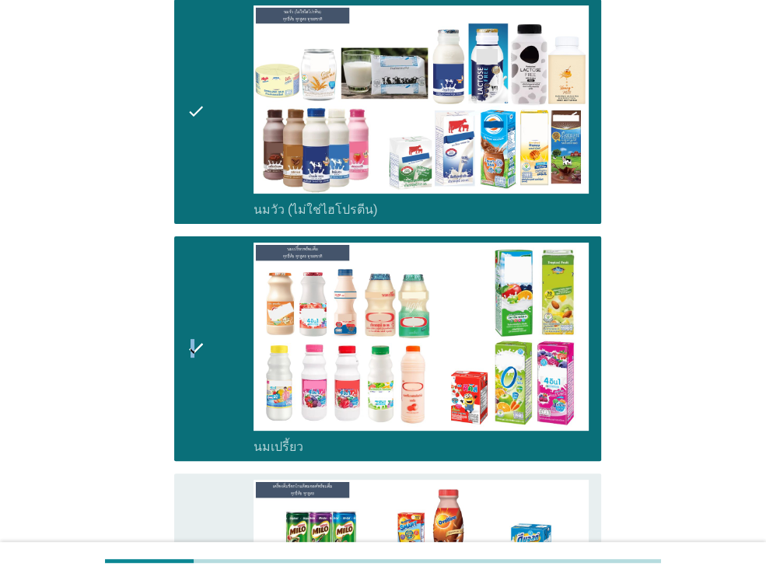
scroll to position [311, 0]
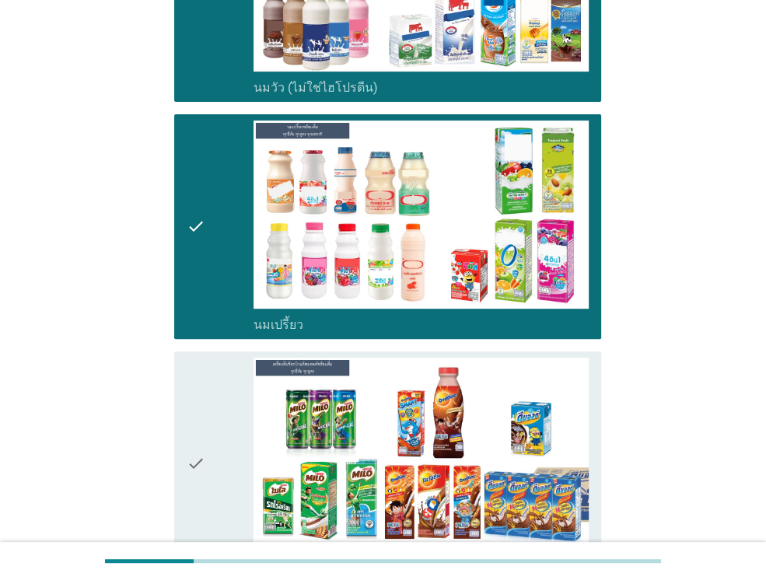
click at [191, 442] on icon "check" at bounding box center [196, 464] width 19 height 212
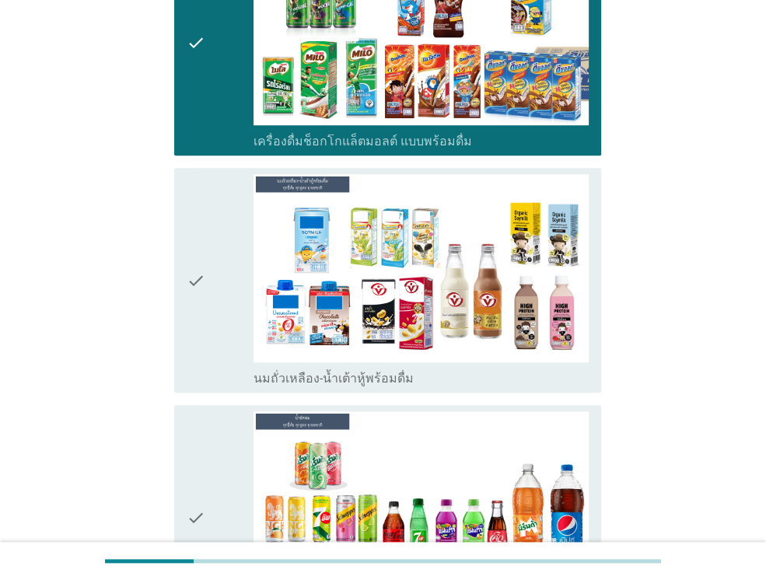
scroll to position [777, 0]
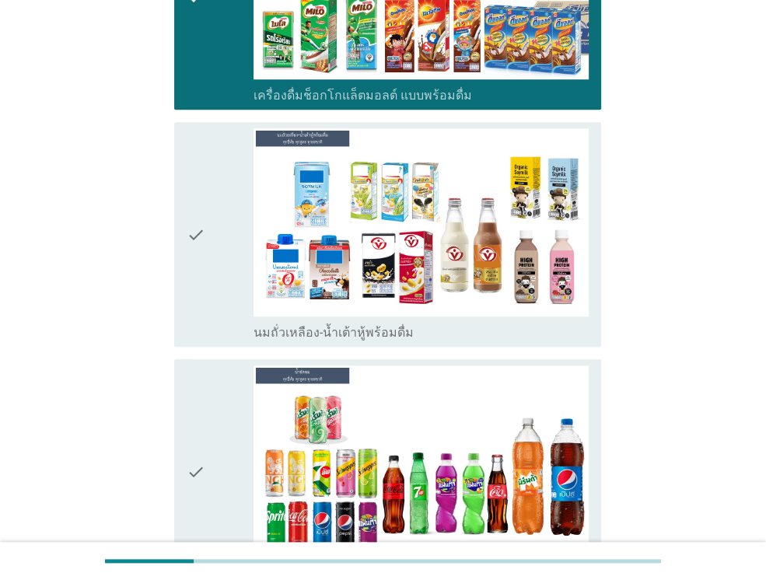
click at [201, 449] on icon "check" at bounding box center [196, 471] width 19 height 212
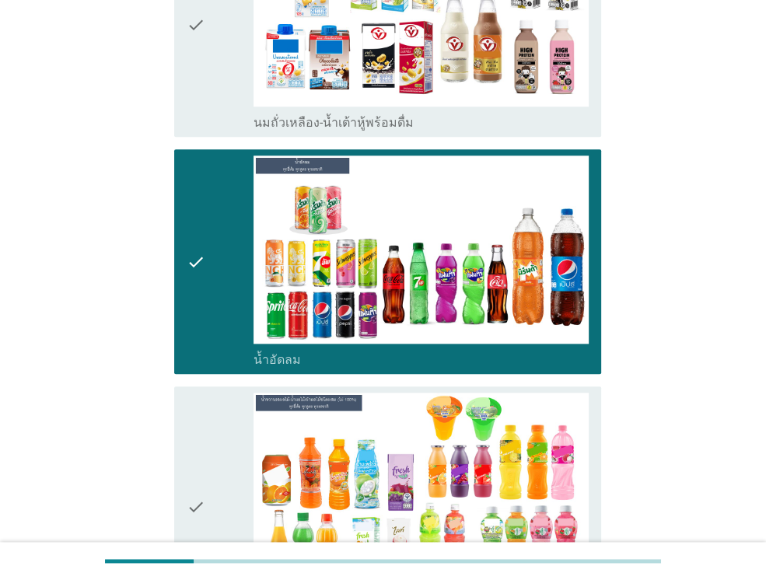
scroll to position [1166, 0]
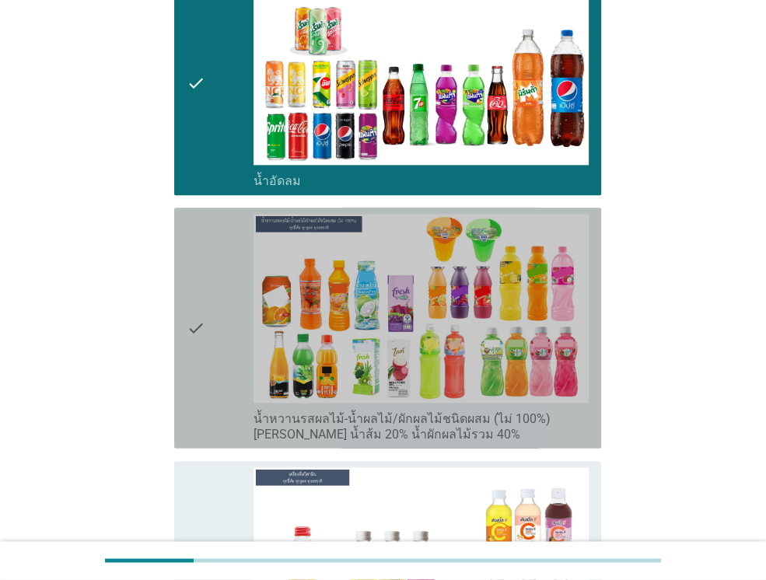
click at [197, 295] on icon "check" at bounding box center [196, 328] width 19 height 228
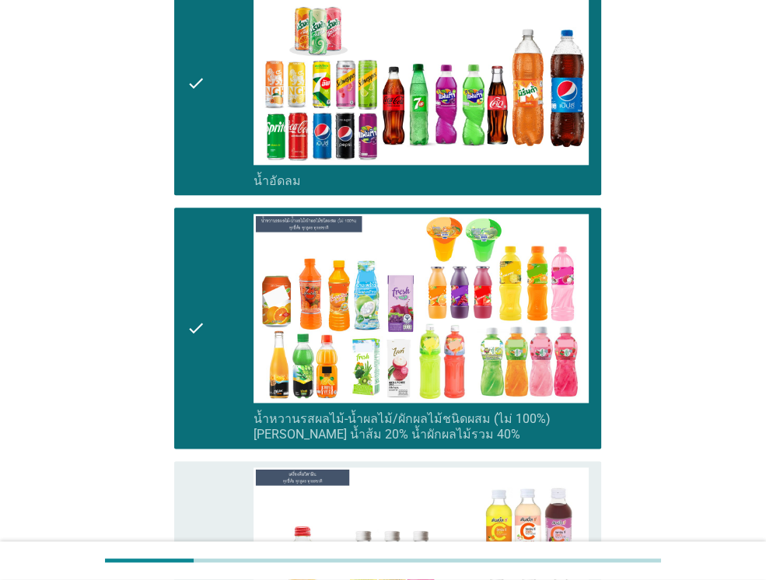
scroll to position [1465, 0]
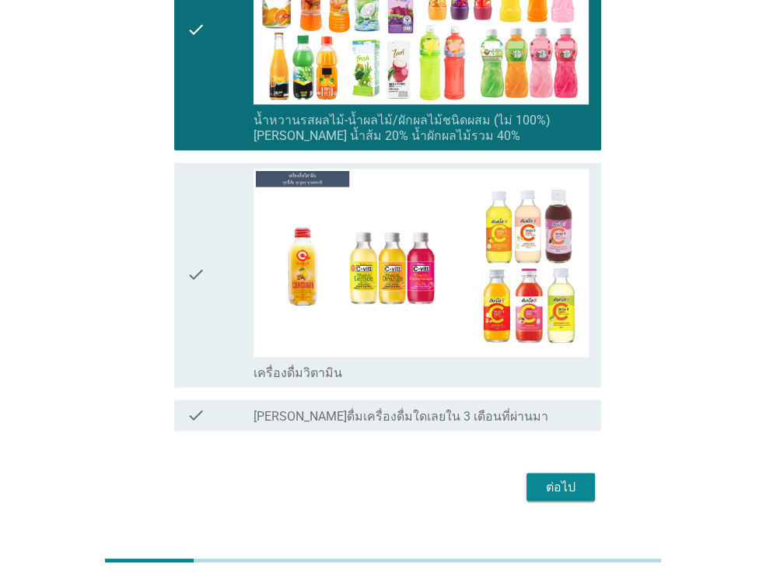
drag, startPoint x: 536, startPoint y: 455, endPoint x: 525, endPoint y: 443, distance: 15.9
click at [535, 473] on button "ต่อไป" at bounding box center [560, 487] width 68 height 28
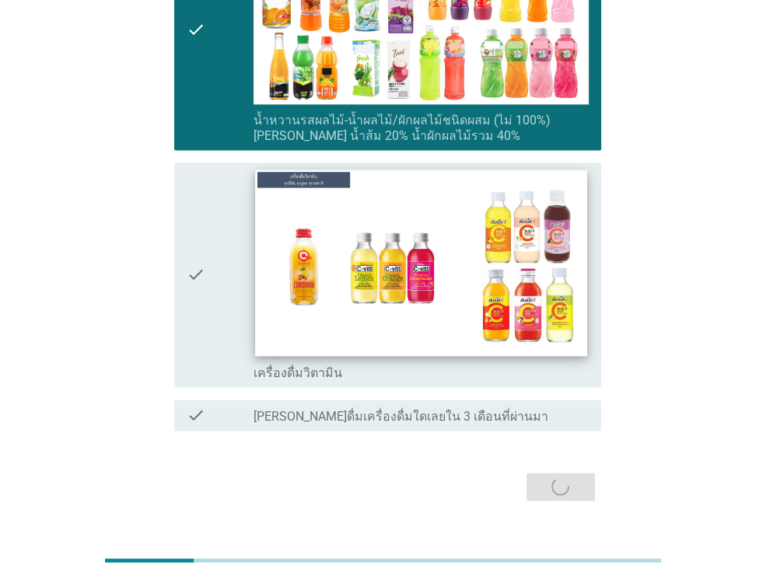
scroll to position [0, 0]
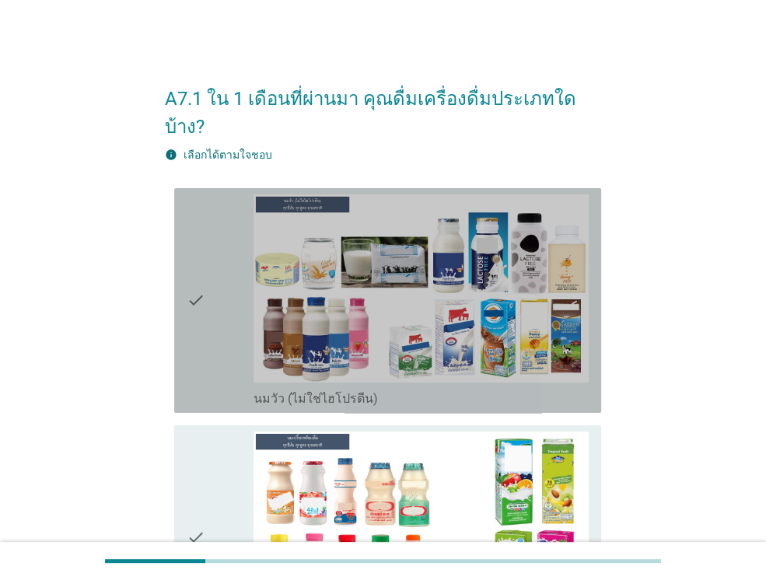
click at [190, 277] on icon "check" at bounding box center [196, 300] width 19 height 212
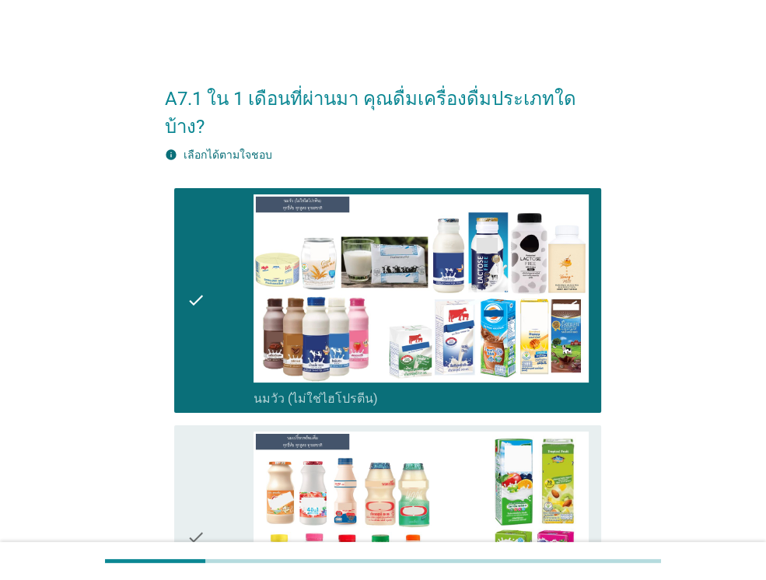
click at [192, 508] on icon "check" at bounding box center [196, 537] width 19 height 212
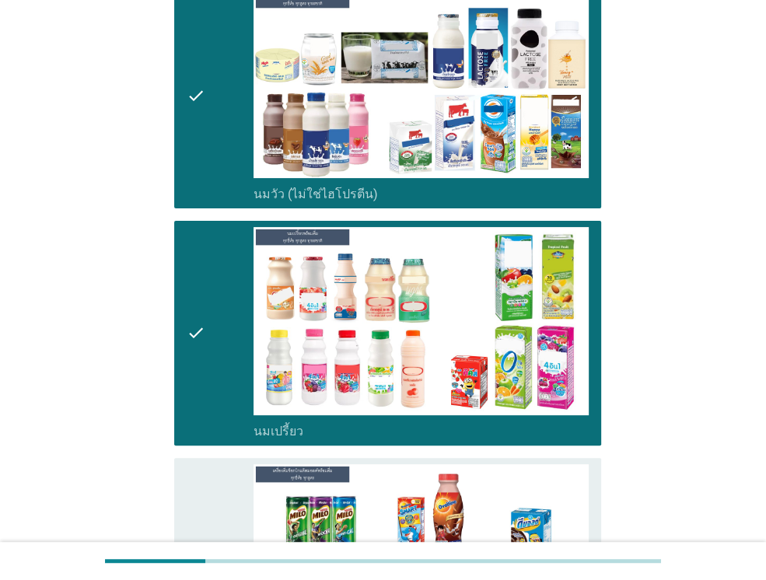
scroll to position [311, 0]
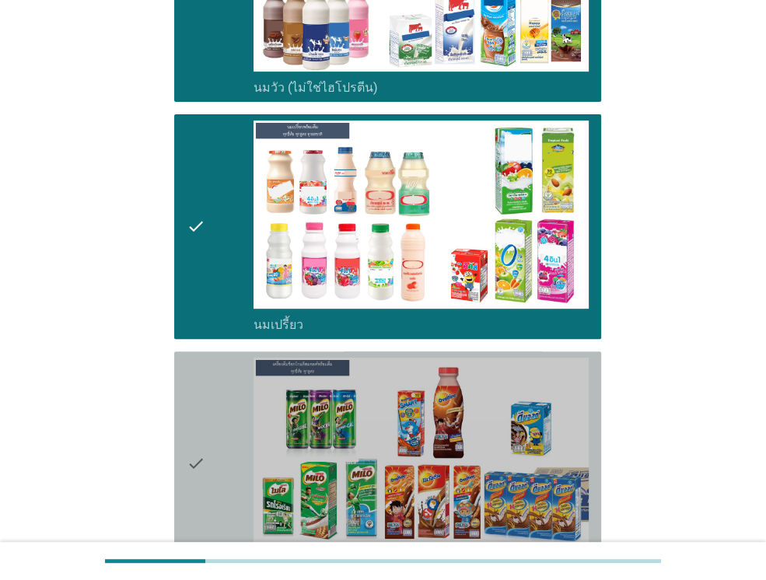
click at [194, 429] on icon "check" at bounding box center [196, 464] width 19 height 212
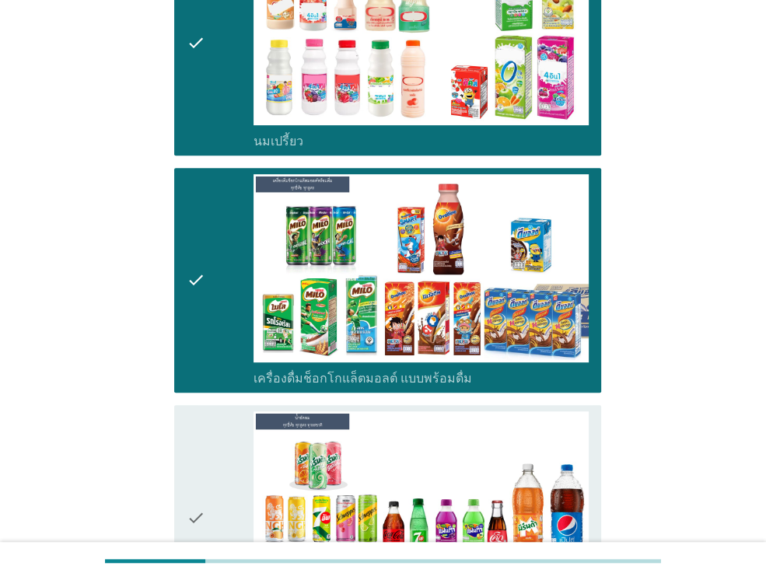
scroll to position [700, 0]
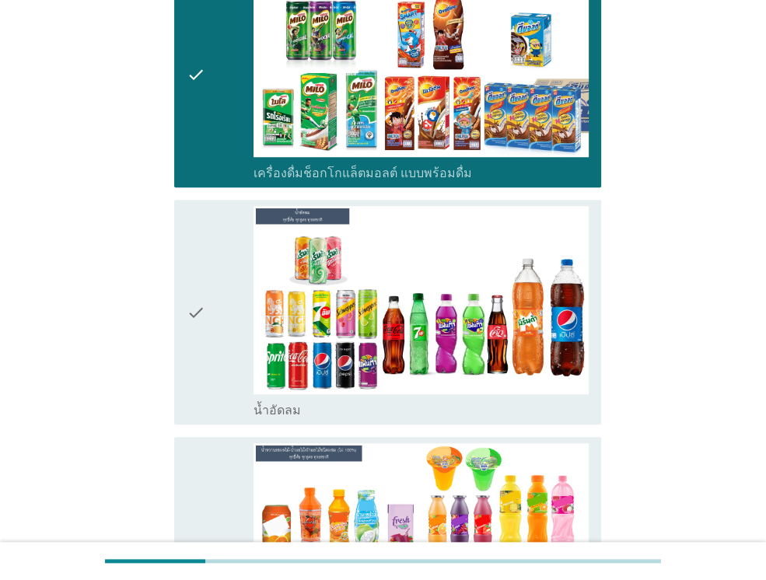
click at [204, 283] on icon "check" at bounding box center [196, 312] width 19 height 212
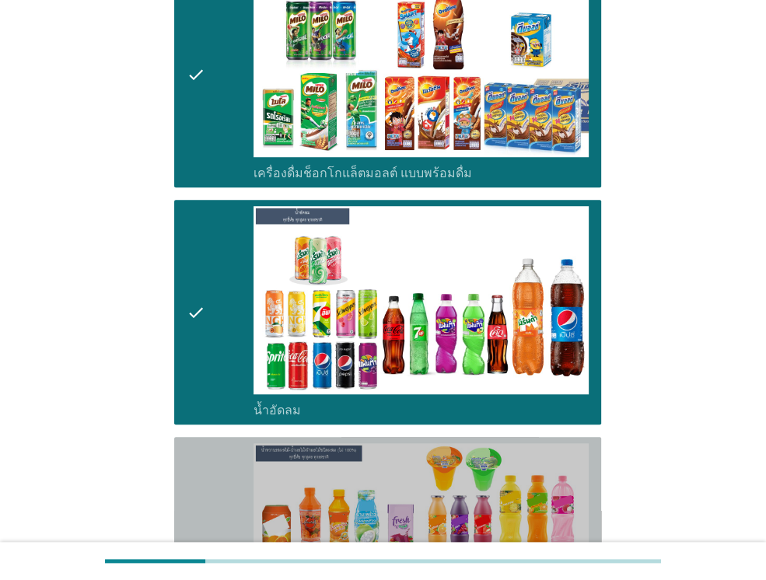
click at [196, 528] on icon "check" at bounding box center [196, 557] width 19 height 228
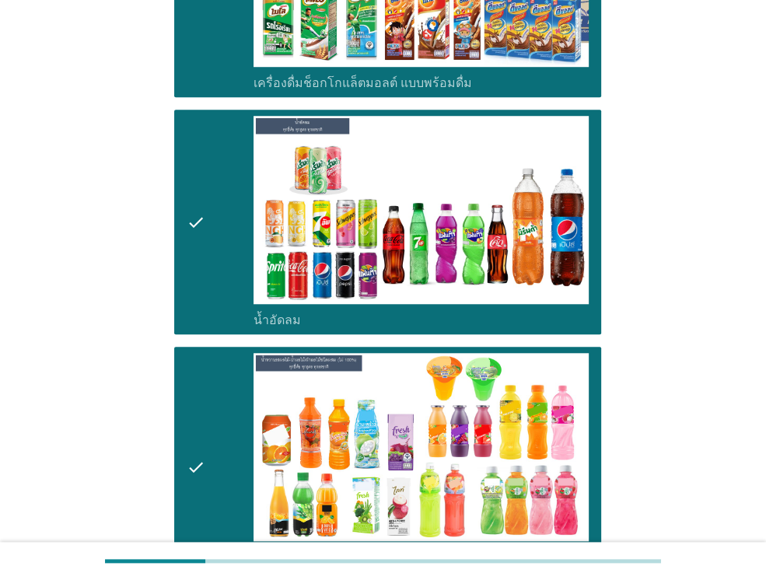
scroll to position [991, 0]
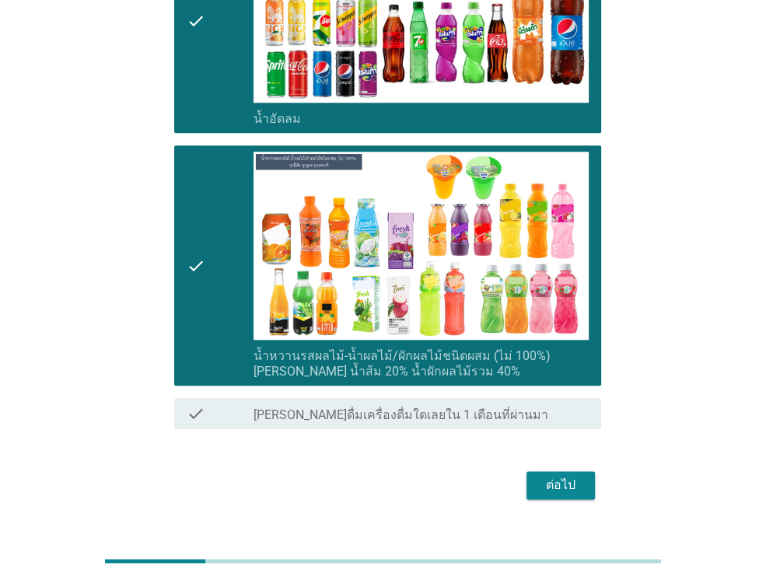
click at [569, 476] on div "ต่อไป" at bounding box center [561, 485] width 44 height 19
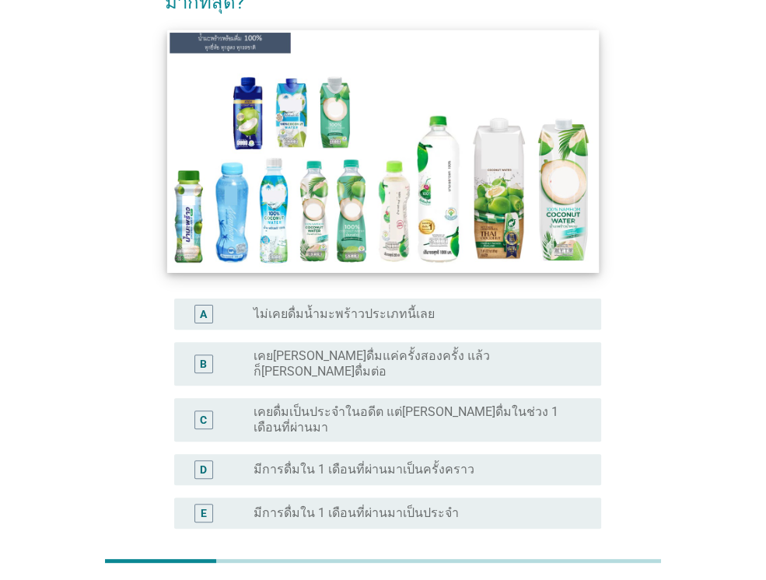
scroll to position [155, 0]
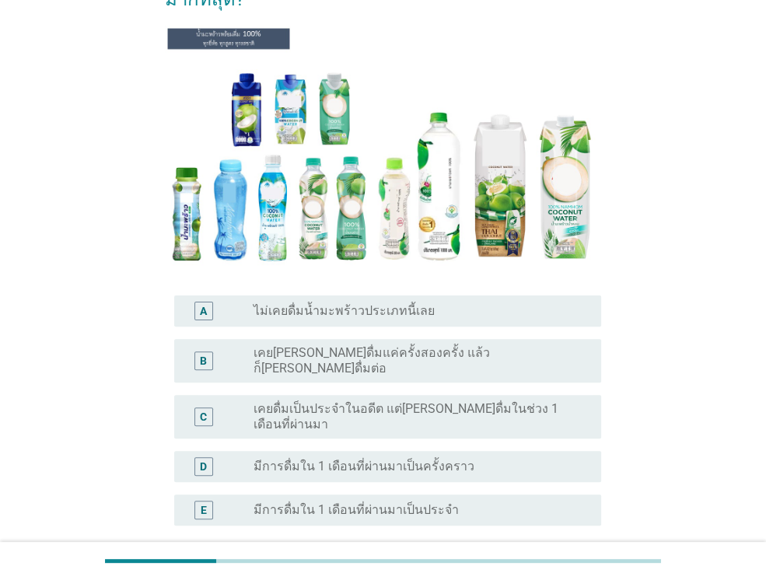
click at [343, 401] on label "เคยดื่มเป็นประจำในอดีต แต่ไม่ได้ดื่มในช่วง 1 เดือนที่ผ่านมา" at bounding box center [414, 416] width 323 height 31
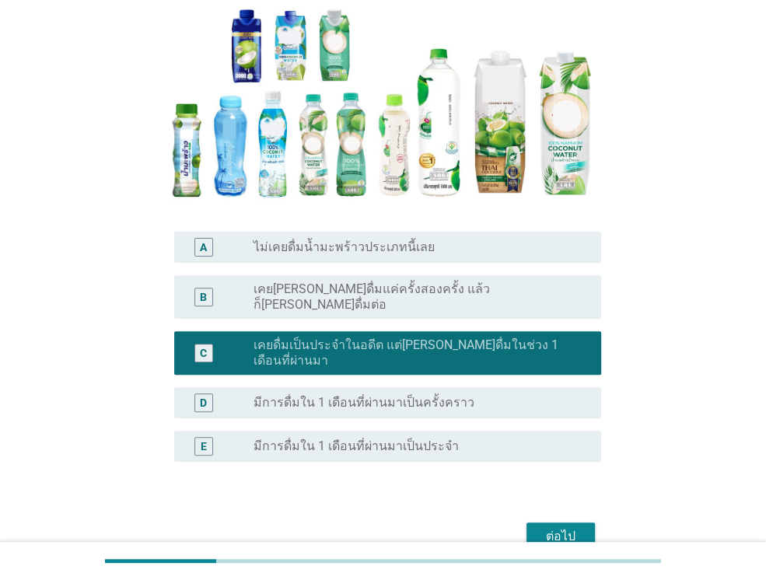
scroll to position [276, 0]
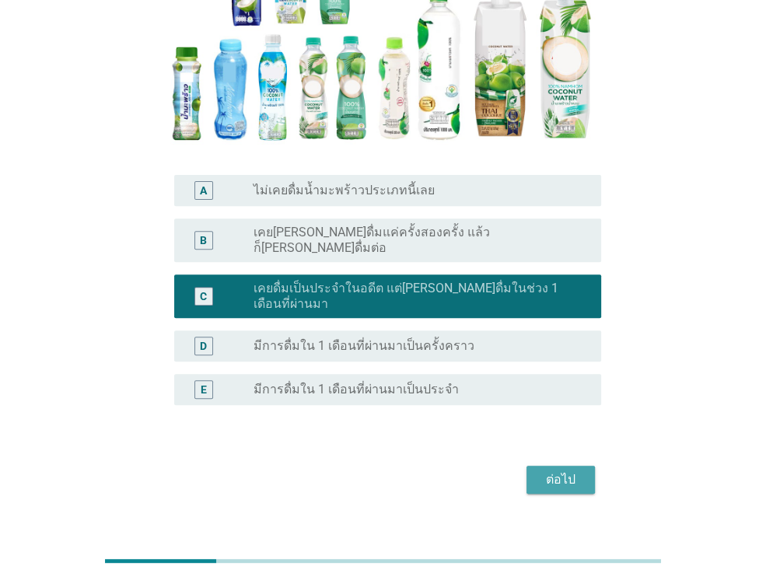
click at [572, 470] on div "ต่อไป" at bounding box center [561, 479] width 44 height 19
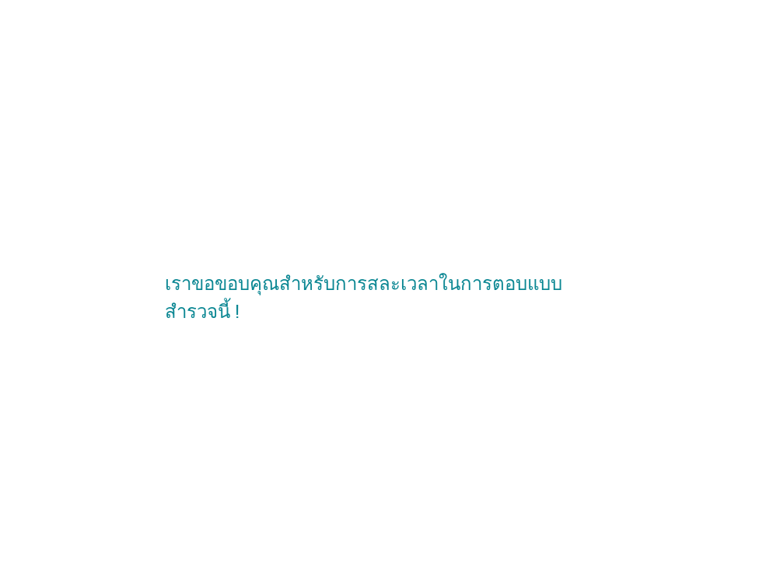
scroll to position [0, 0]
